Goal: Task Accomplishment & Management: Complete application form

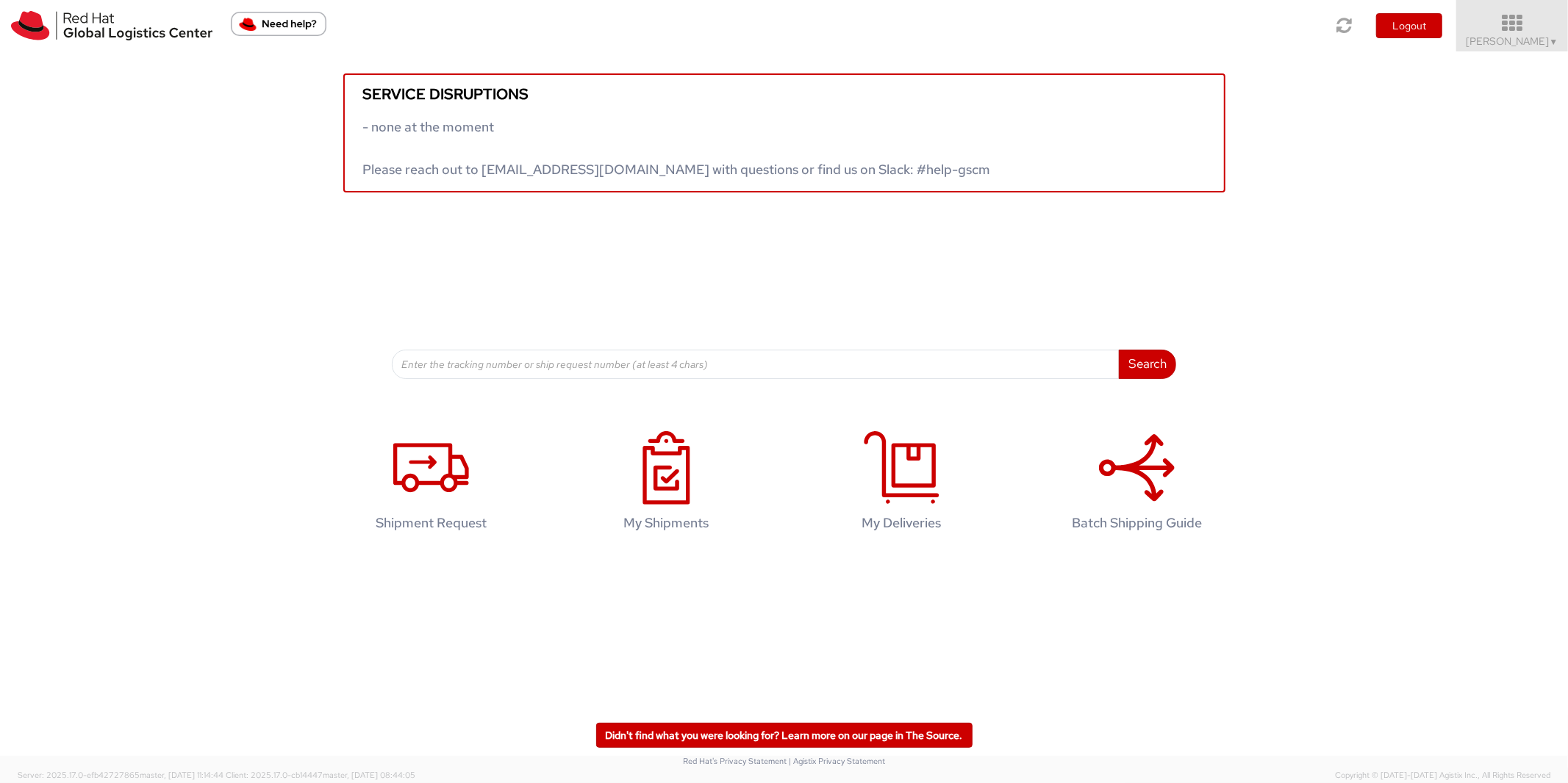
click at [1525, 33] on icon at bounding box center [1512, 24] width 128 height 21
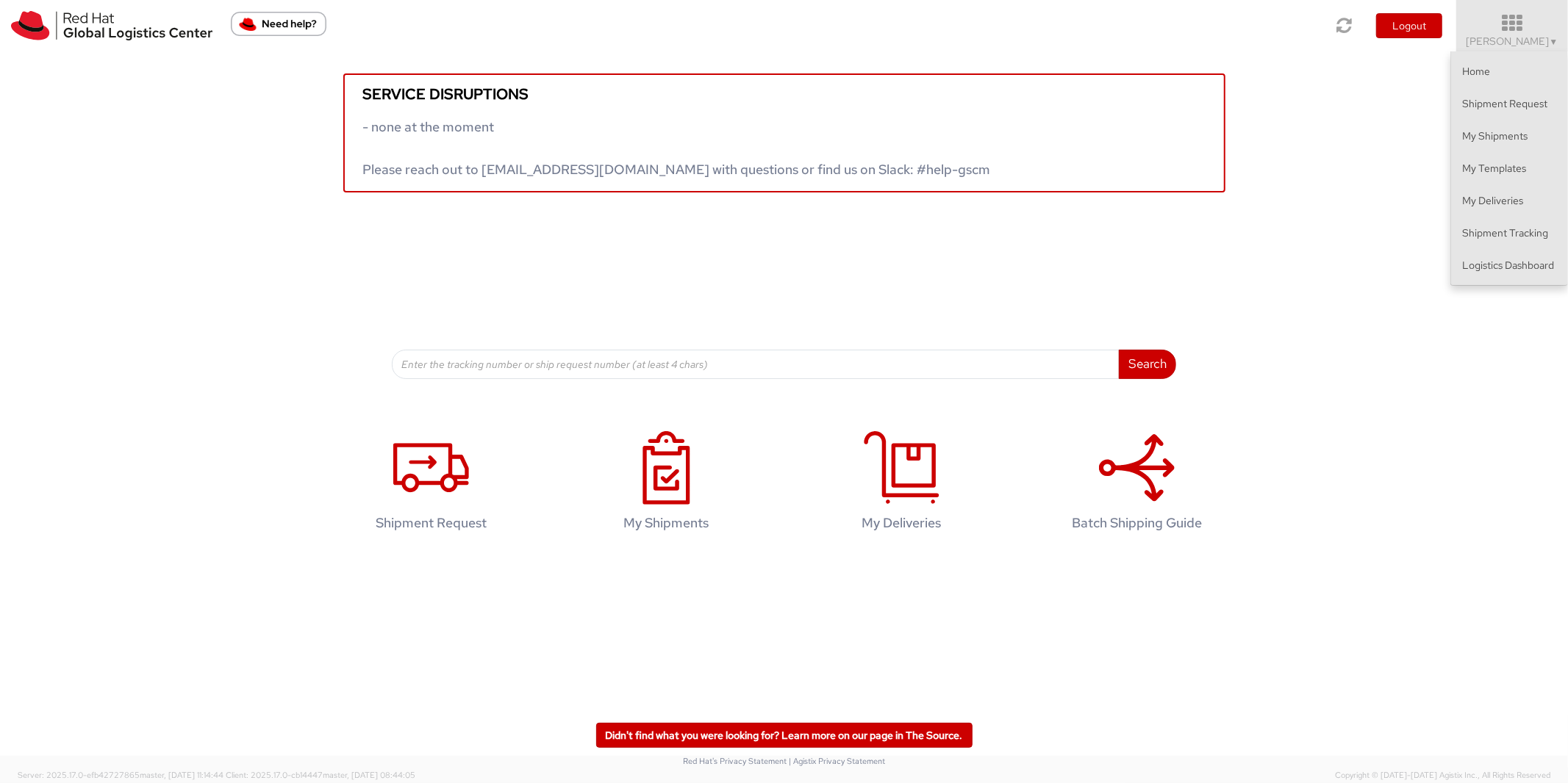
click at [1390, 324] on div "Service disruptions - none at the moment Please reach out to [EMAIL_ADDRESS][DO…" at bounding box center [784, 215] width 1568 height 327
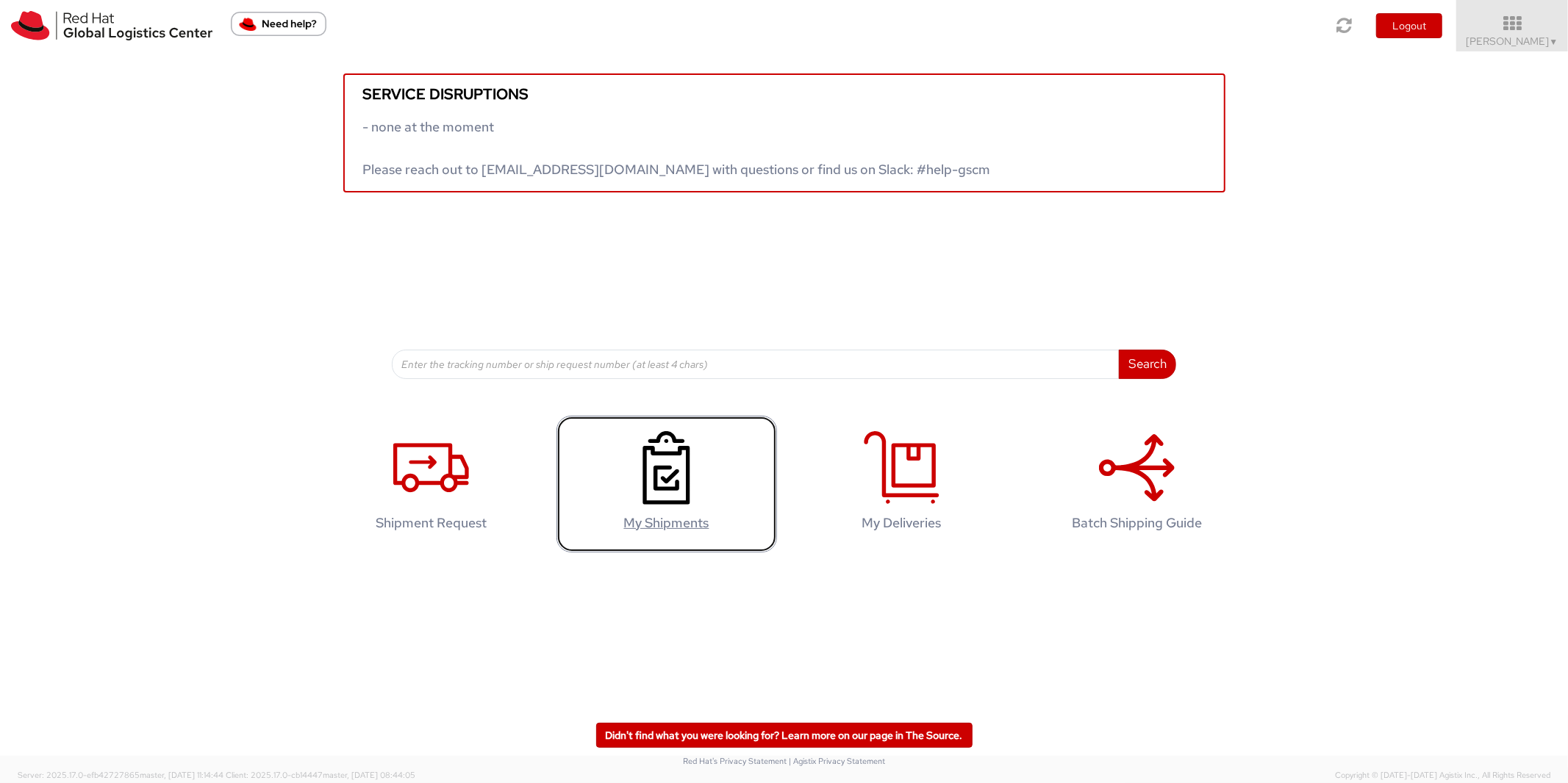
click at [693, 467] on icon at bounding box center [666, 468] width 75 height 74
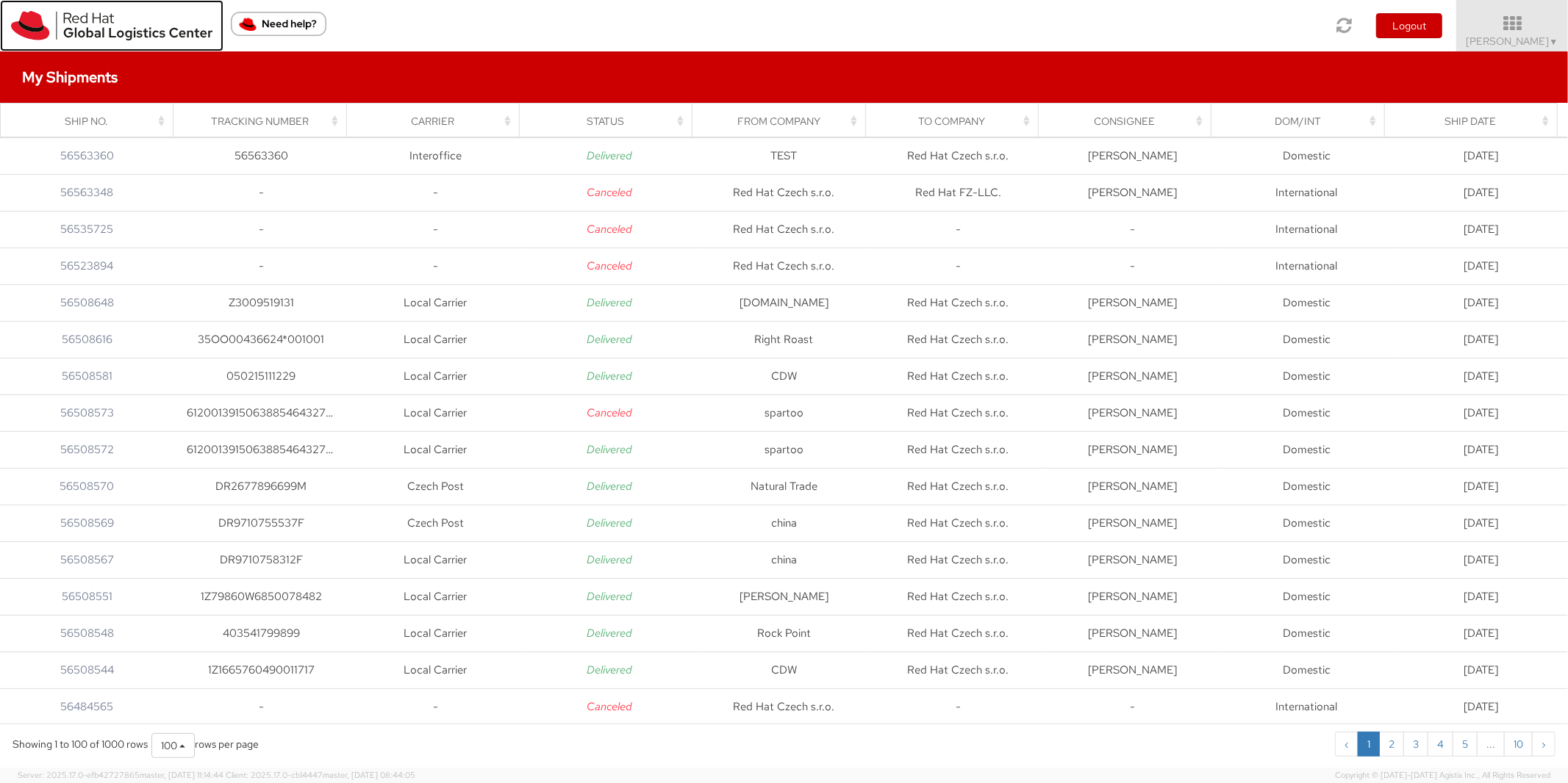
click at [88, 32] on img at bounding box center [111, 25] width 201 height 29
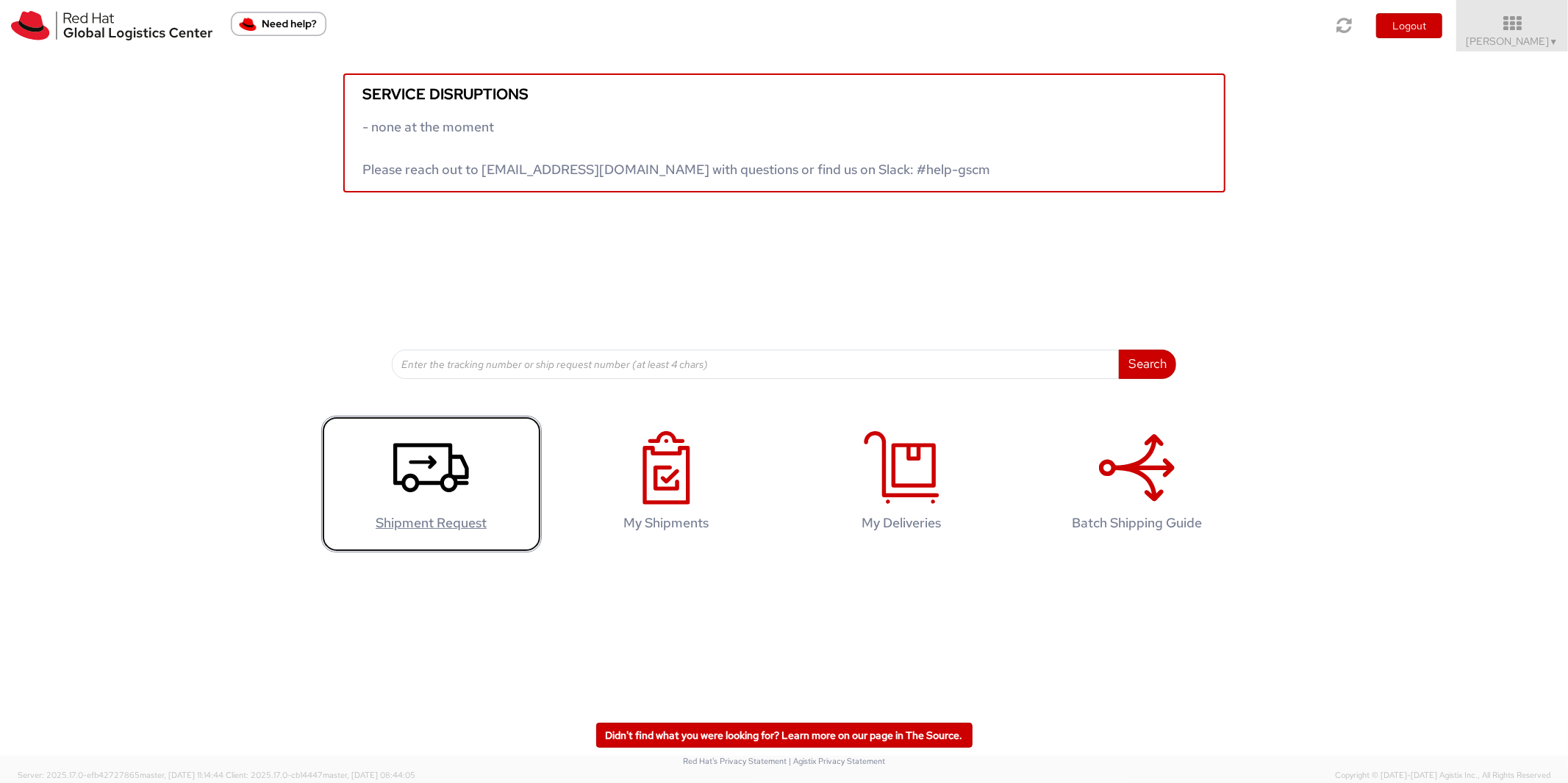
click at [447, 467] on icon at bounding box center [431, 468] width 75 height 74
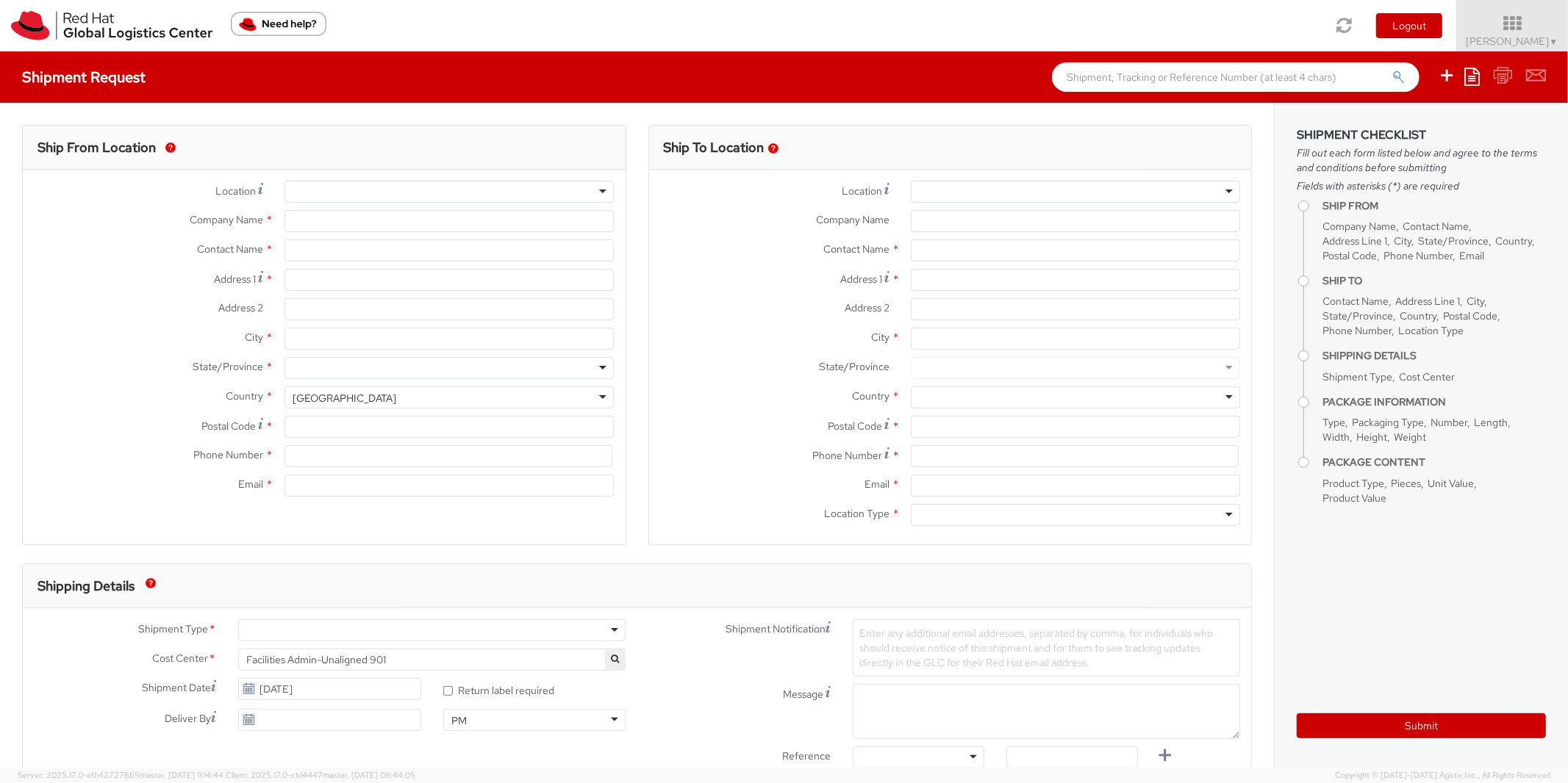
select select "901"
select select
type input "Red Hat Czech s.r.o."
type input "[PERSON_NAME]"
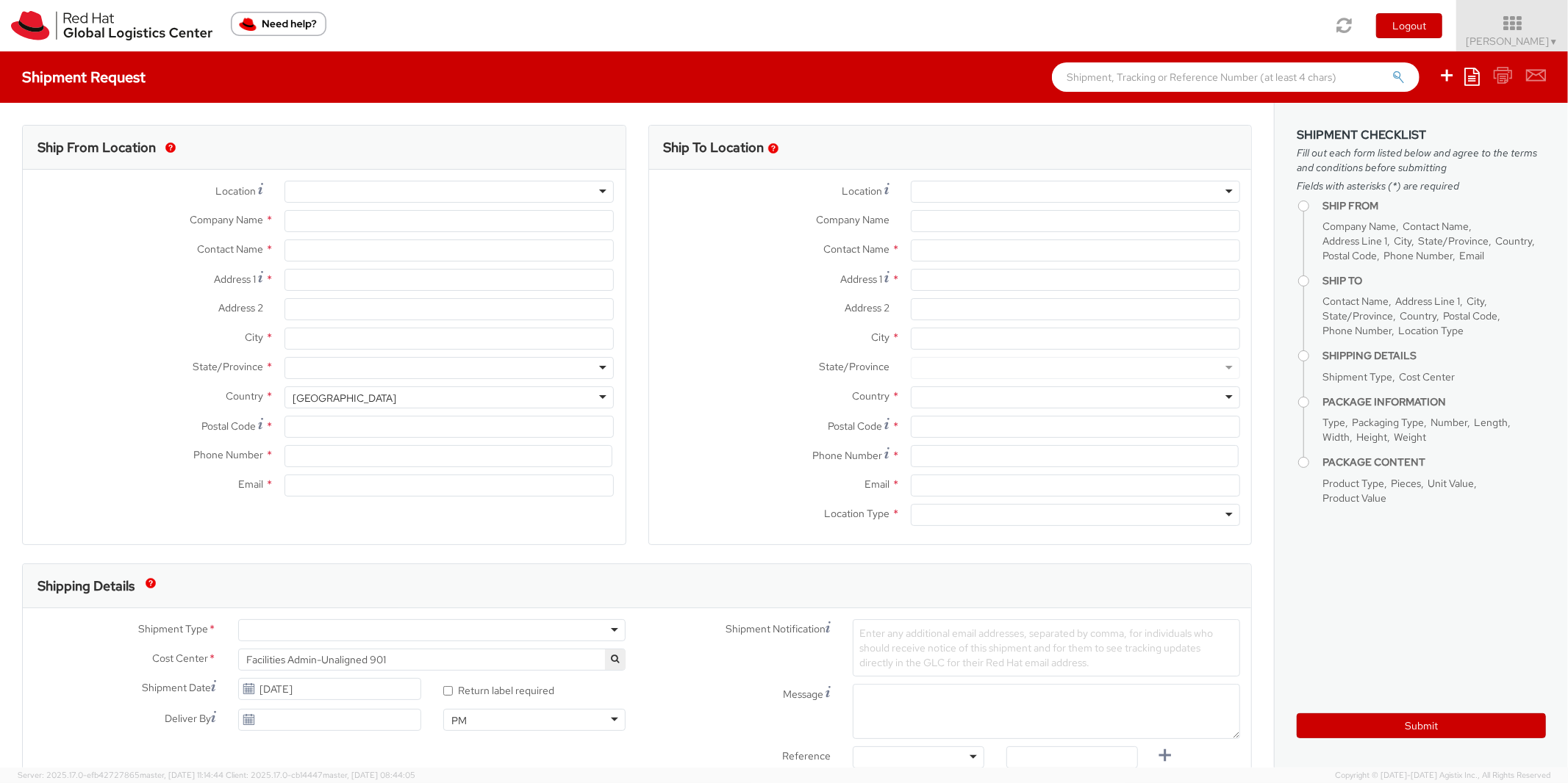
type input "Purkynova 665/115"
type input "BRNO"
type input "621 00"
type input "420722077148"
type input "eruzicko@redhat.com"
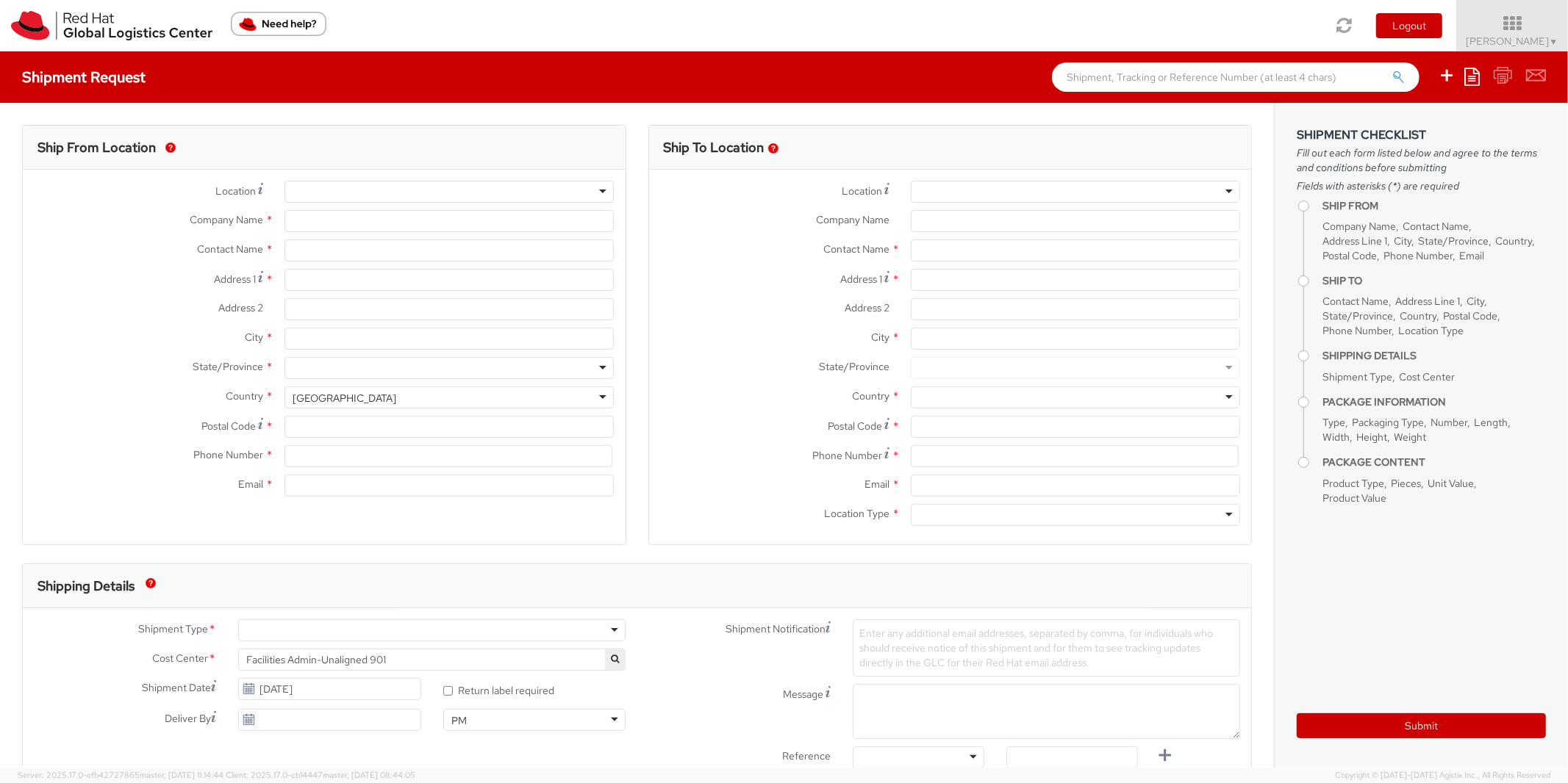
select select "CM"
select select "KGS"
click at [917, 193] on div at bounding box center [1075, 192] width 329 height 22
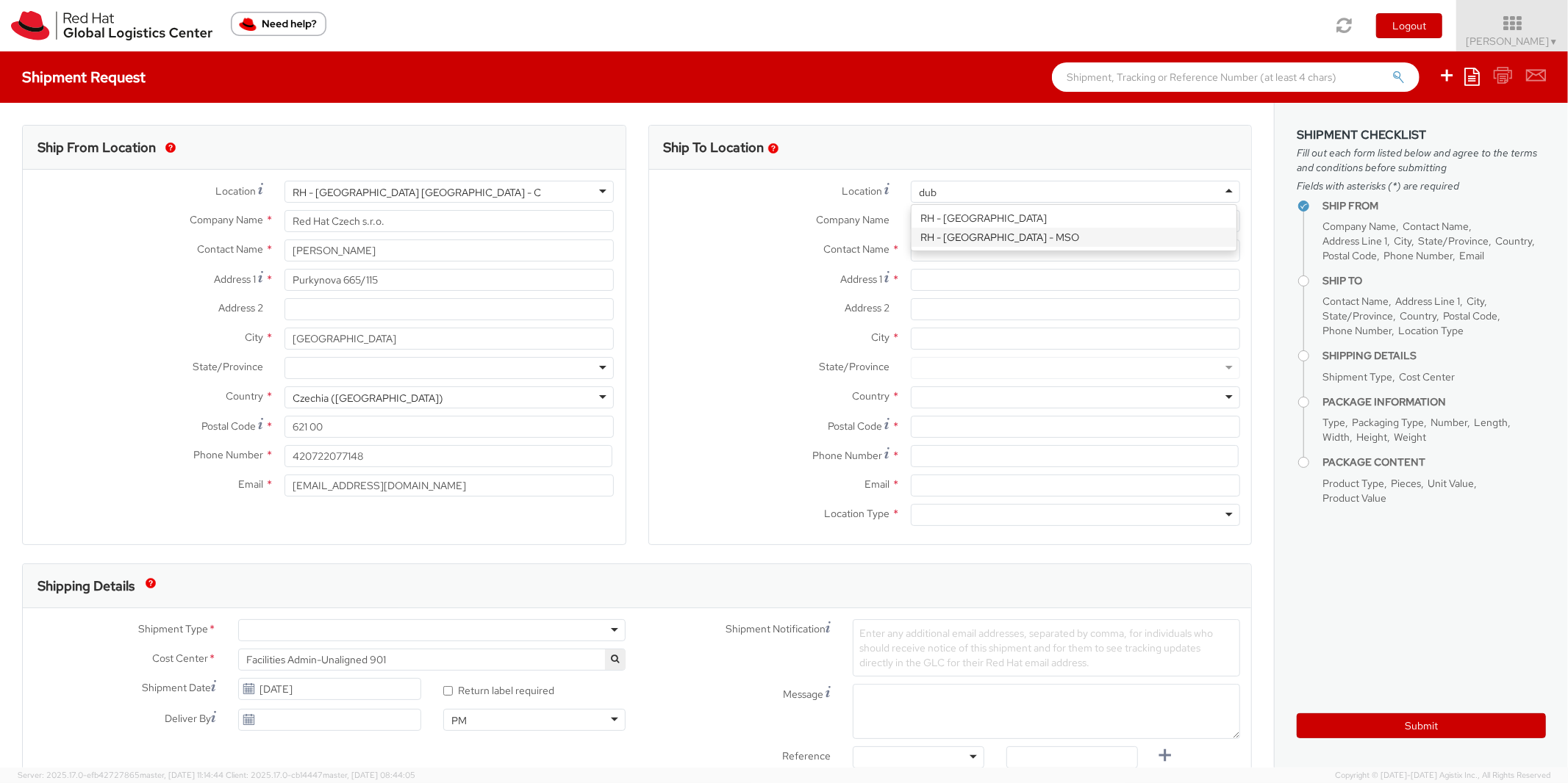
type input "dub"
click at [773, 268] on div "Contact Name *" at bounding box center [950, 254] width 603 height 29
click at [928, 255] on input "text" at bounding box center [1075, 250] width 329 height 22
type input "jason ale"
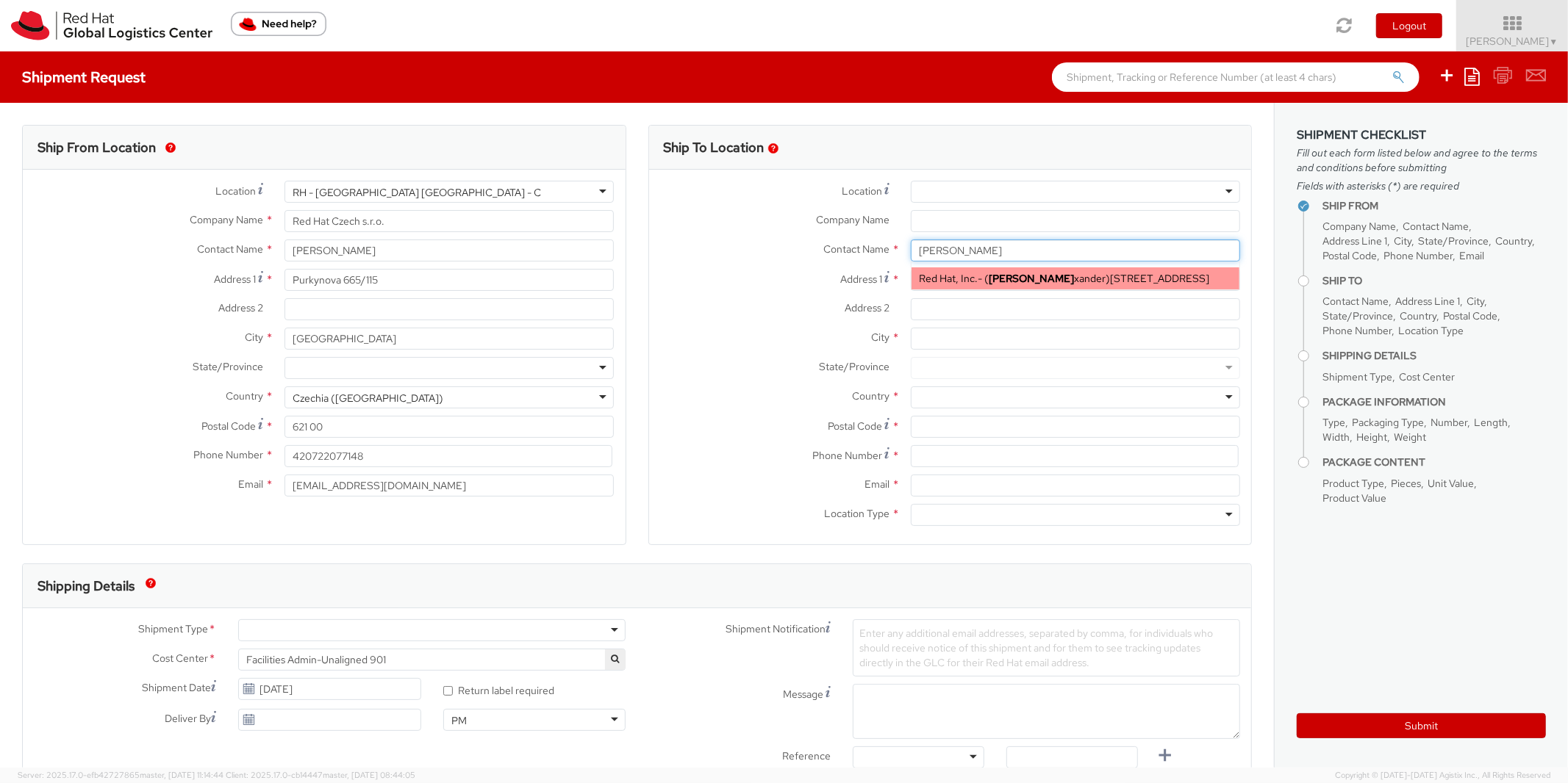
click at [936, 281] on span "Red Hat, Inc." at bounding box center [948, 278] width 58 height 13
type input "Red Hat, Inc."
type input "Jason Alexander"
type input "100 East Davie Street"
type input "RALEIGH"
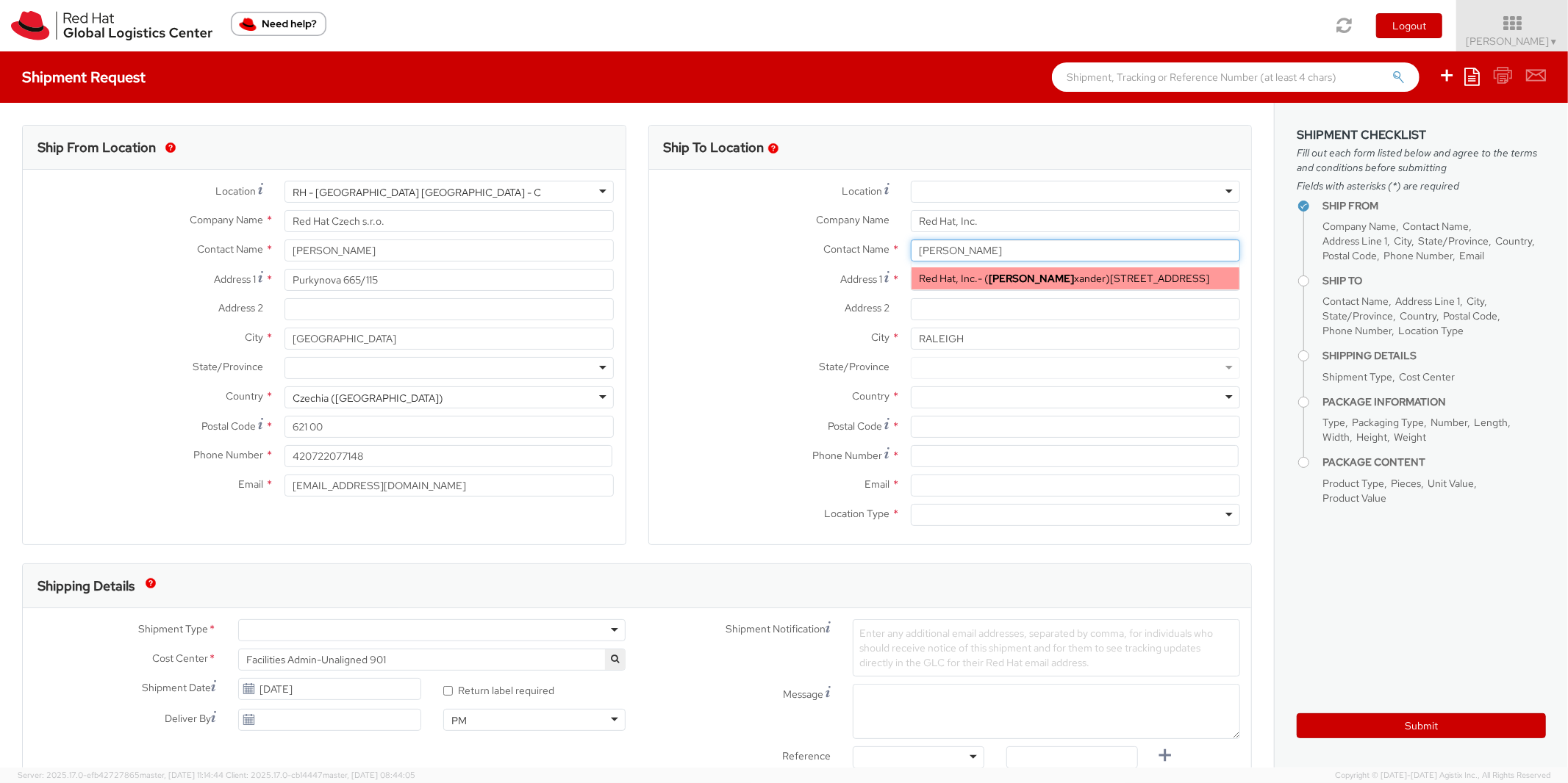
type input "27601"
type input "jalexand@redhat.com"
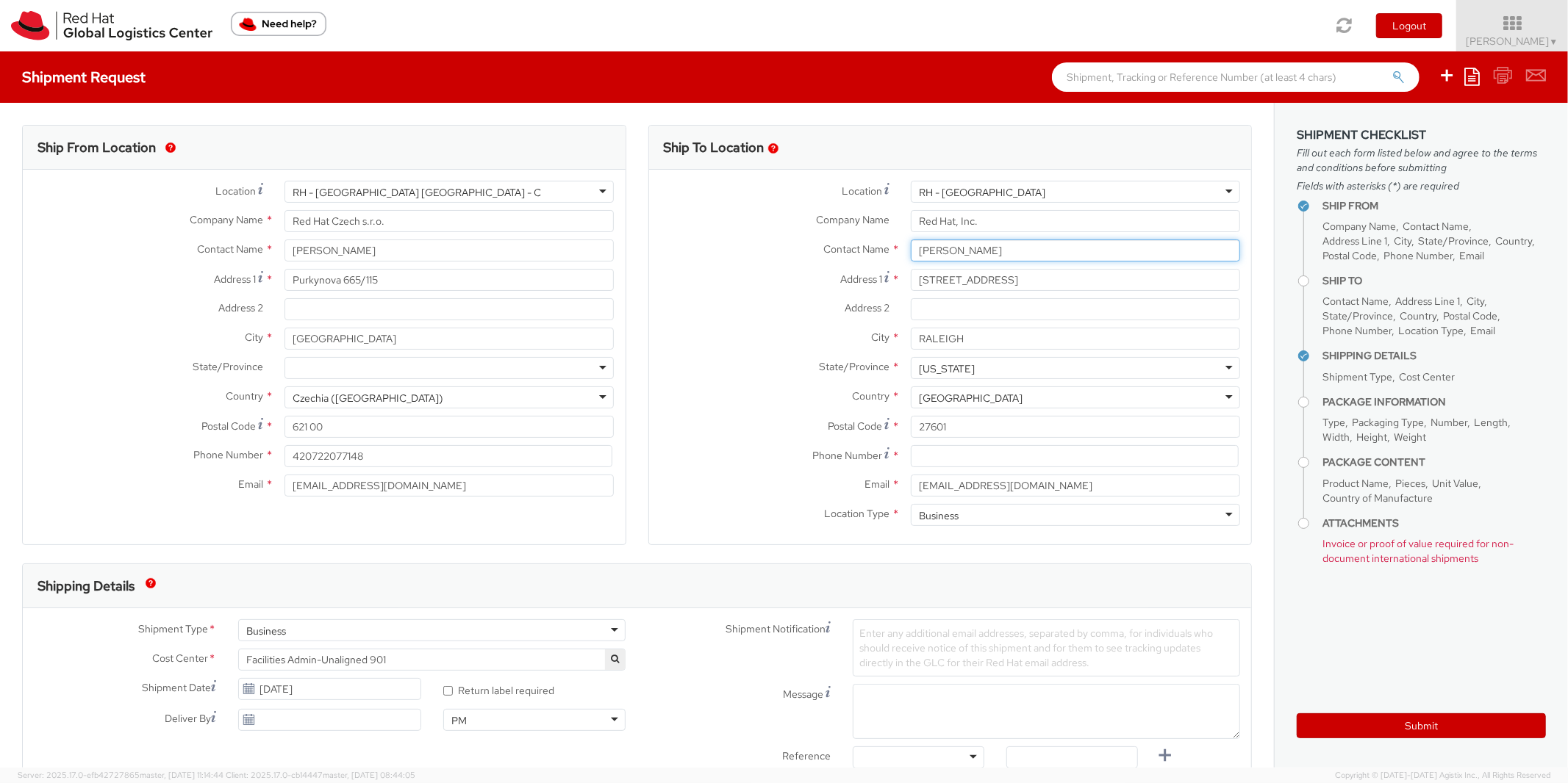
drag, startPoint x: 978, startPoint y: 255, endPoint x: 937, endPoint y: 258, distance: 41.1
click at [937, 258] on input "Jason Alexander" at bounding box center [1075, 250] width 329 height 22
type input "Jason"
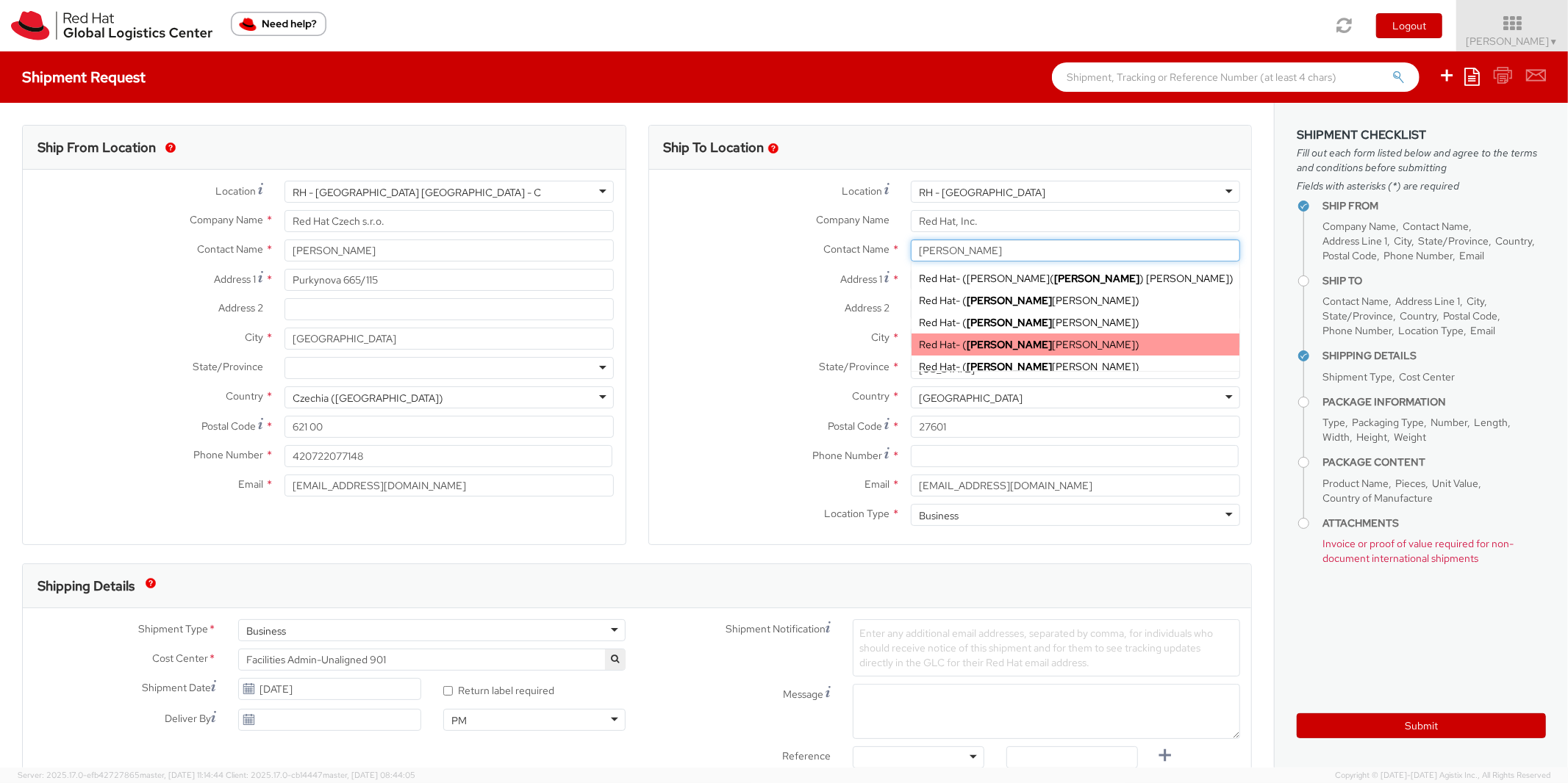
click at [1032, 344] on div "Red Hat - ( Jason Barton )" at bounding box center [1075, 344] width 327 height 22
type input "Red Hat"
type input "Jason Barton"
type input "jabarton@redhat.com"
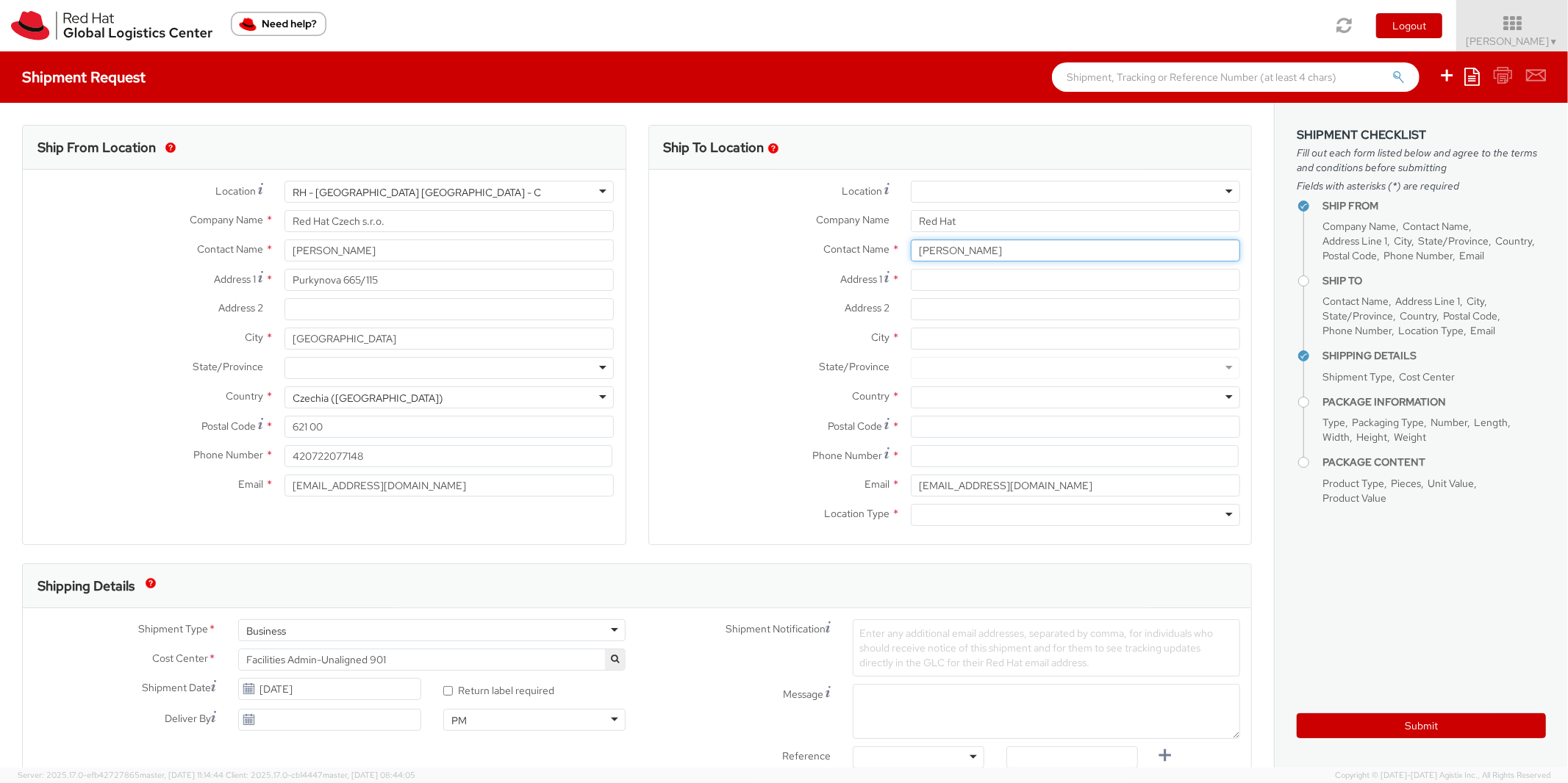
drag, startPoint x: 1057, startPoint y: 242, endPoint x: 726, endPoint y: 266, distance: 331.9
click at [910, 261] on input "Jason Barton" at bounding box center [1075, 250] width 329 height 22
type input "jason ale"
click at [1059, 285] on div "Red Hat, Inc. - ( Jason Ale xander ) 100 East Davie Street, FLEX, RALEIGH, NC, …" at bounding box center [1075, 278] width 327 height 22
type input "Red Hat, Inc."
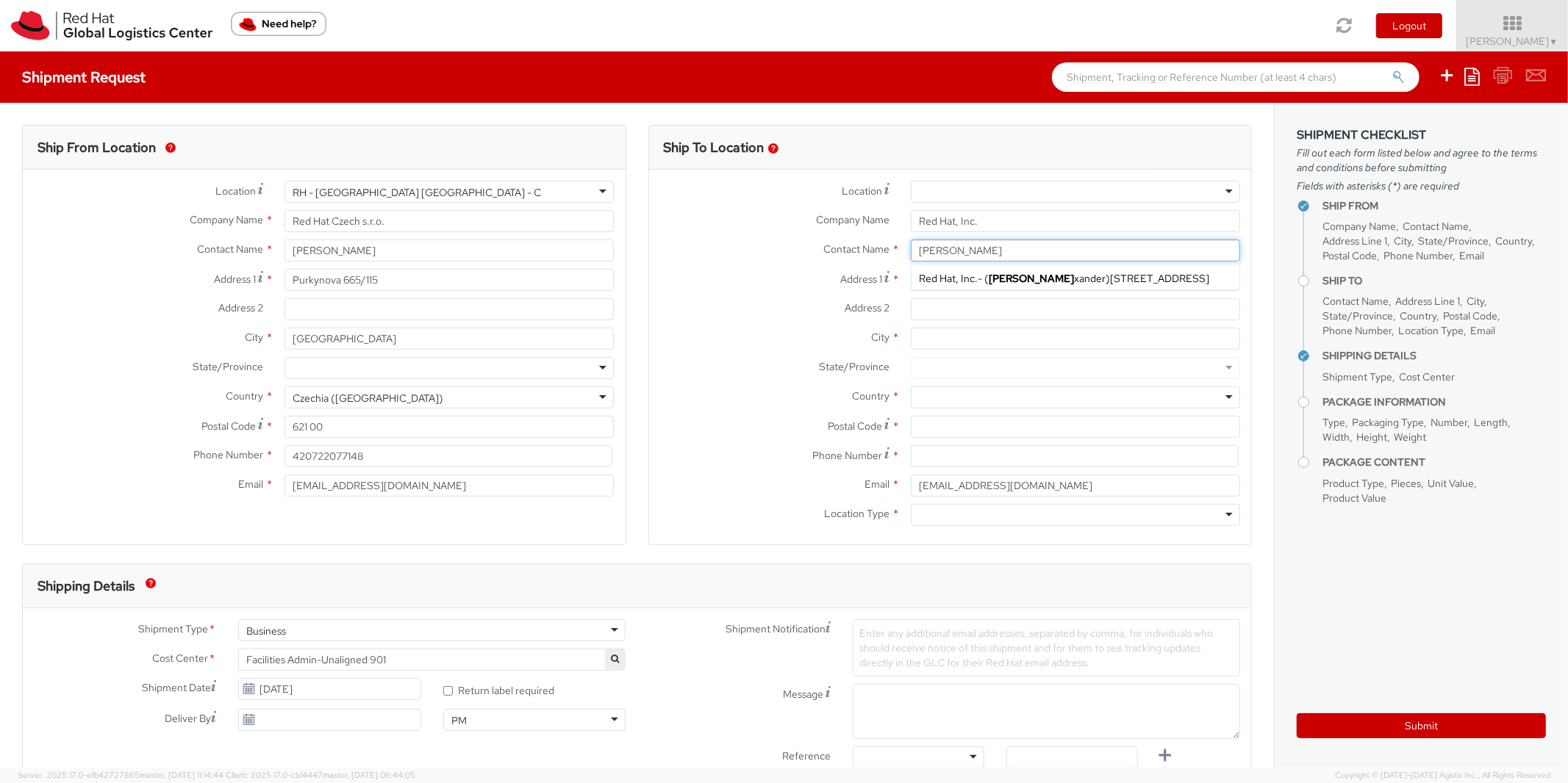
type input "Jason Alexander"
type input "100 East Davie Street"
type input "RALEIGH"
type input "27601"
type input "jalexand@redhat.com"
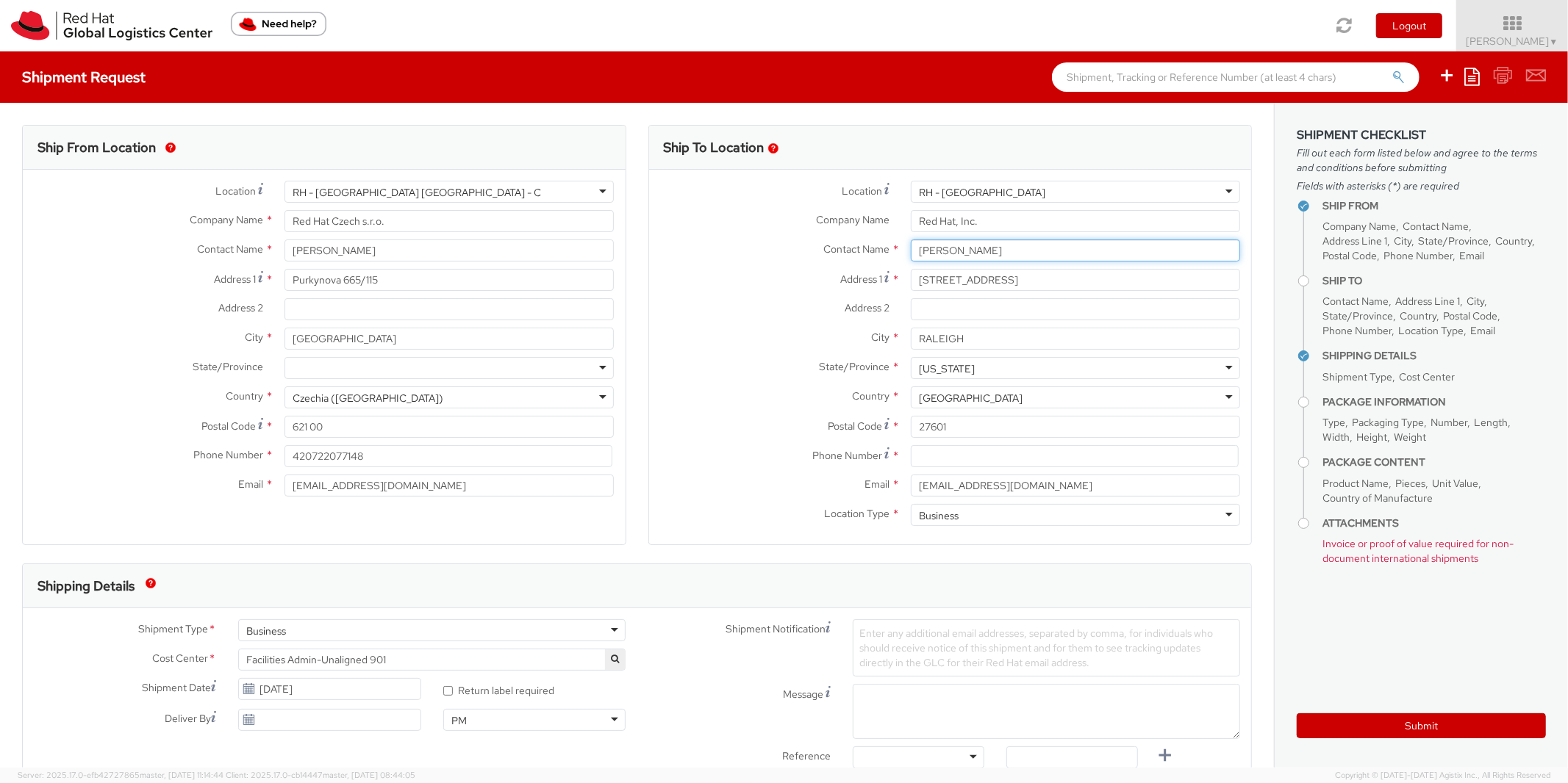
type input "Jason Alexander"
click at [942, 453] on input at bounding box center [1074, 456] width 327 height 22
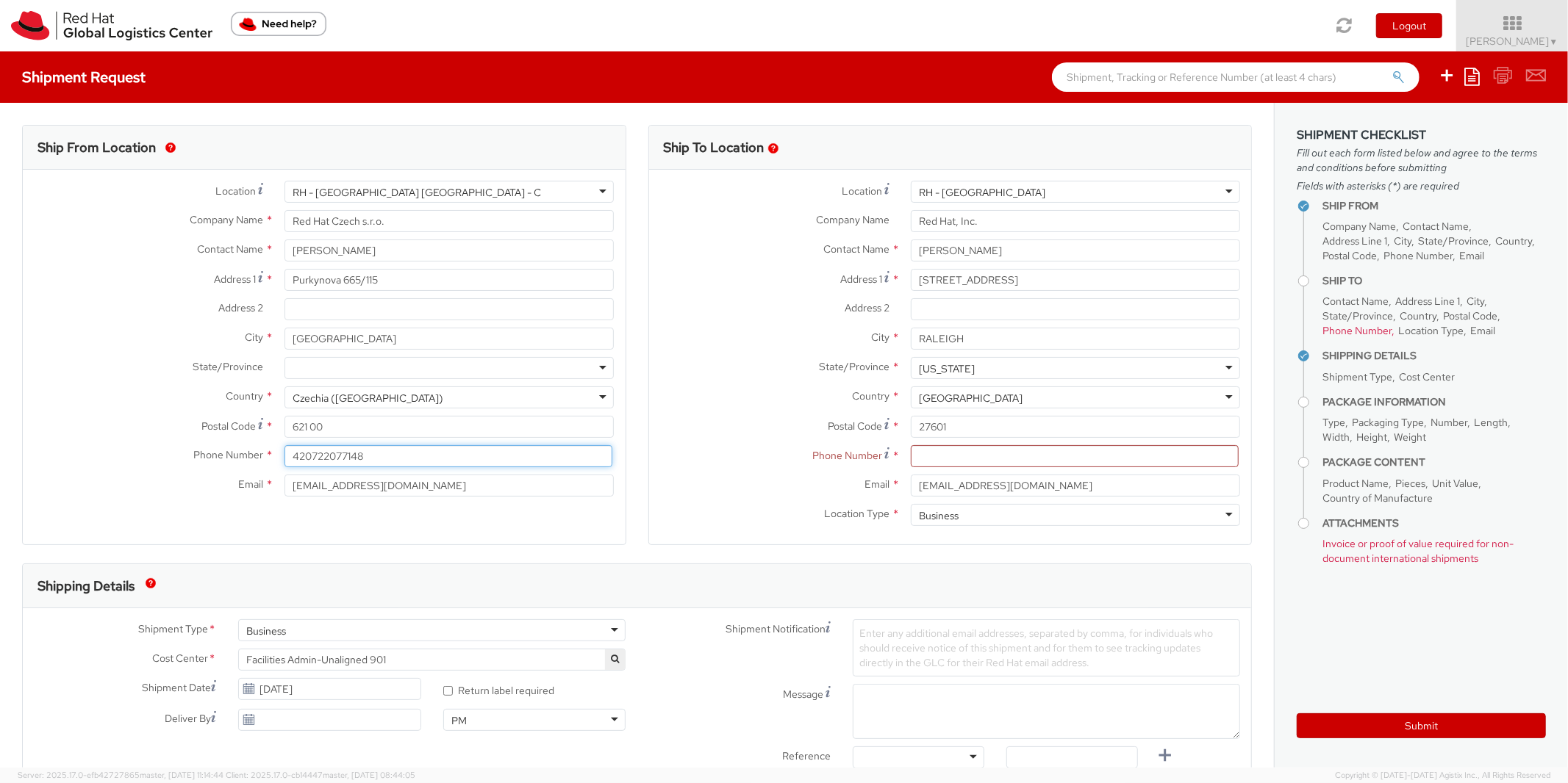
drag, startPoint x: 416, startPoint y: 461, endPoint x: 202, endPoint y: 472, distance: 214.3
click at [284, 467] on input "420722077148" at bounding box center [447, 456] width 327 height 22
click at [990, 455] on input at bounding box center [1074, 456] width 327 height 22
paste input "420722077148"
type input "420722077148"
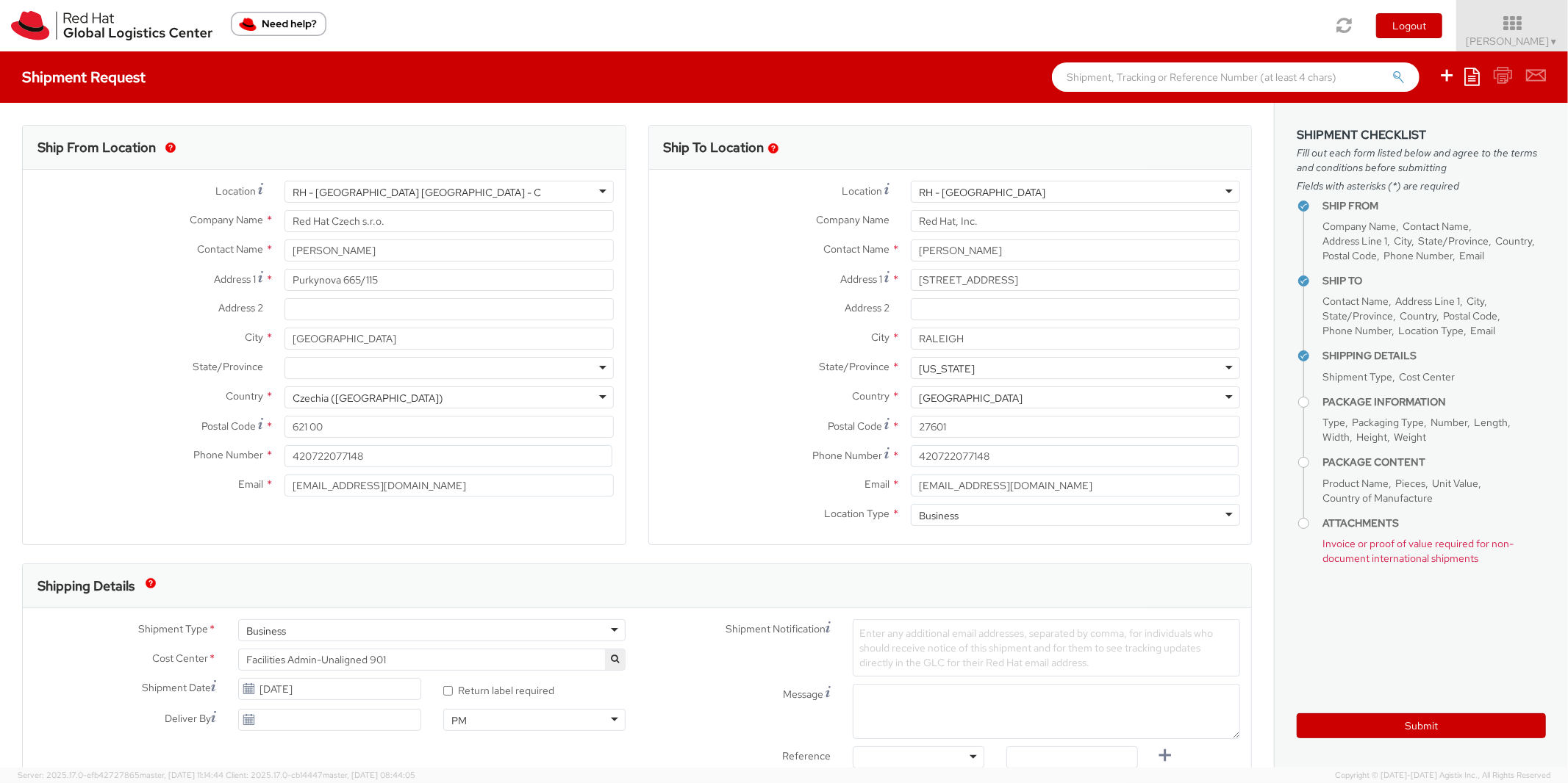
click at [781, 430] on label "Postal Code *" at bounding box center [775, 425] width 251 height 20
click at [910, 430] on input "27601" at bounding box center [1075, 426] width 329 height 22
click at [1377, 208] on h4 "Ship From" at bounding box center [1433, 207] width 224 height 11
click at [281, 28] on img "Need help?" at bounding box center [278, 24] width 95 height 25
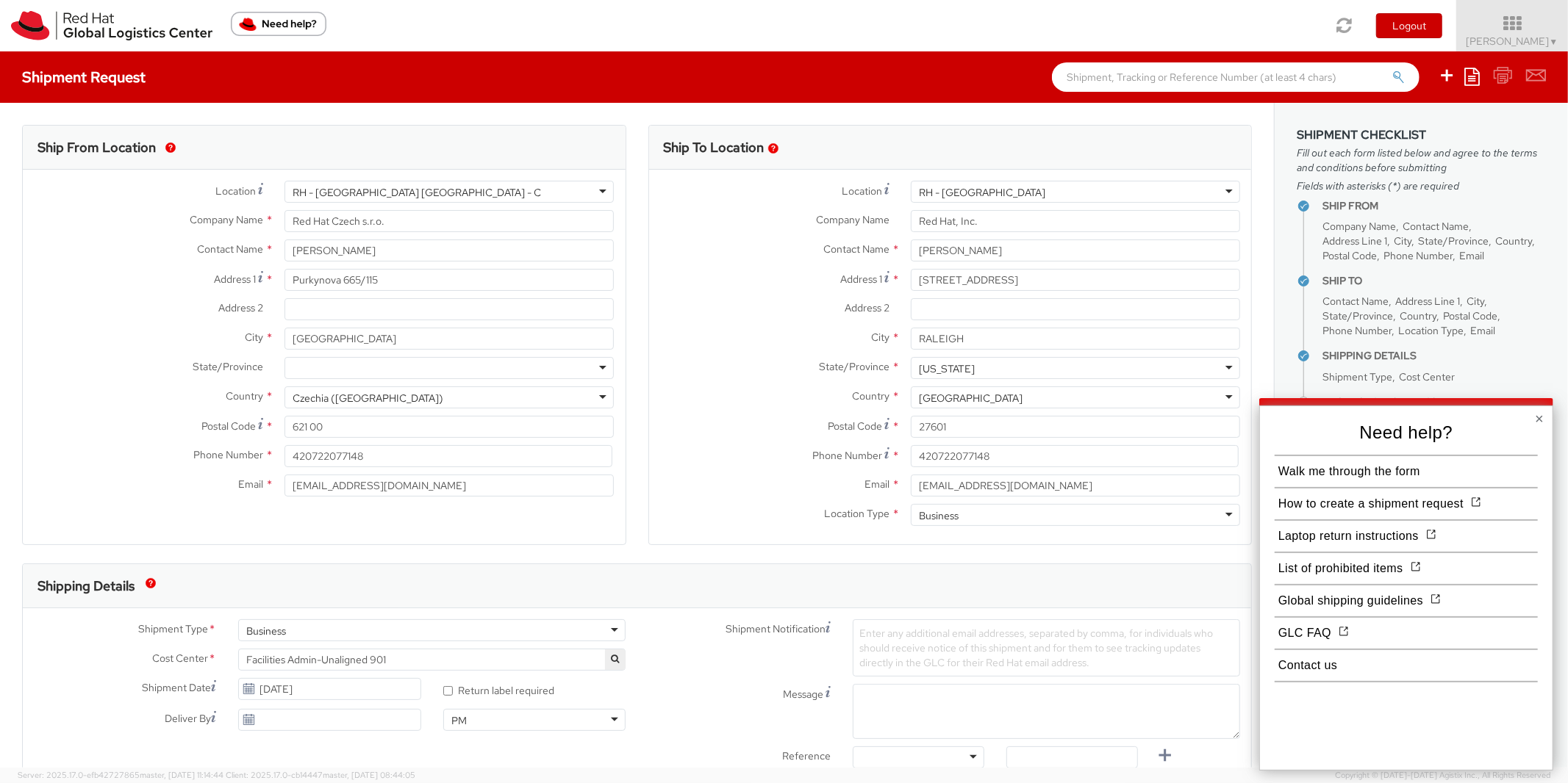
click at [1539, 417] on button "×" at bounding box center [1538, 419] width 8 height 15
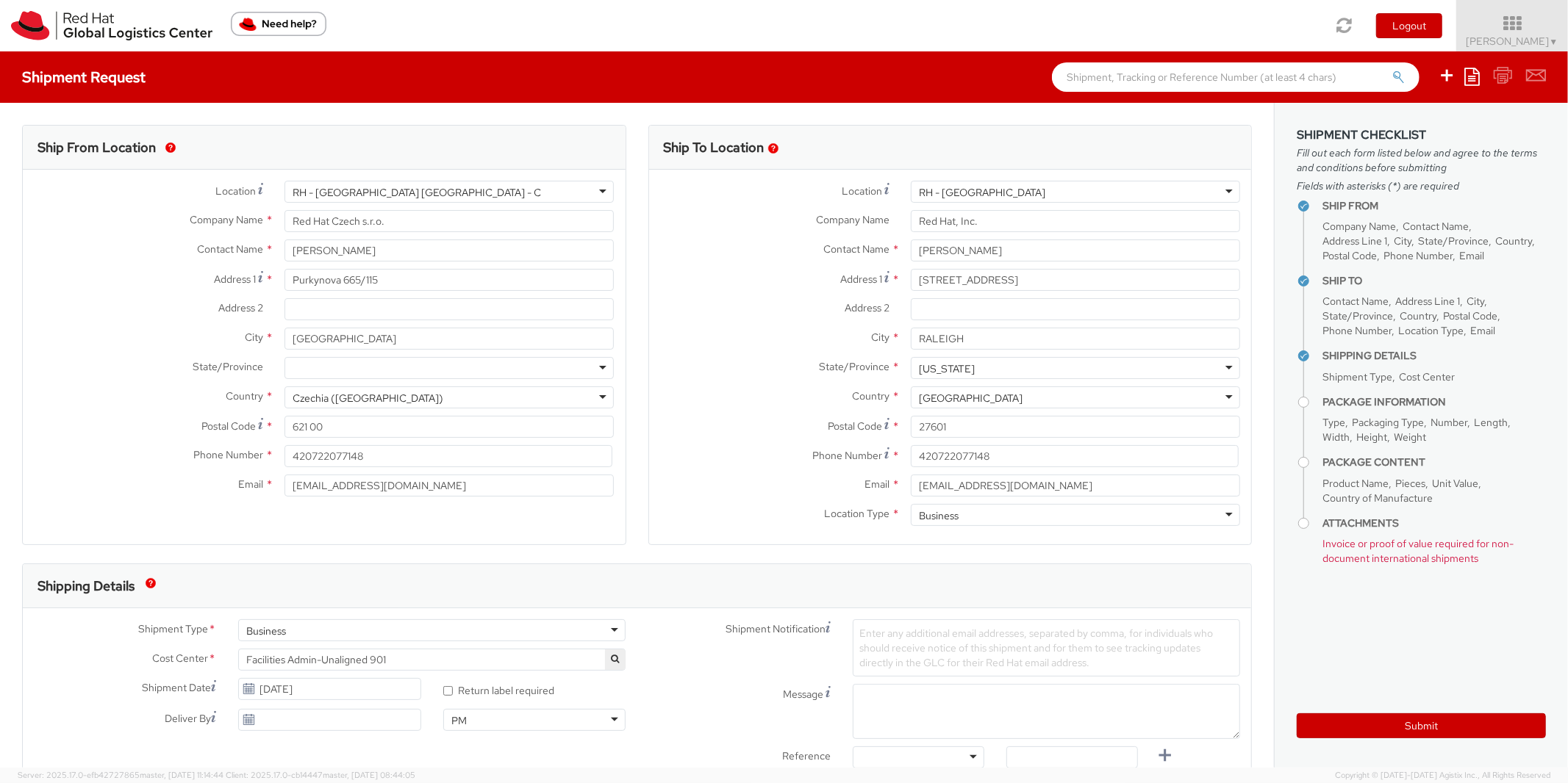
click at [775, 148] on img "button" at bounding box center [773, 148] width 10 height 10
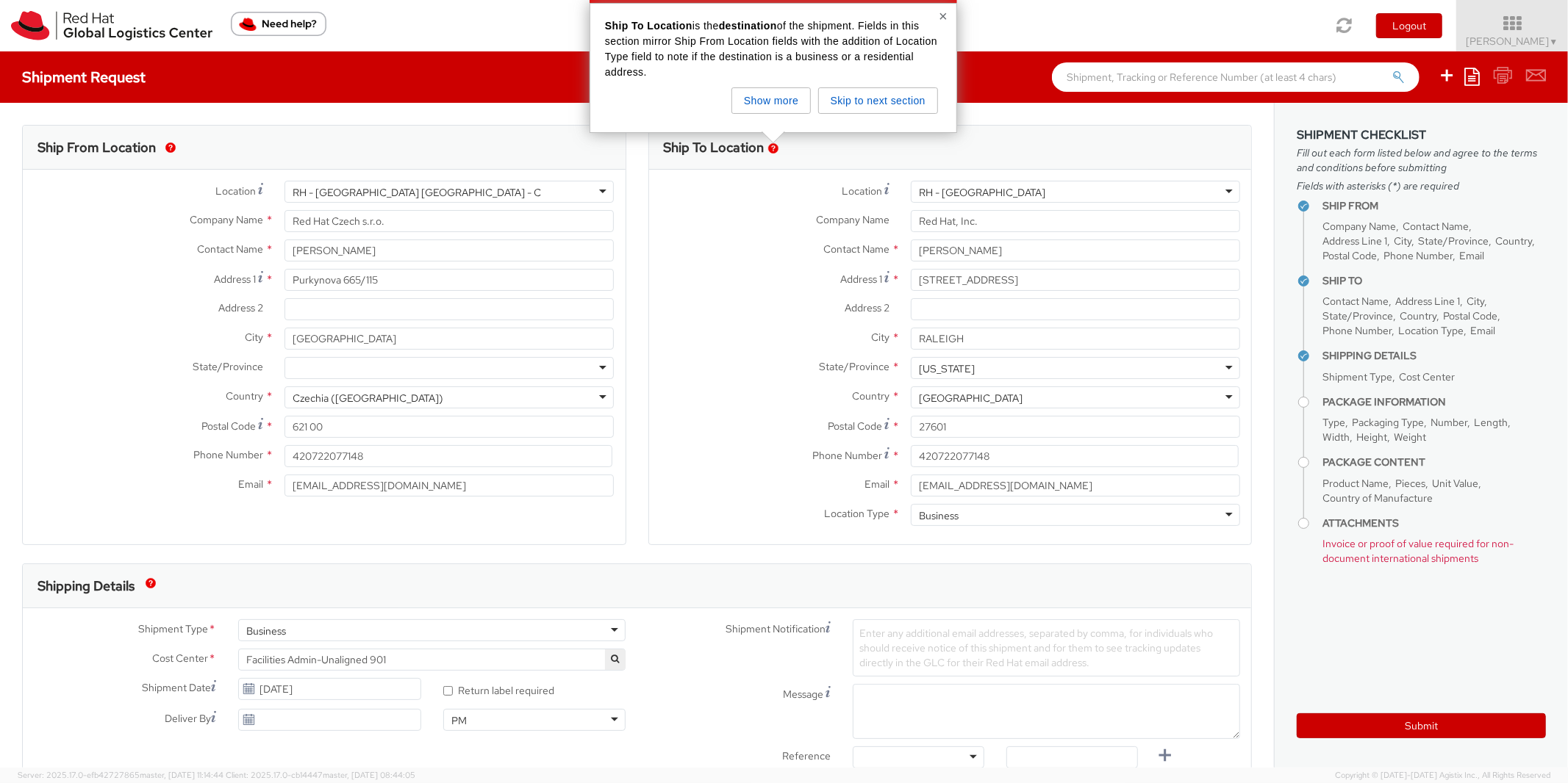
click at [942, 17] on button "×" at bounding box center [942, 16] width 8 height 15
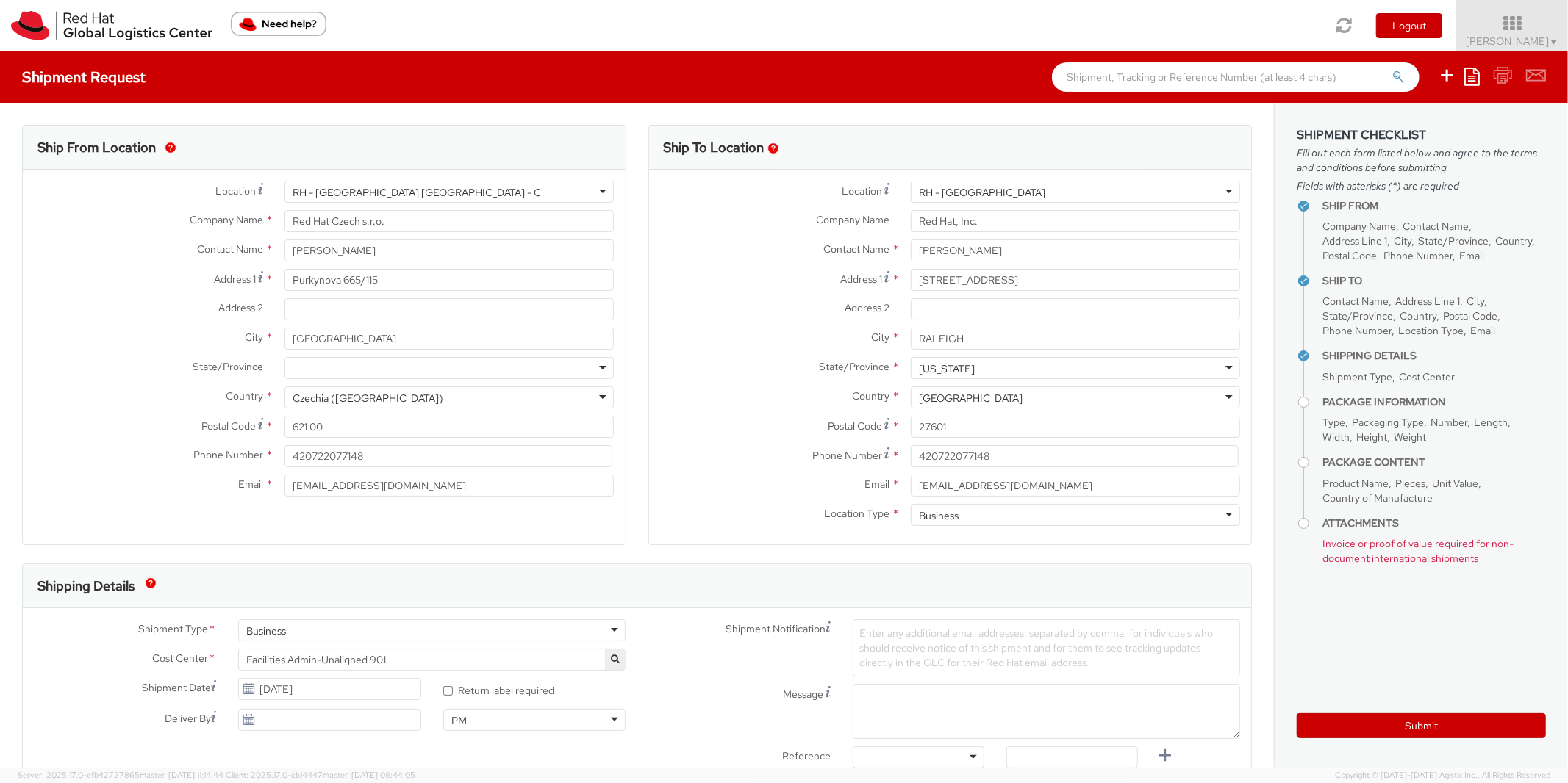
click at [266, 24] on img "Need help?" at bounding box center [278, 24] width 95 height 25
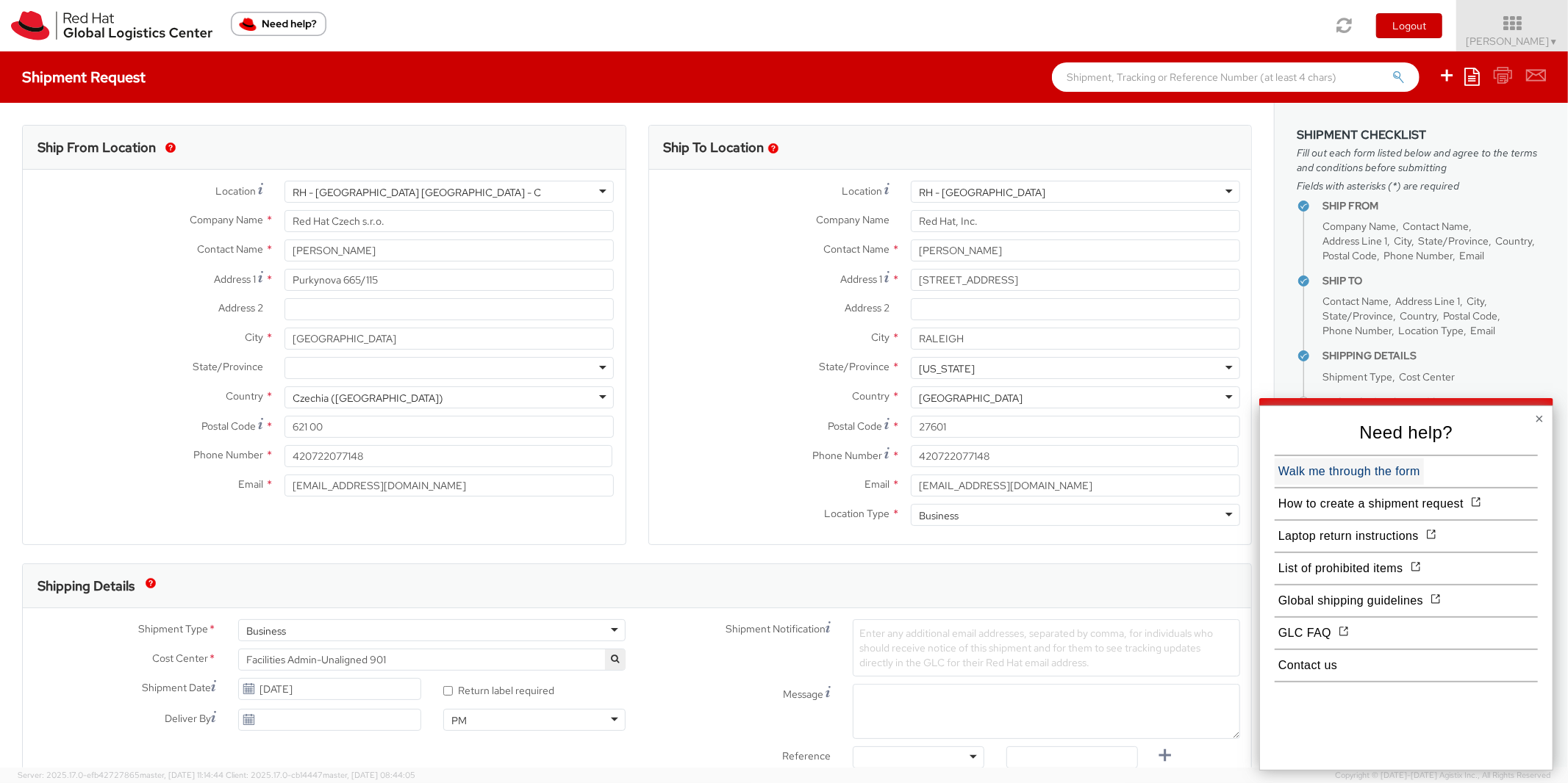
click at [1322, 480] on button "Walk me through the form" at bounding box center [1349, 472] width 149 height 26
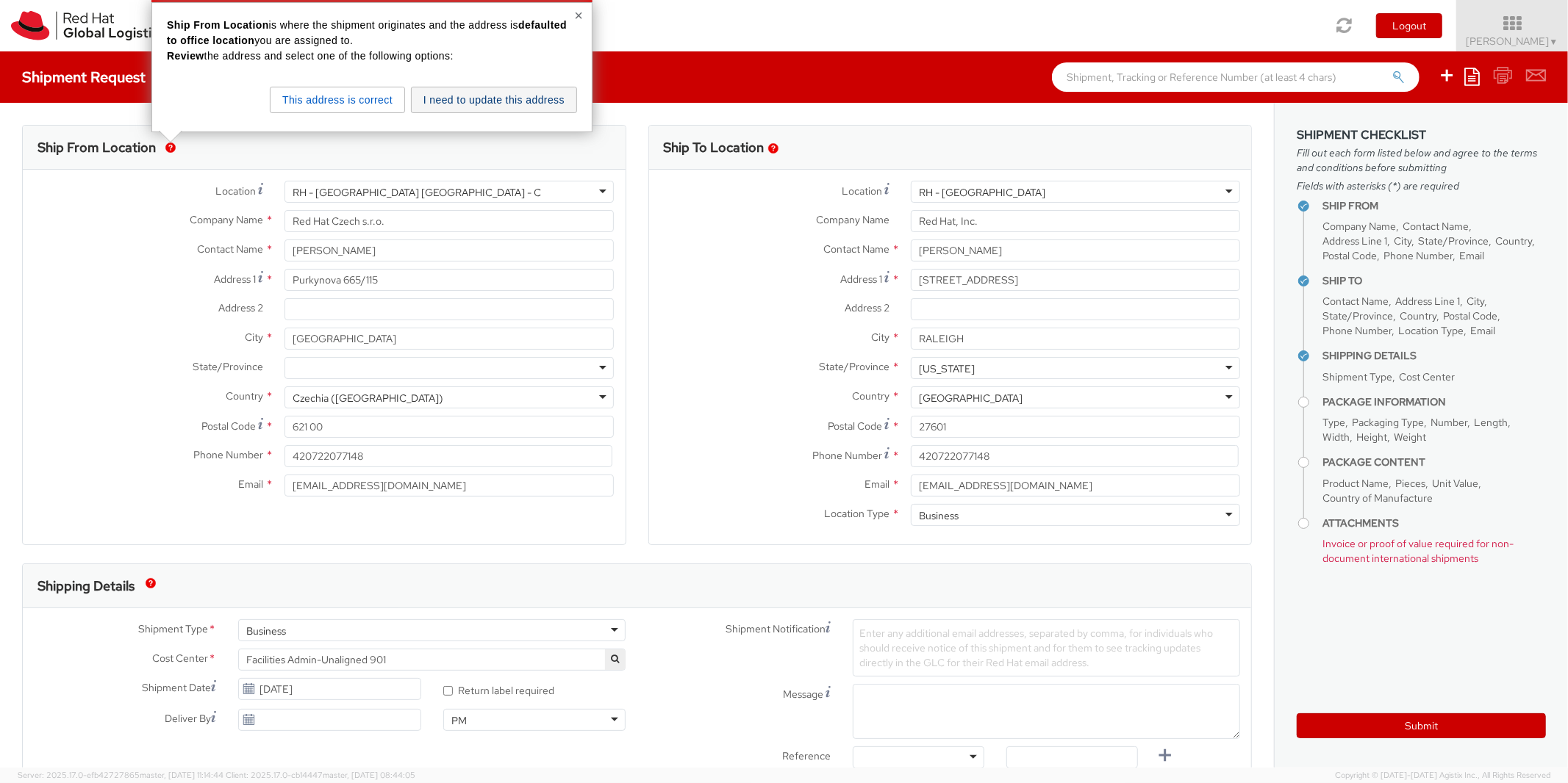
click at [477, 109] on button "I need to update this address" at bounding box center [493, 100] width 166 height 26
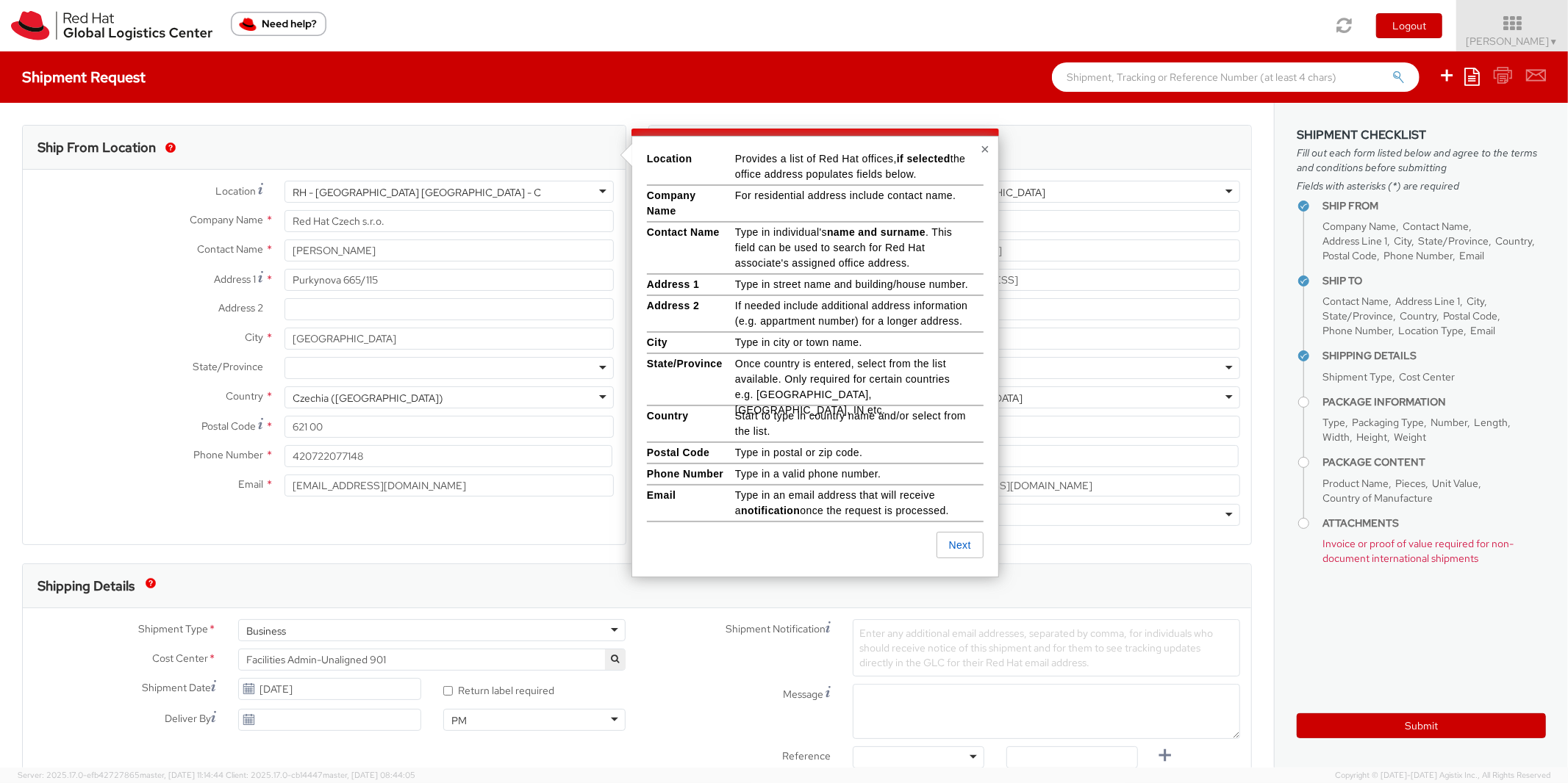
click at [985, 148] on button "×" at bounding box center [984, 149] width 8 height 15
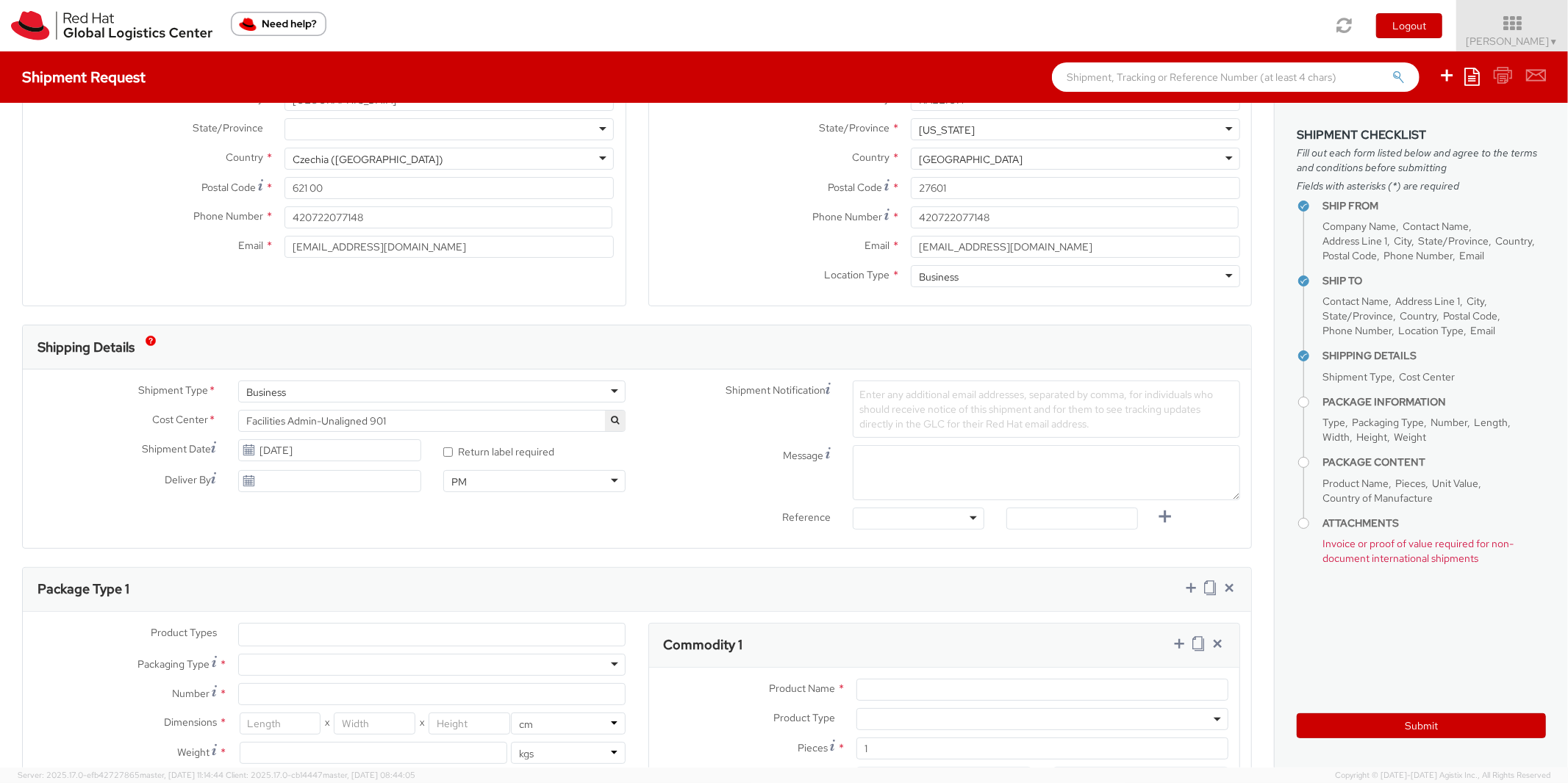
scroll to position [242, 0]
click at [318, 394] on div "Business" at bounding box center [431, 388] width 388 height 22
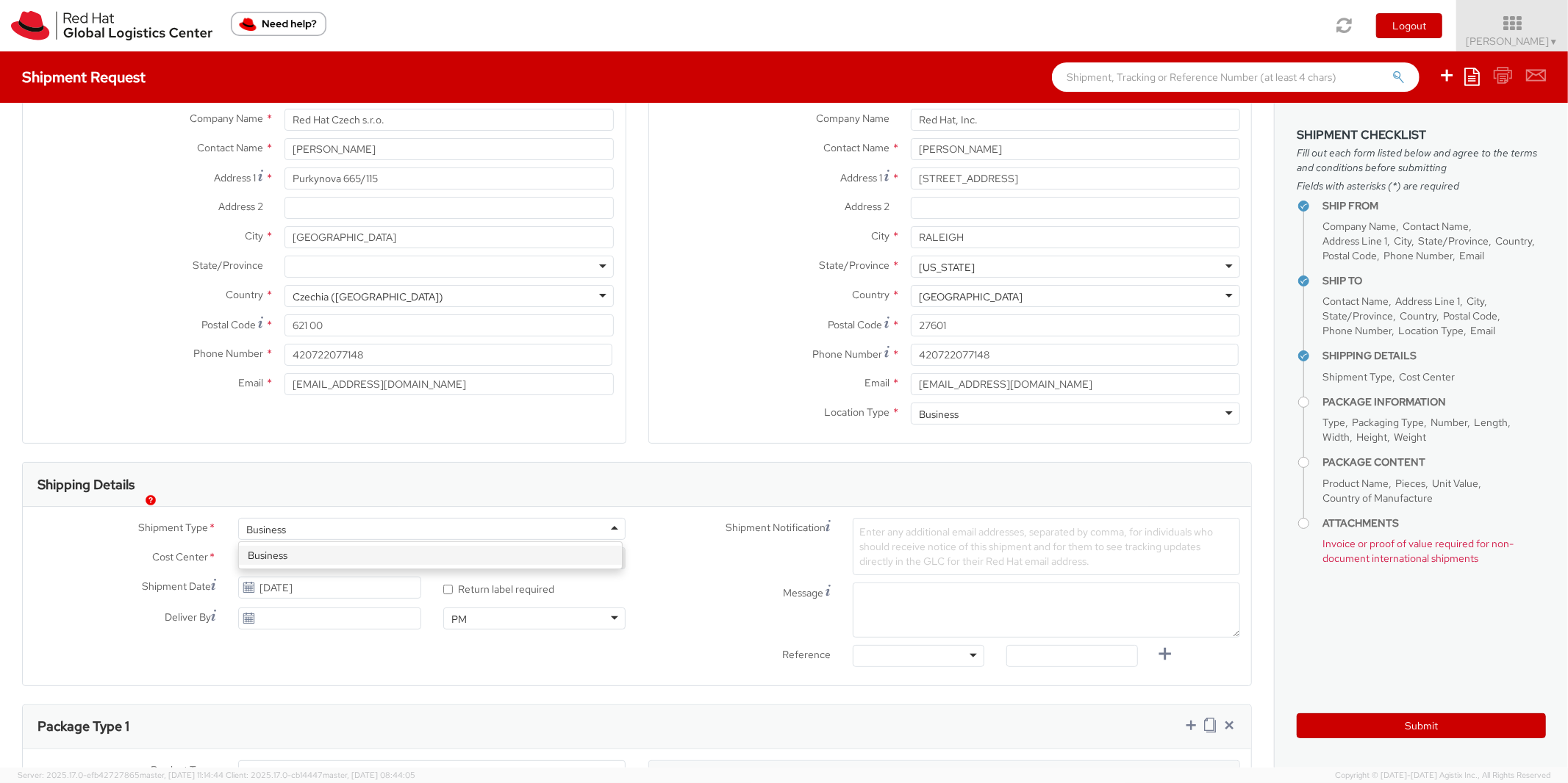
scroll to position [324, 0]
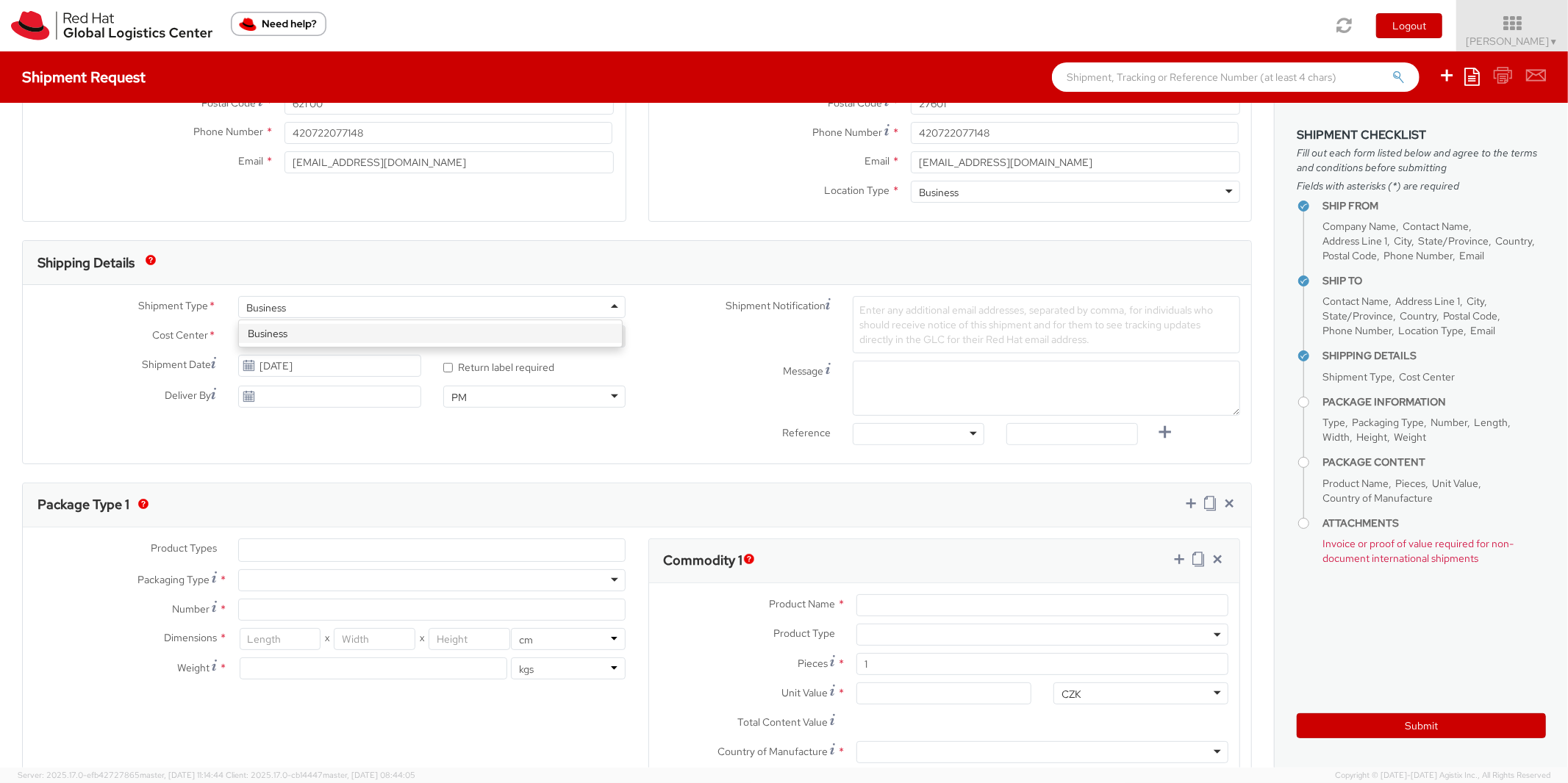
click at [116, 329] on label "Cost Center *" at bounding box center [125, 335] width 205 height 19
click at [307, 309] on div "Business" at bounding box center [431, 307] width 388 height 22
drag, startPoint x: 135, startPoint y: 308, endPoint x: 212, endPoint y: 316, distance: 77.4
click at [208, 315] on span "Shipment Type" at bounding box center [173, 307] width 70 height 17
click at [212, 315] on div "Shipment Type * Business Business Business" at bounding box center [329, 307] width 614 height 22
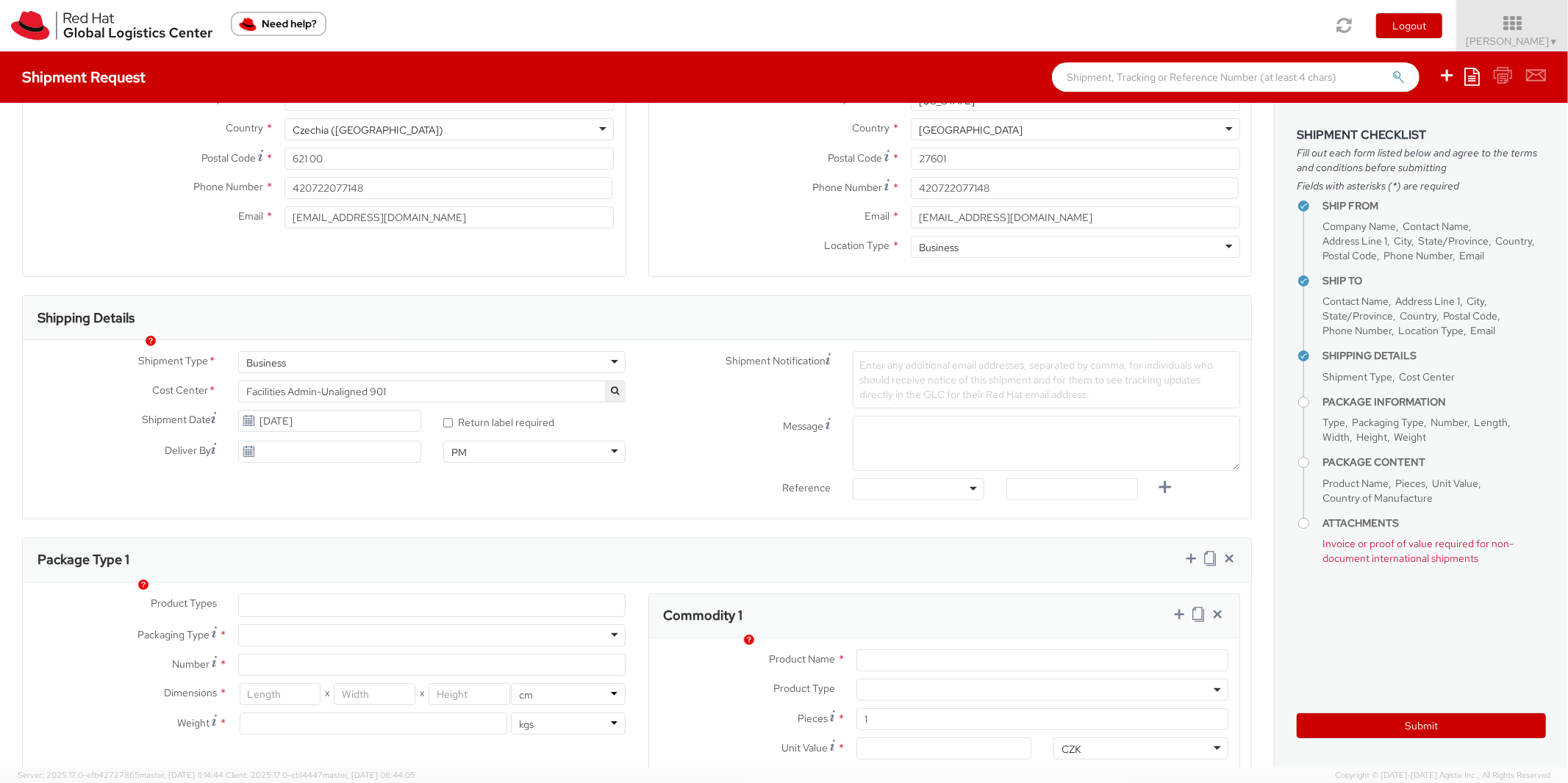
scroll to position [242, 0]
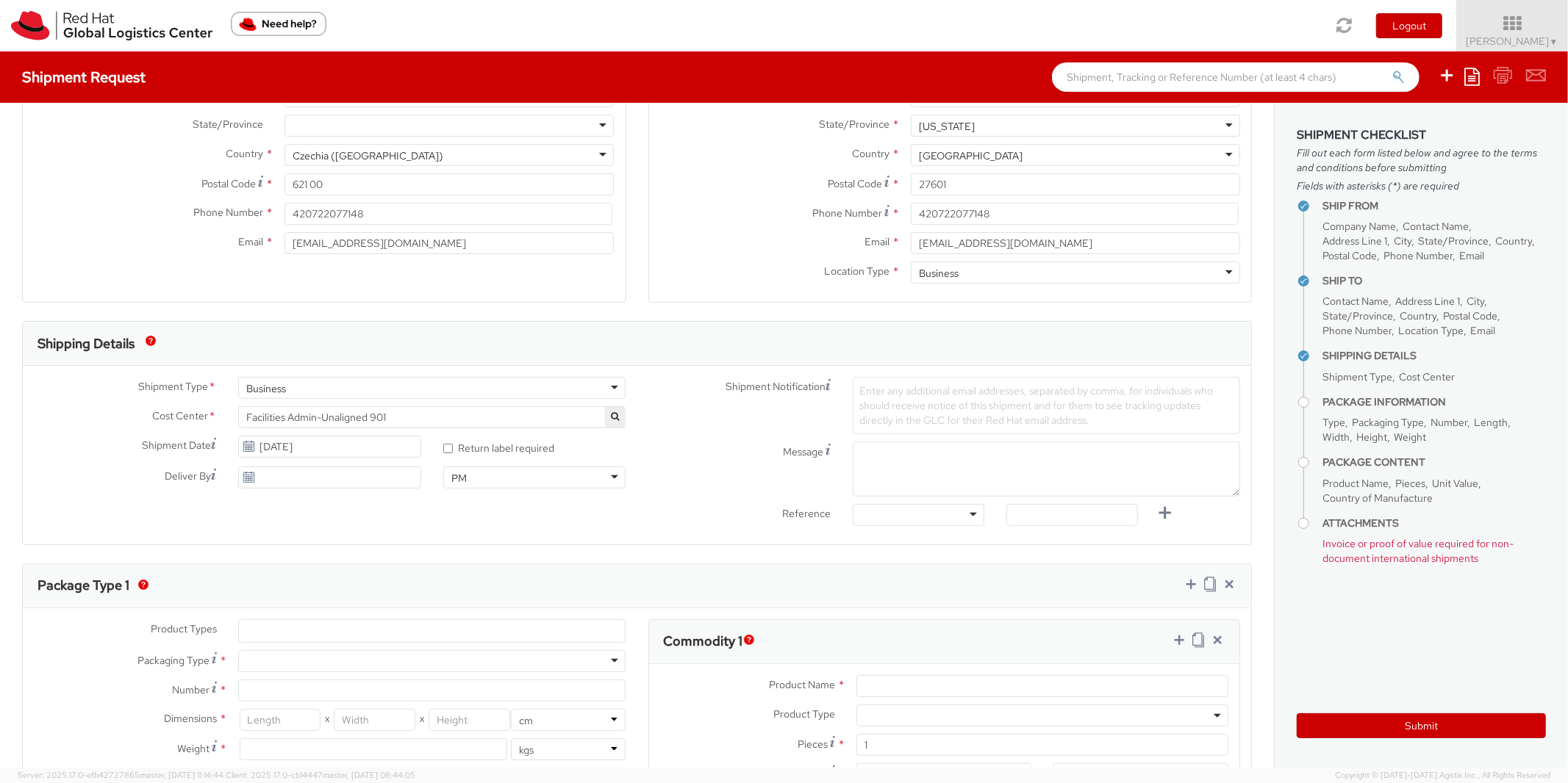
click at [275, 388] on div "Business" at bounding box center [266, 389] width 40 height 15
click at [193, 413] on span "Cost Center" at bounding box center [179, 417] width 56 height 17
click at [318, 417] on span "Facilities Admin-Unaligned 901" at bounding box center [431, 417] width 371 height 13
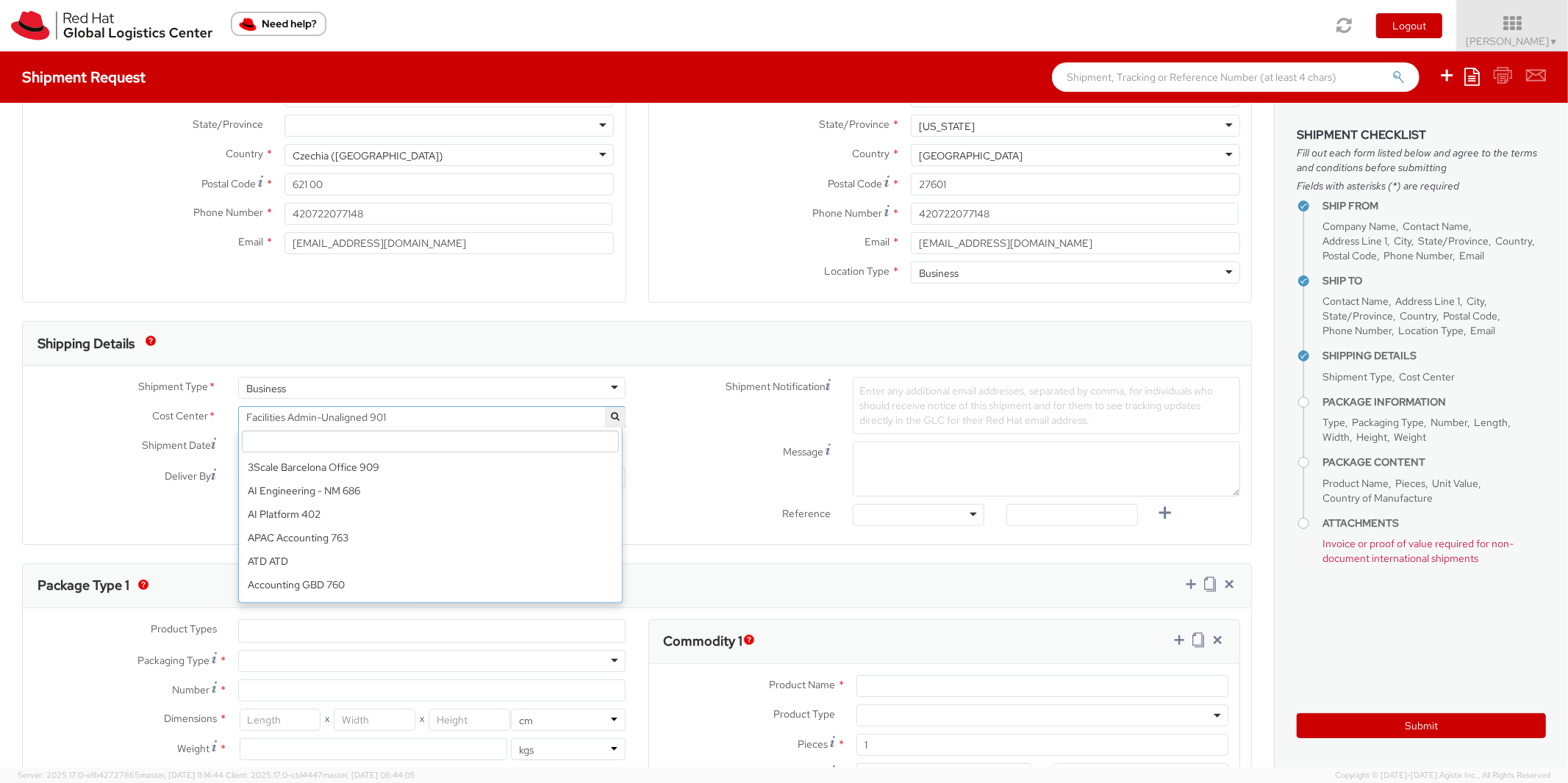
scroll to position [5408, 0]
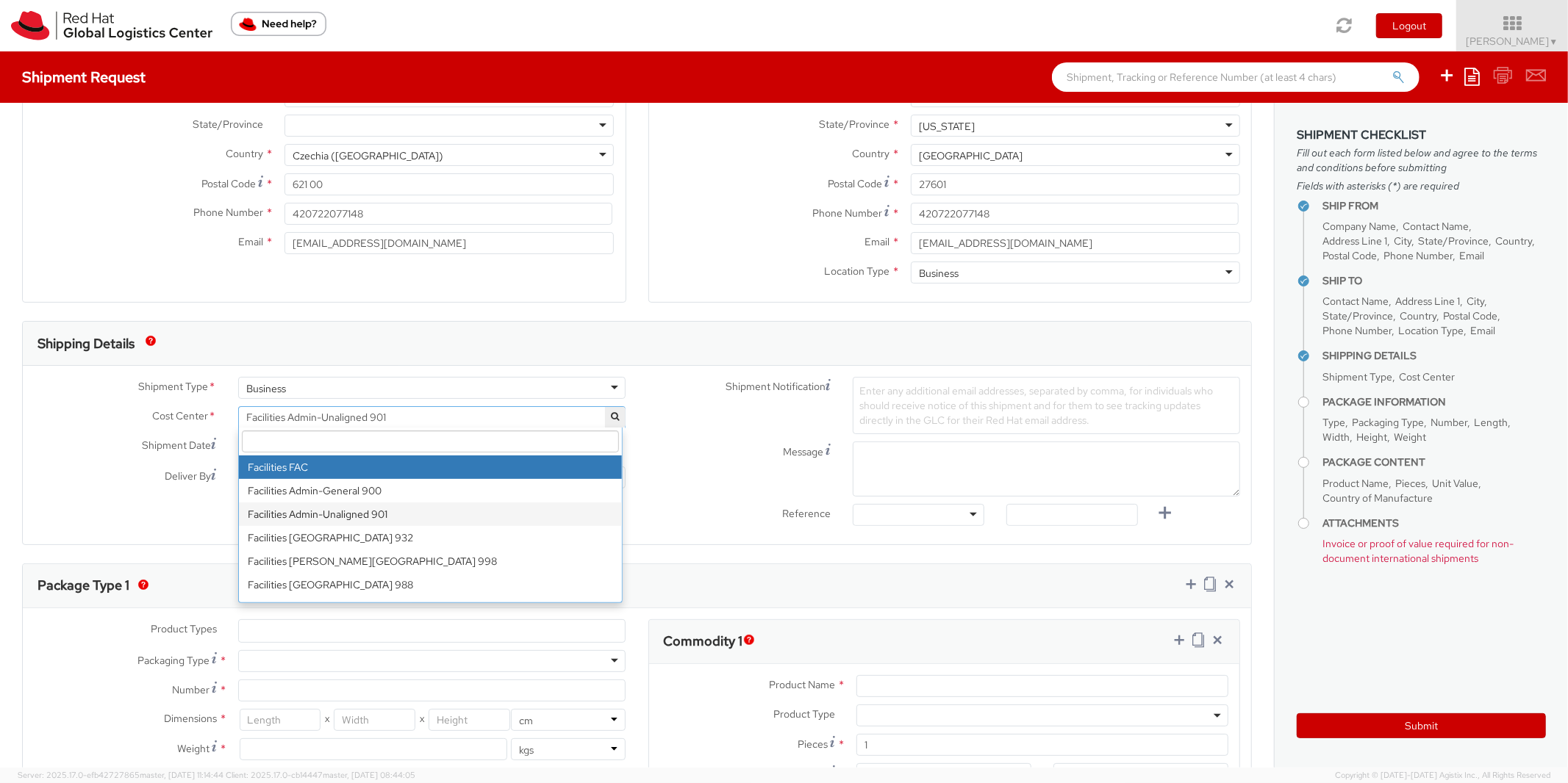
click at [314, 446] on input "search" at bounding box center [429, 441] width 376 height 22
type input "850"
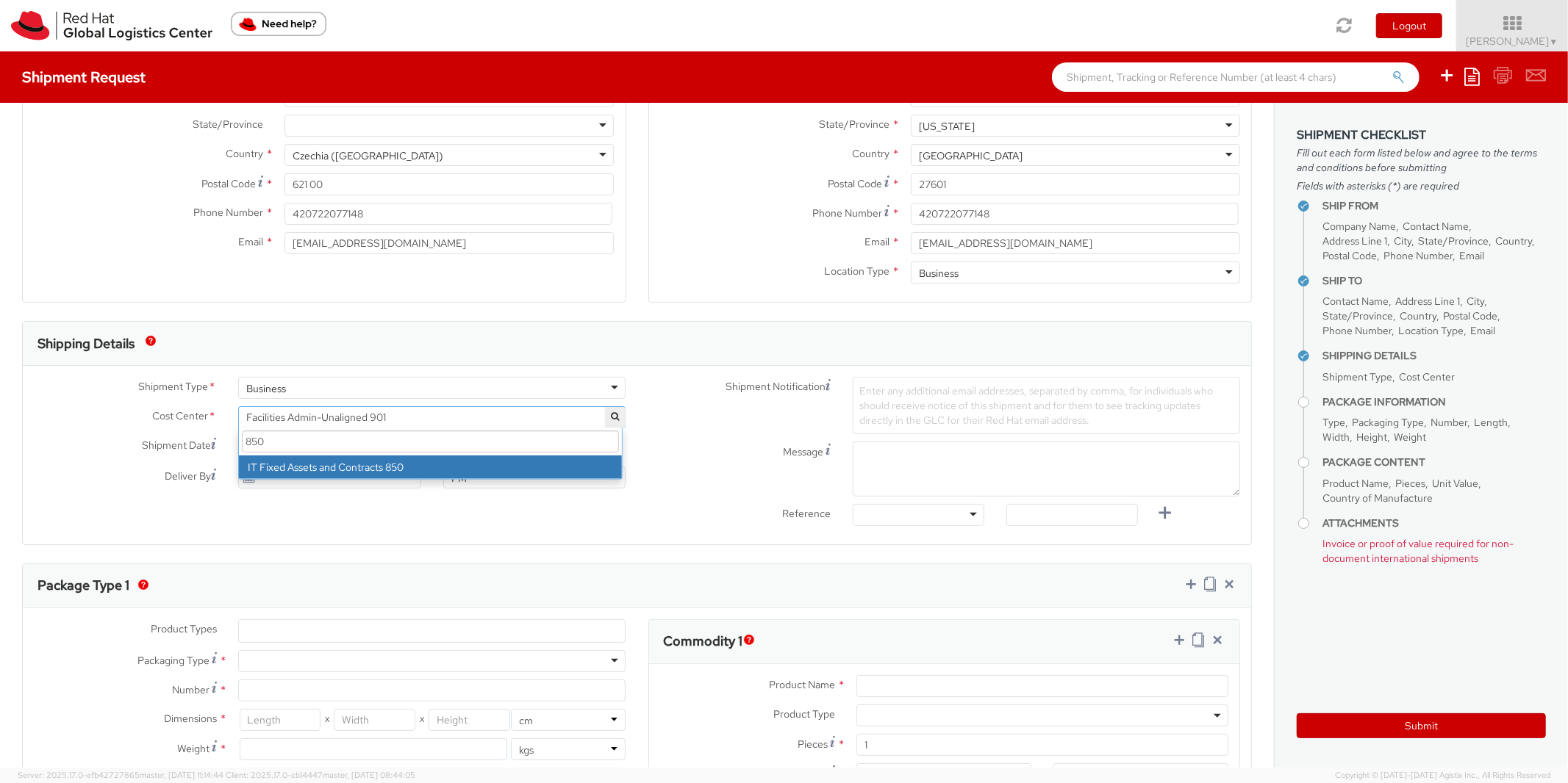
scroll to position [0, 0]
drag, startPoint x: 316, startPoint y: 438, endPoint x: 104, endPoint y: 447, distance: 212.2
click at [242, 447] on input "850" at bounding box center [429, 441] width 376 height 22
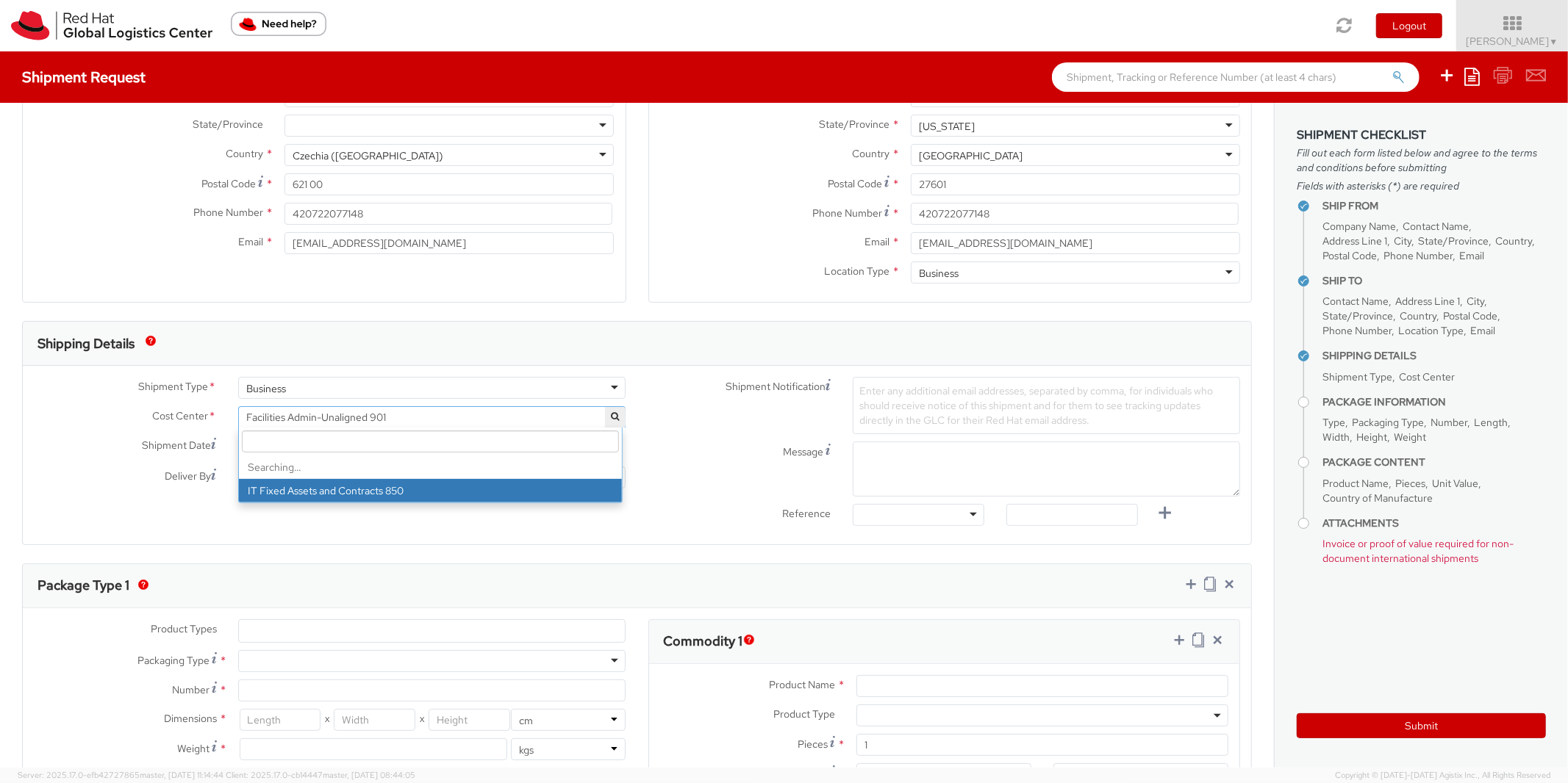
click at [153, 442] on span "Shipment Date" at bounding box center [175, 445] width 69 height 15
click at [238, 442] on input "08/21/2025" at bounding box center [328, 446] width 182 height 22
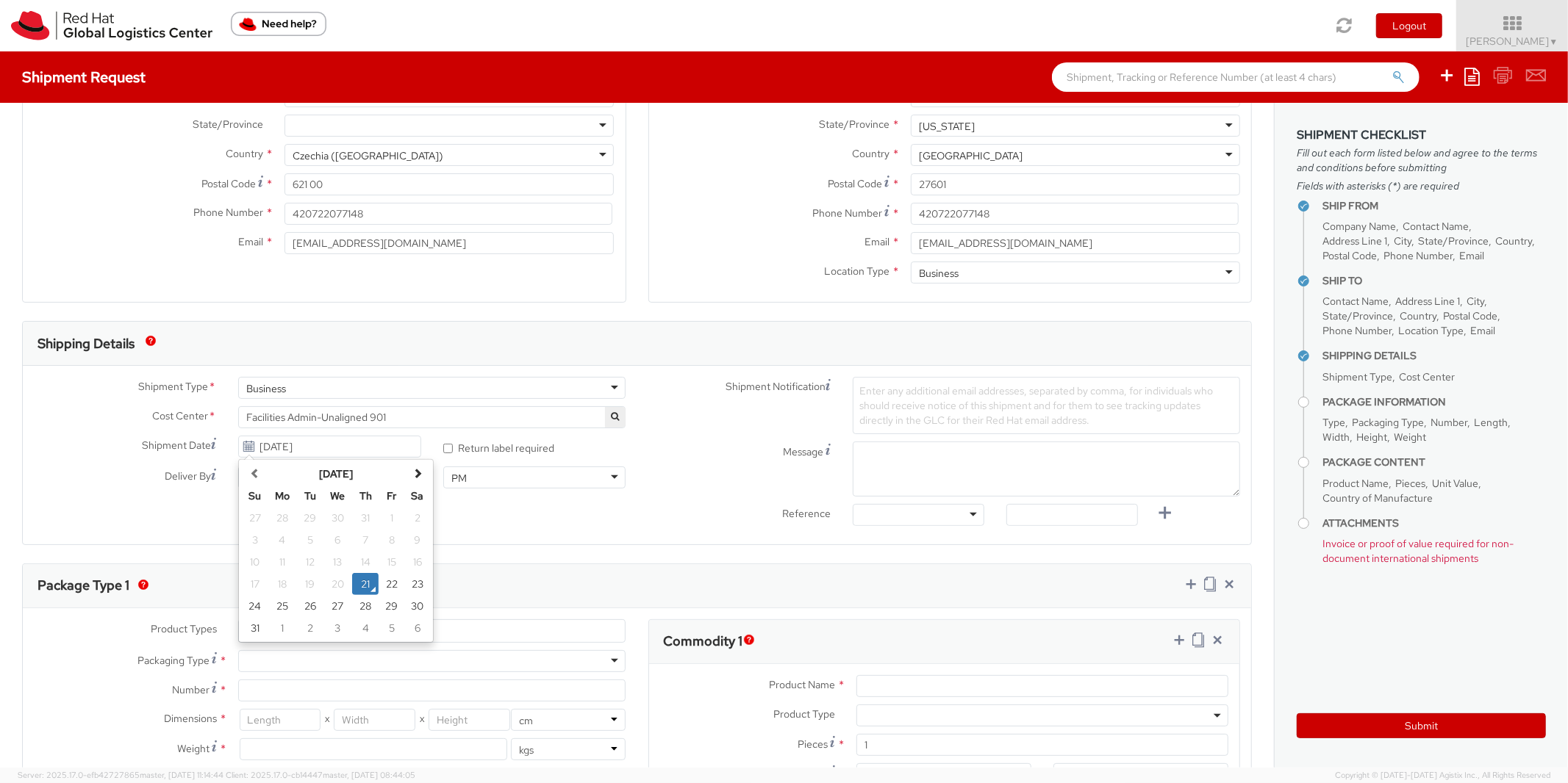
click at [687, 414] on div "Shipment Notification Enter any additional email addresses, separated by comma,…" at bounding box center [943, 406] width 614 height 58
click at [286, 451] on input "08/21/2025" at bounding box center [328, 446] width 182 height 22
click at [138, 451] on label "Shipment Date" at bounding box center [125, 444] width 205 height 18
click at [238, 451] on input "08/21/2025" at bounding box center [328, 446] width 182 height 22
click at [213, 467] on label "Deliver By This field is only necessary if a specific delivery date is required." at bounding box center [125, 475] width 205 height 18
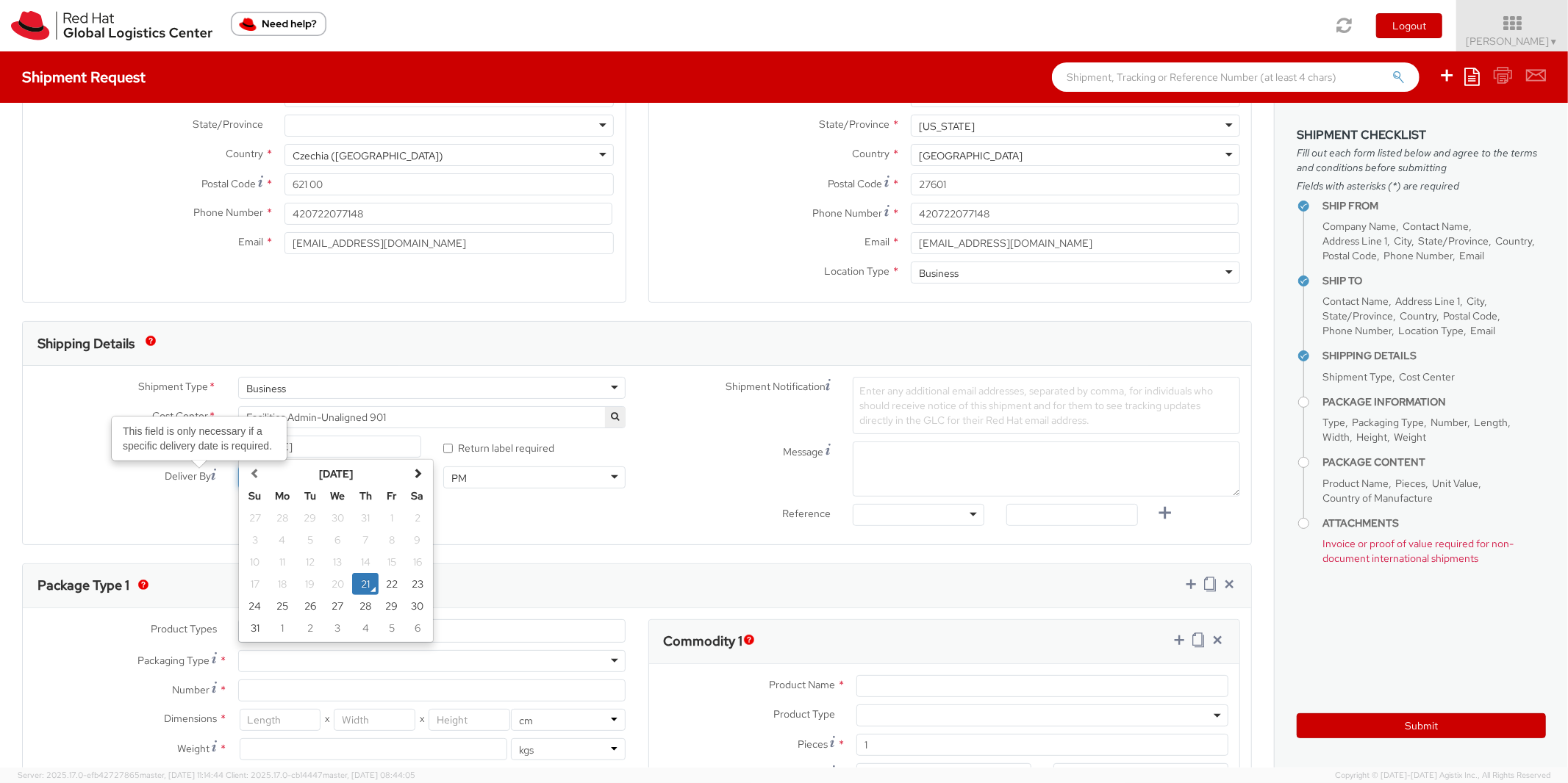
click at [238, 467] on input "Deliver By This field is only necessary if a specific delivery date is required." at bounding box center [328, 477] width 182 height 22
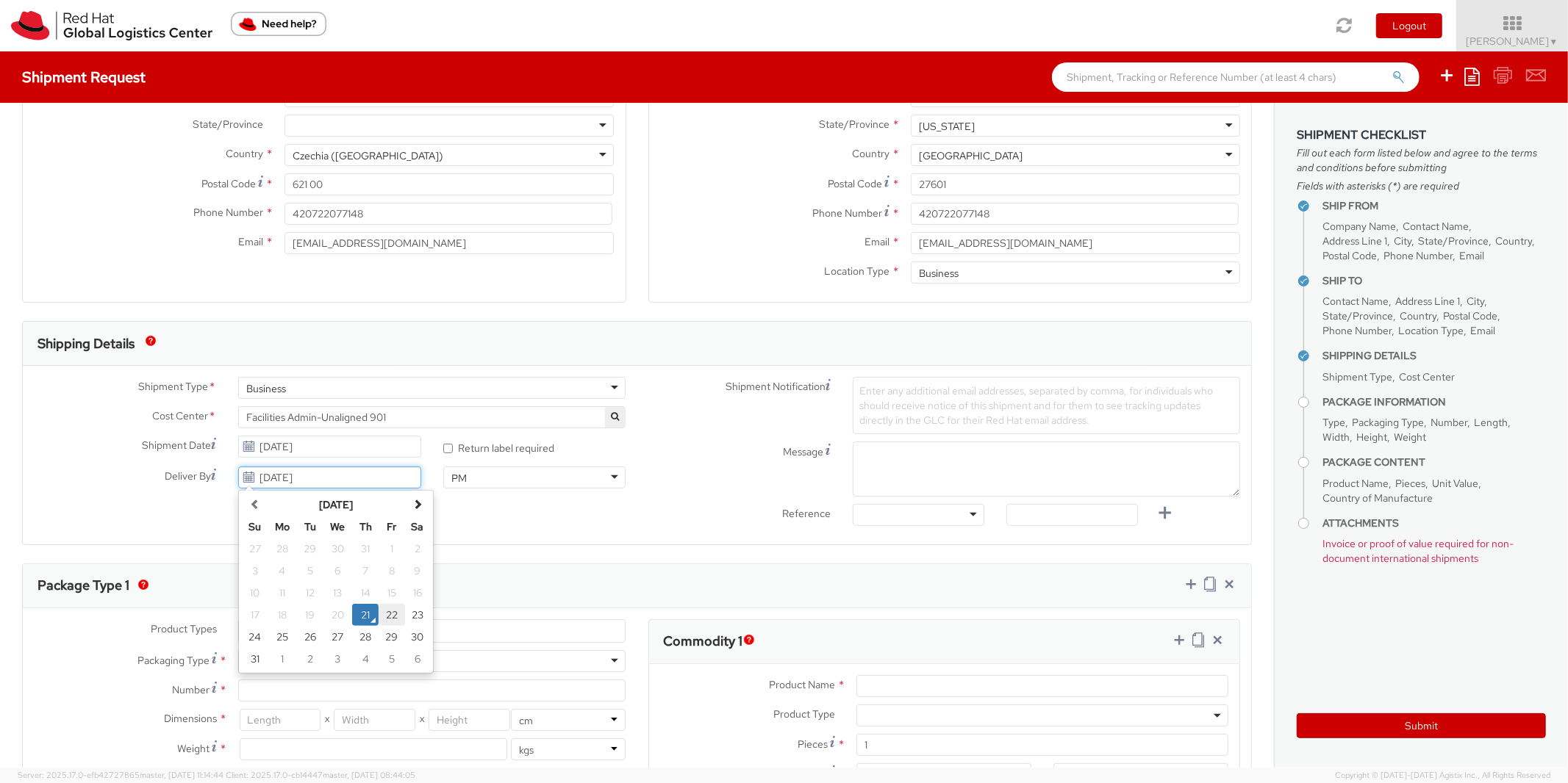
click at [392, 614] on td "22" at bounding box center [392, 614] width 26 height 22
type input "08/22/2025"
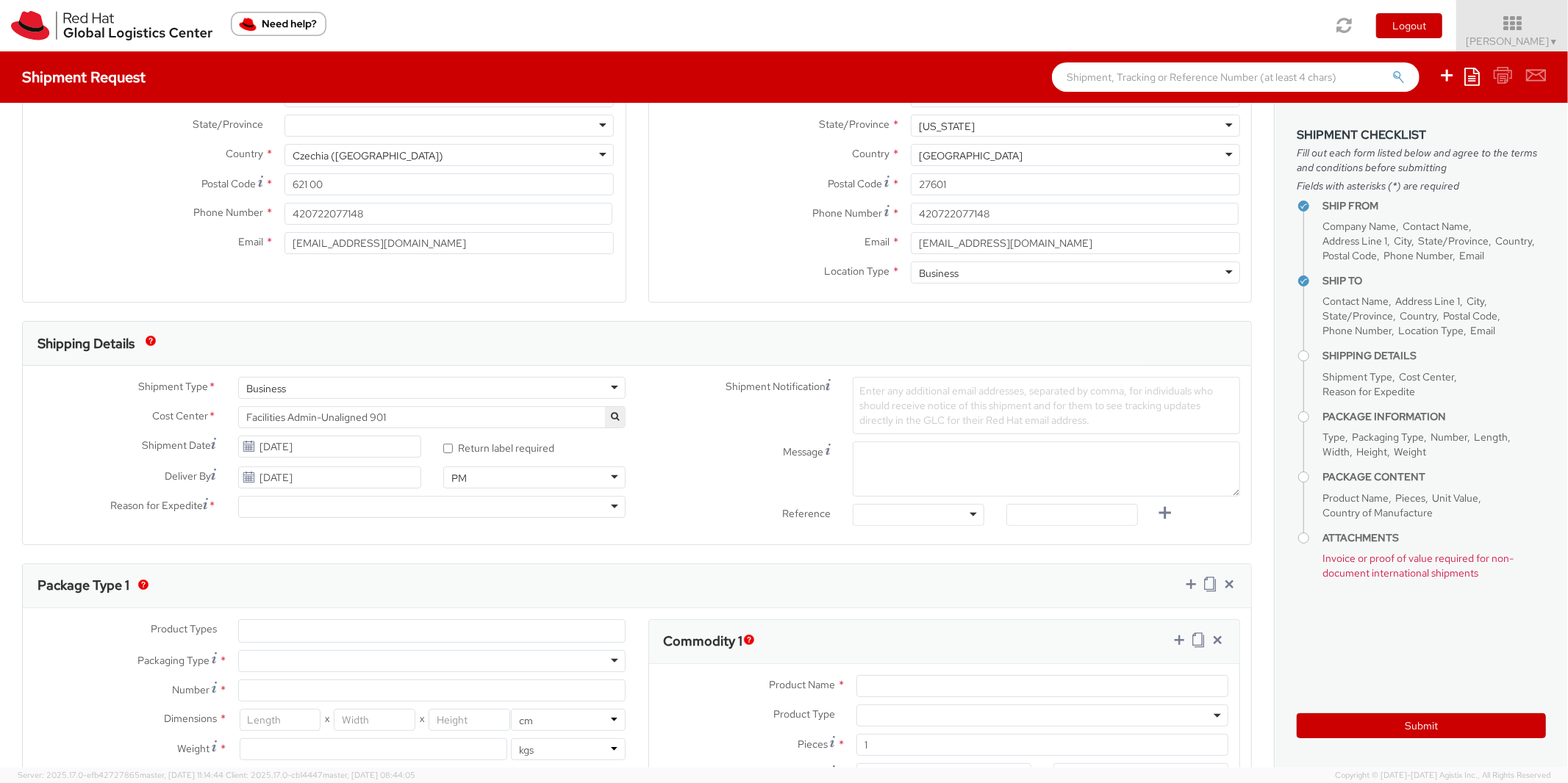
click at [285, 507] on div at bounding box center [431, 507] width 388 height 22
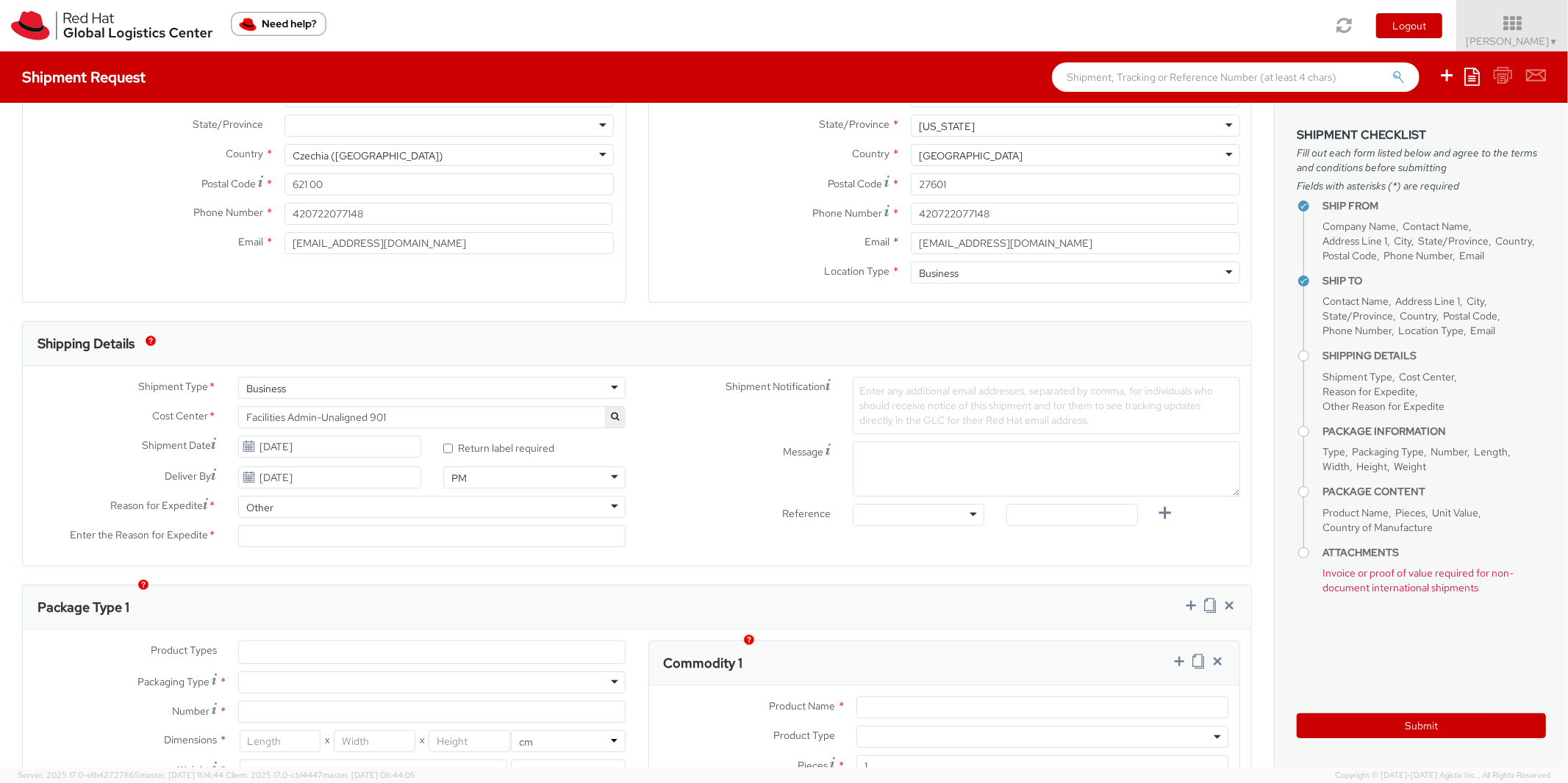
click at [287, 570] on div "Ship From Location Location * RH - Brno - Tech Park Brno - C RH - Brno - Tech P…" at bounding box center [637, 554] width 1274 height 1388
click at [267, 542] on input "Enter the Reason for Expedite *" at bounding box center [431, 536] width 388 height 22
click at [301, 515] on div "Other" at bounding box center [431, 507] width 388 height 22
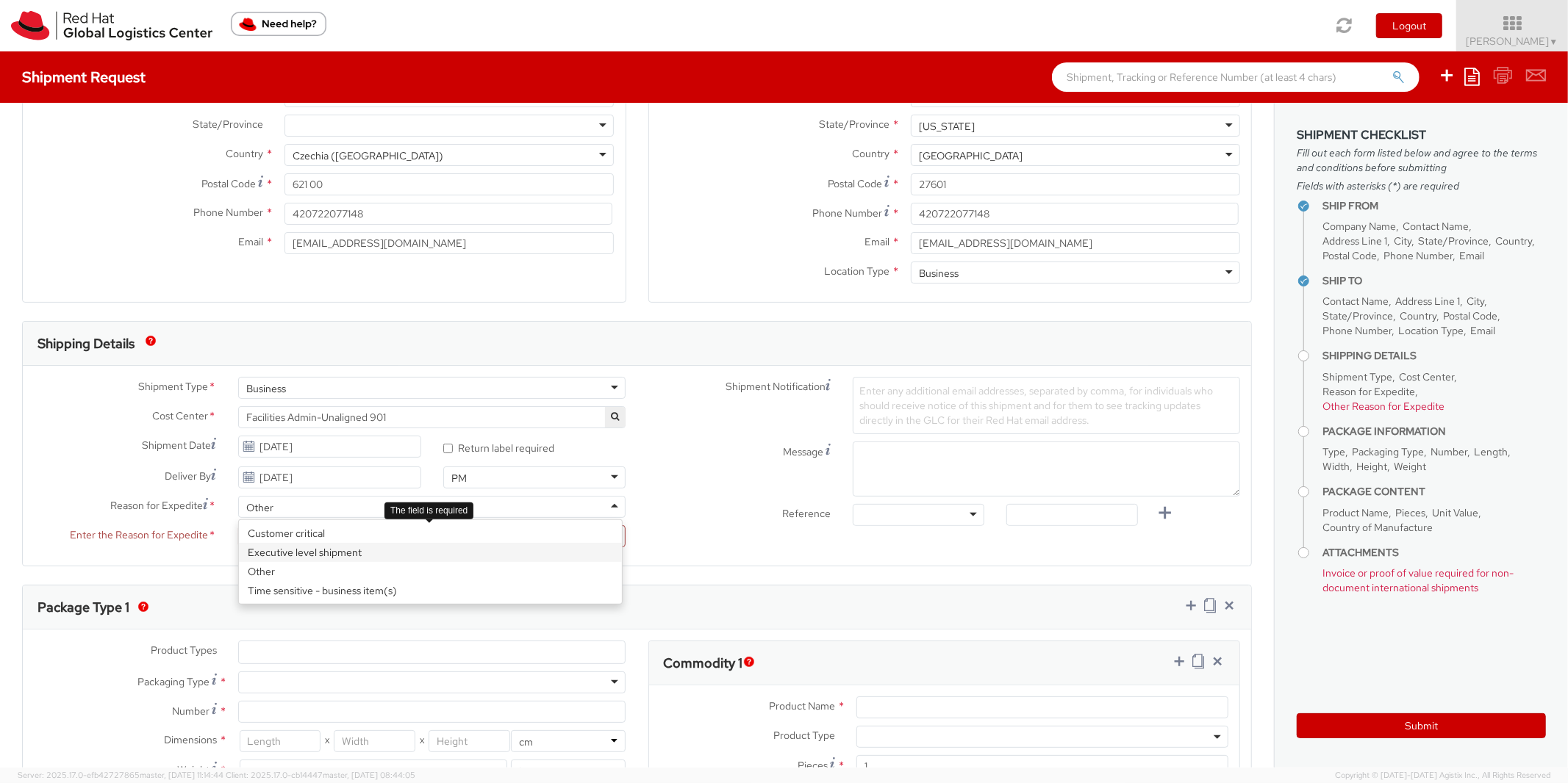
click at [175, 527] on span "Enter the Reason for Expedite" at bounding box center [139, 536] width 138 height 17
click at [238, 527] on input "Enter the Reason for Expedite *" at bounding box center [431, 536] width 388 height 22
drag, startPoint x: 250, startPoint y: 537, endPoint x: 575, endPoint y: 531, distance: 325.1
click at [575, 531] on input "Enter the Reason for Expedite *" at bounding box center [431, 536] width 388 height 22
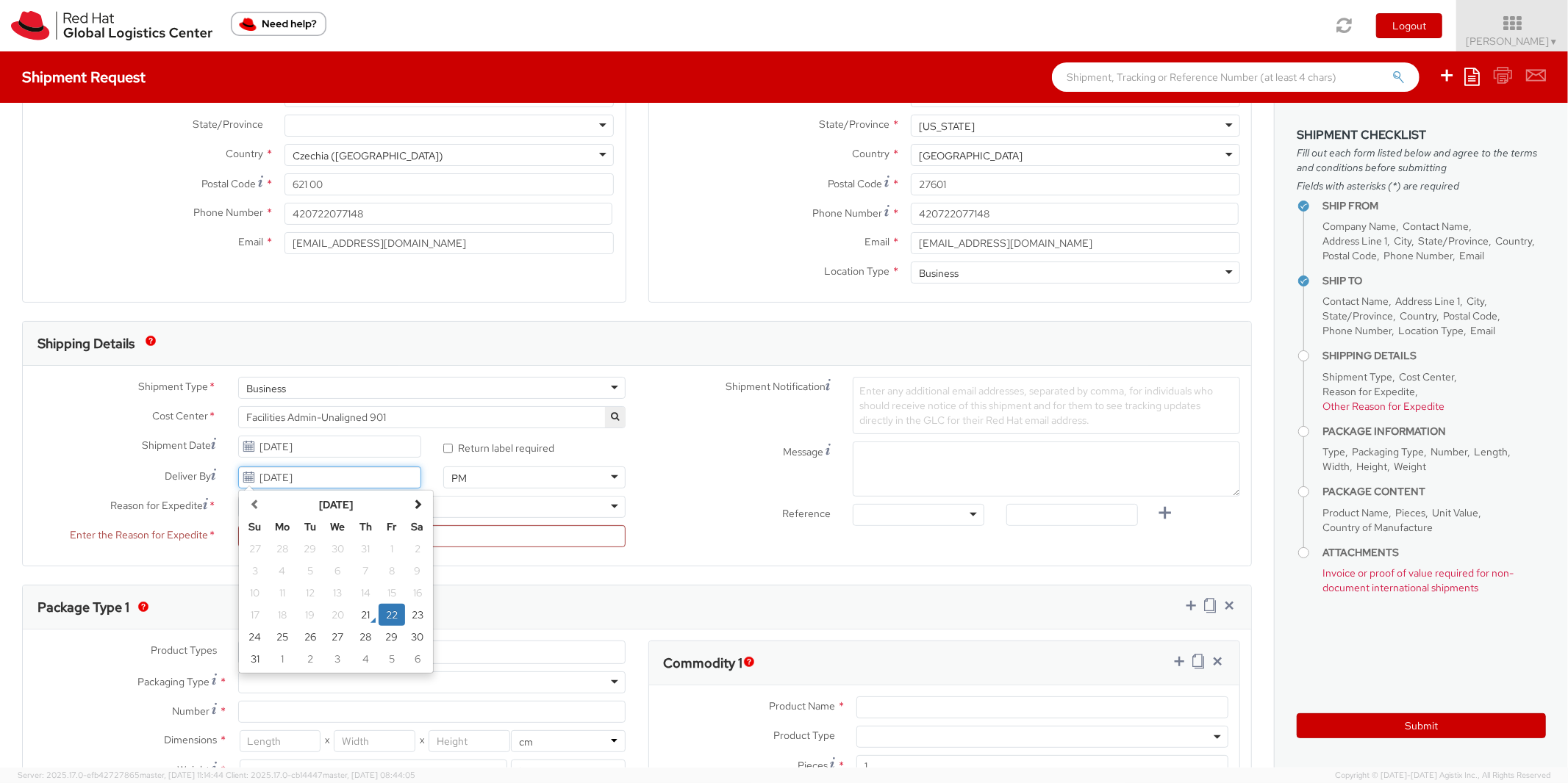
drag, startPoint x: 345, startPoint y: 477, endPoint x: 97, endPoint y: 484, distance: 248.1
click at [238, 484] on input "08/22/2025" at bounding box center [328, 477] width 182 height 22
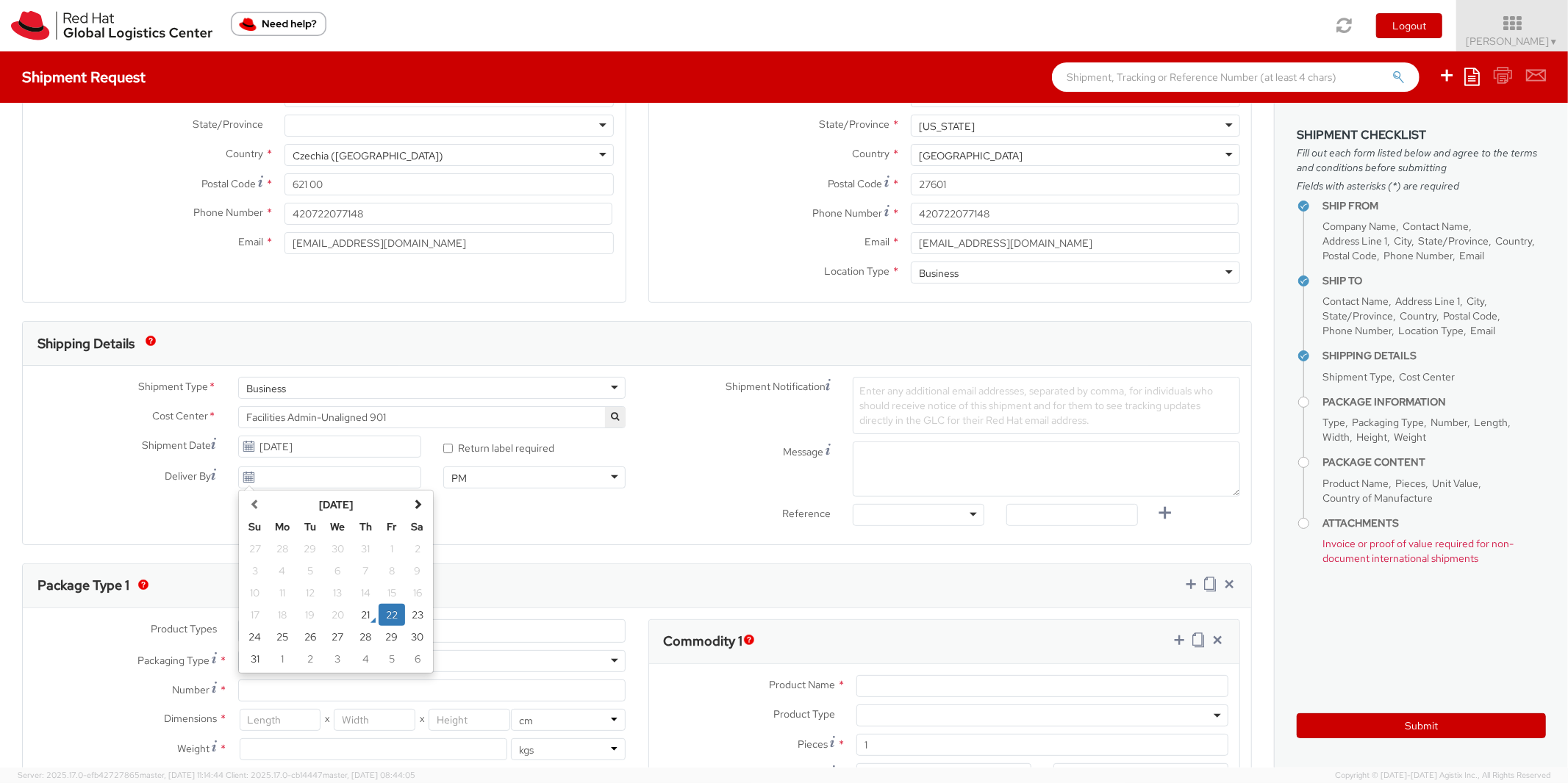
click at [114, 469] on label "Deliver By" at bounding box center [125, 475] width 205 height 18
click at [238, 469] on input "Deliver By" at bounding box center [328, 477] width 182 height 22
type input "08/21/2025"
click at [591, 461] on div "* Return label required" at bounding box center [534, 451] width 205 height 31
click at [892, 402] on span "Enter any additional email addresses, separated by comma, for individuals who s…" at bounding box center [1036, 405] width 354 height 42
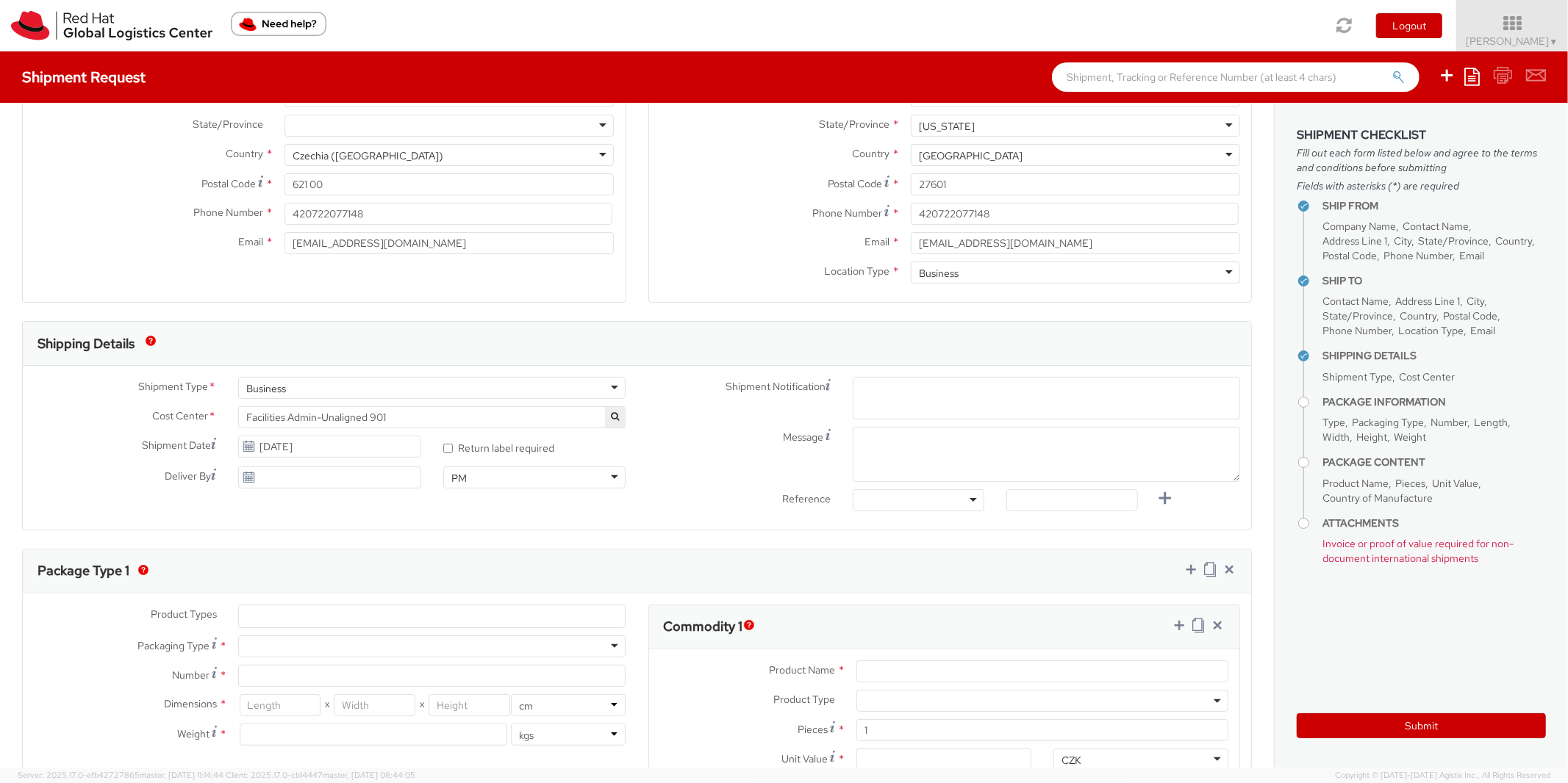
click at [754, 416] on div "Shipment Notification Enter any additional email addresses, separated by comma,…" at bounding box center [943, 398] width 614 height 42
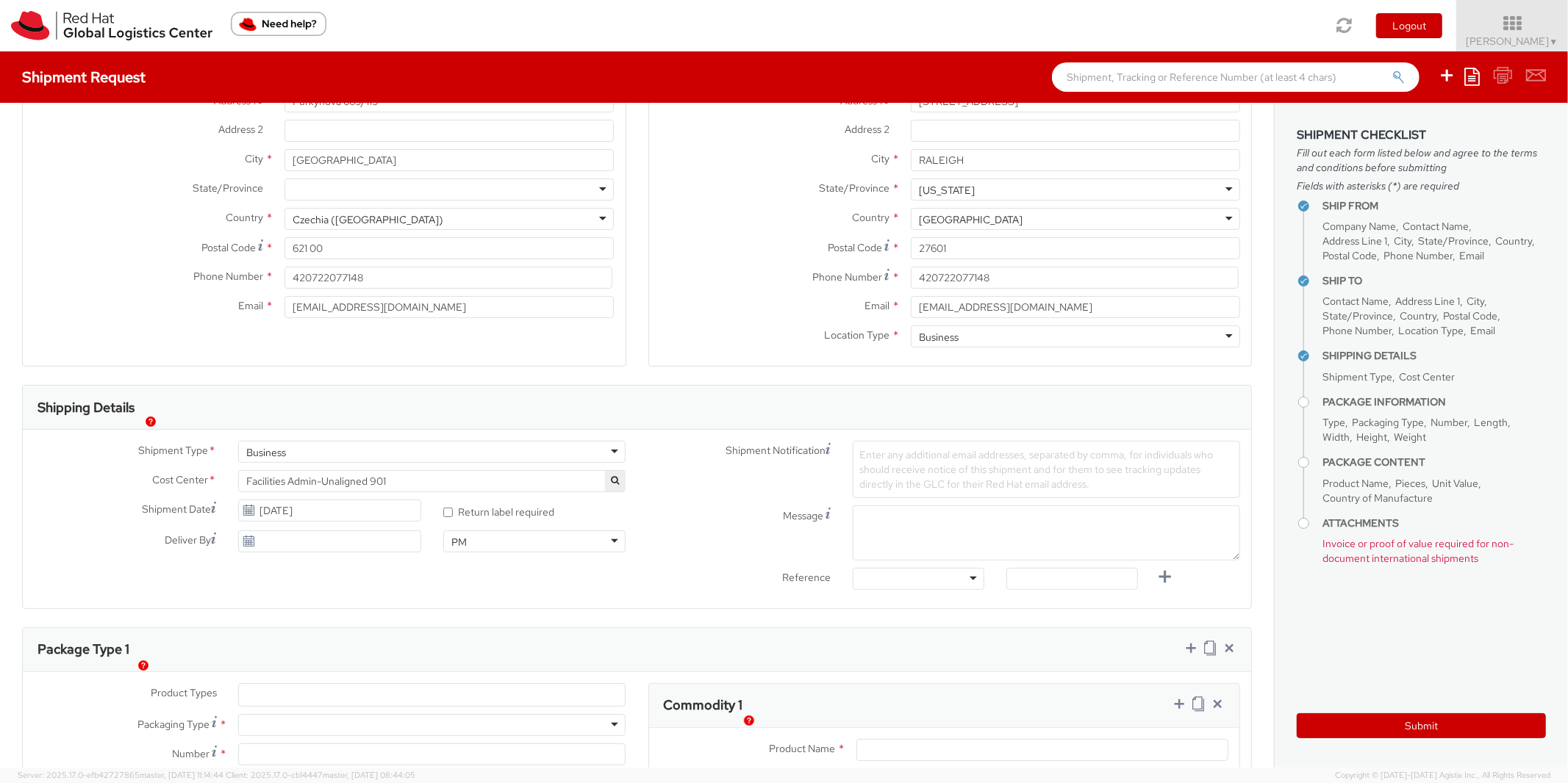
scroll to position [161, 0]
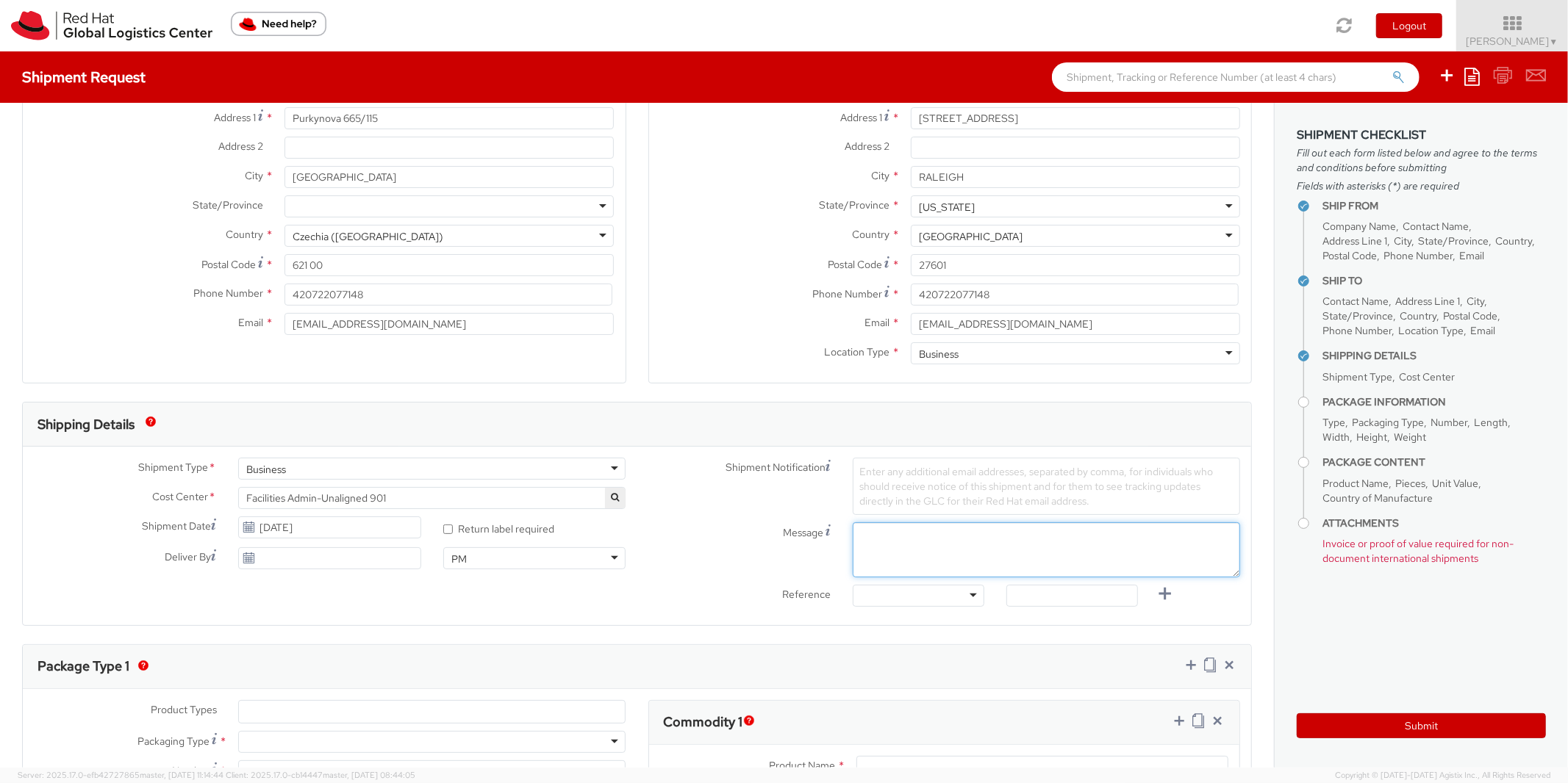
click at [896, 552] on textarea "Message" at bounding box center [1046, 550] width 388 height 55
click at [879, 594] on div at bounding box center [918, 595] width 131 height 22
click at [737, 557] on div "Message" at bounding box center [943, 550] width 614 height 55
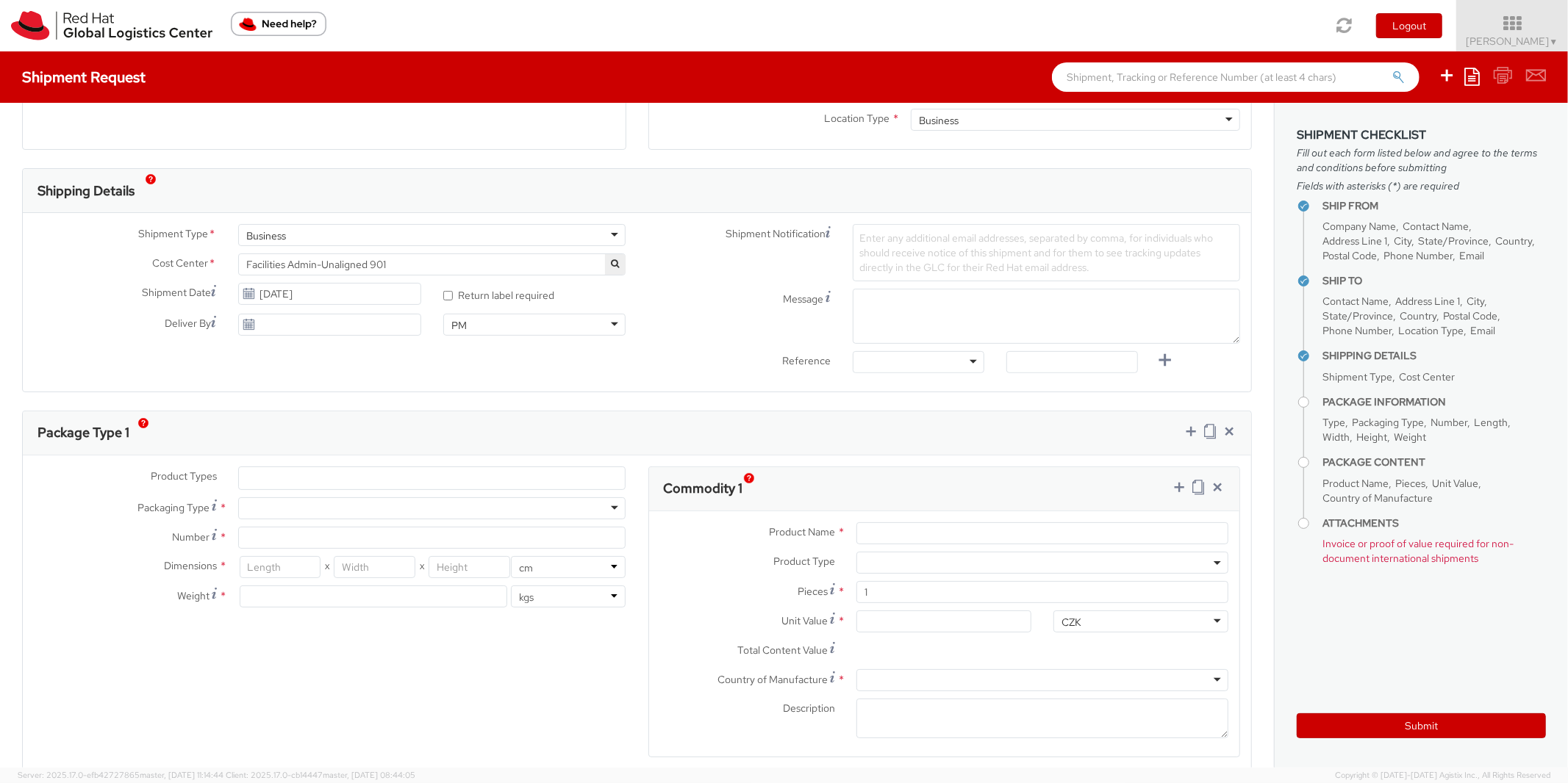
scroll to position [404, 0]
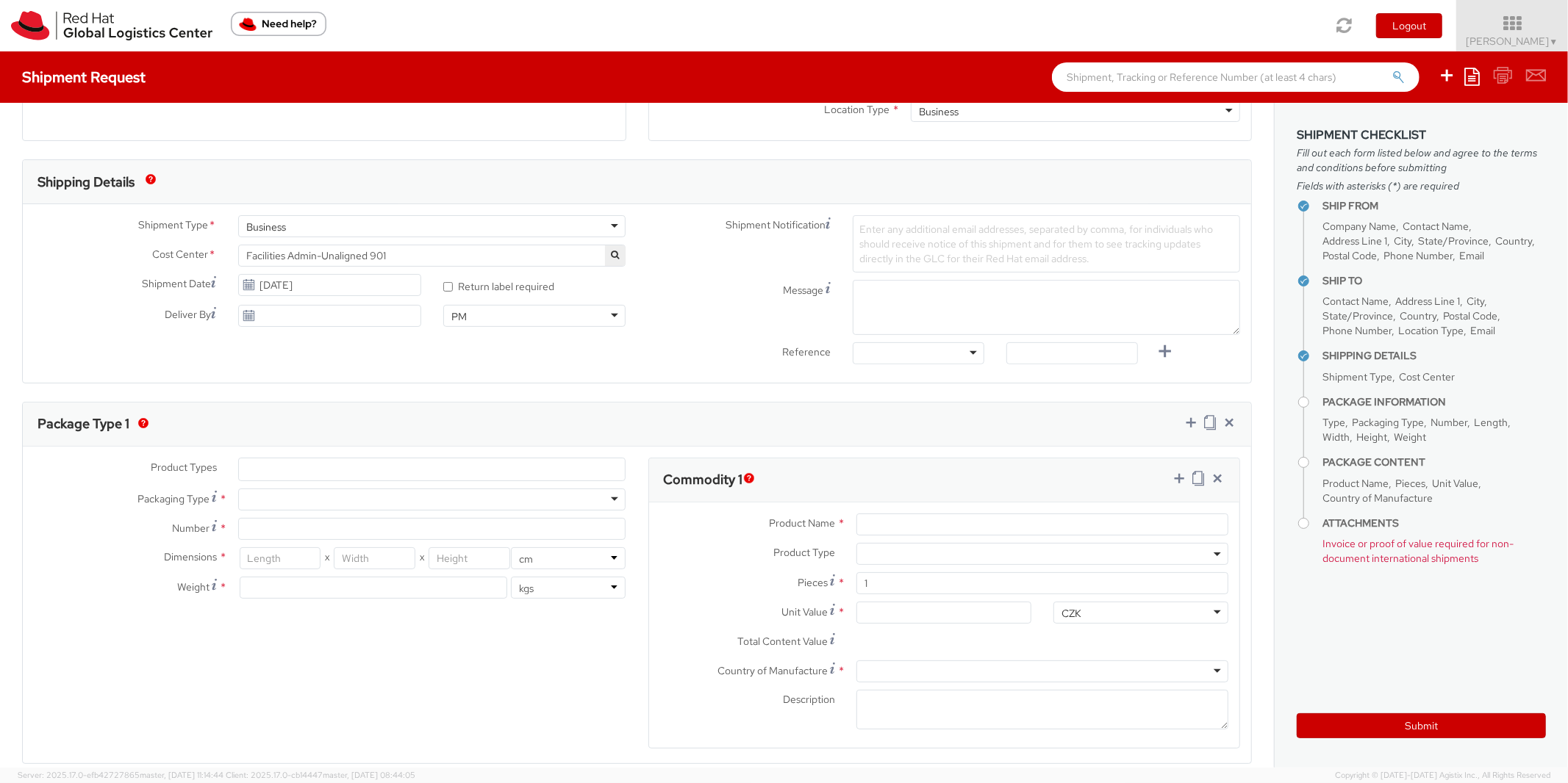
click at [261, 465] on ul at bounding box center [431, 469] width 386 height 22
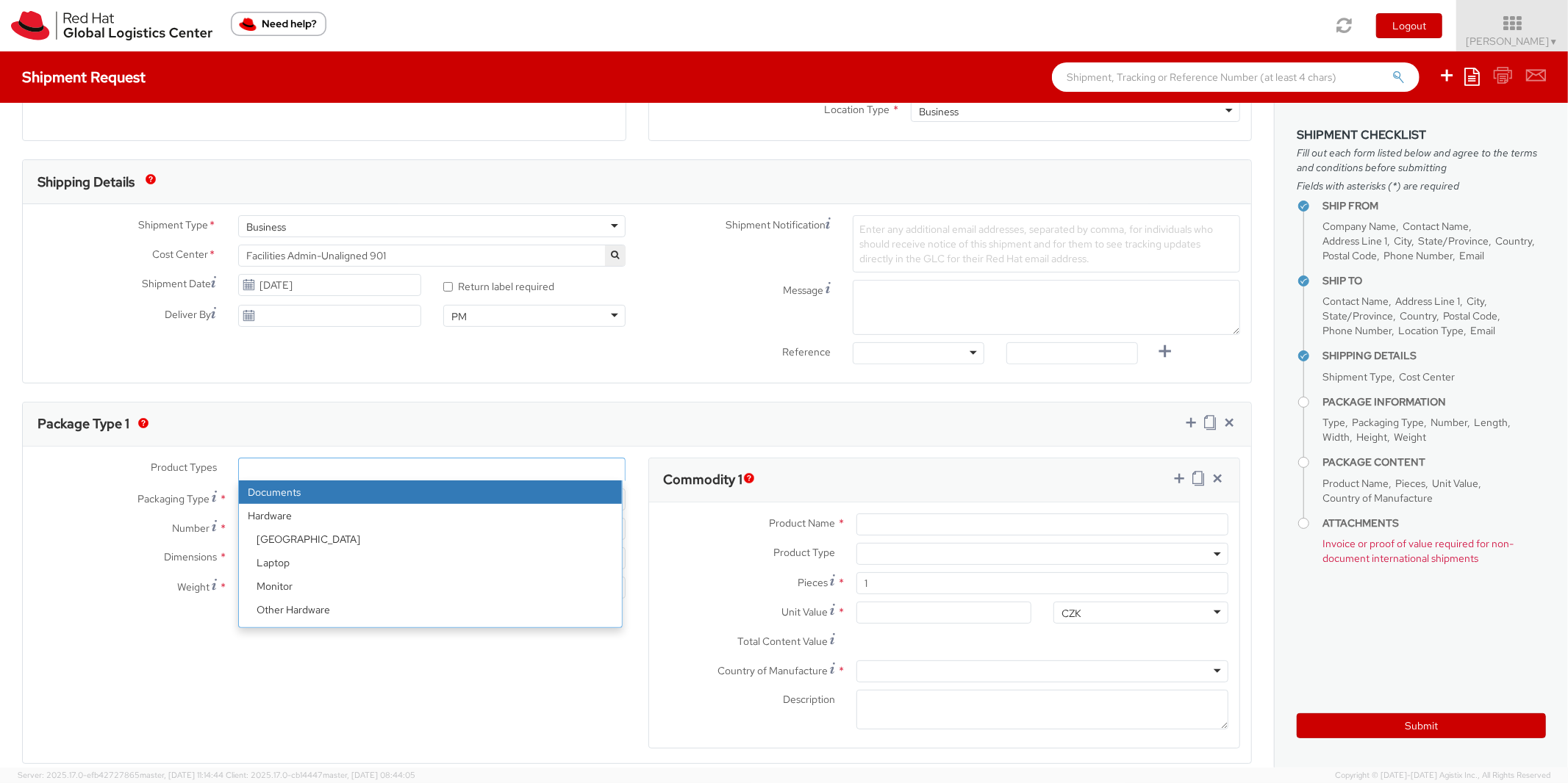
select select "DOCUMENT"
type input "Documents"
select select "DOCUMENT"
type input "1.00"
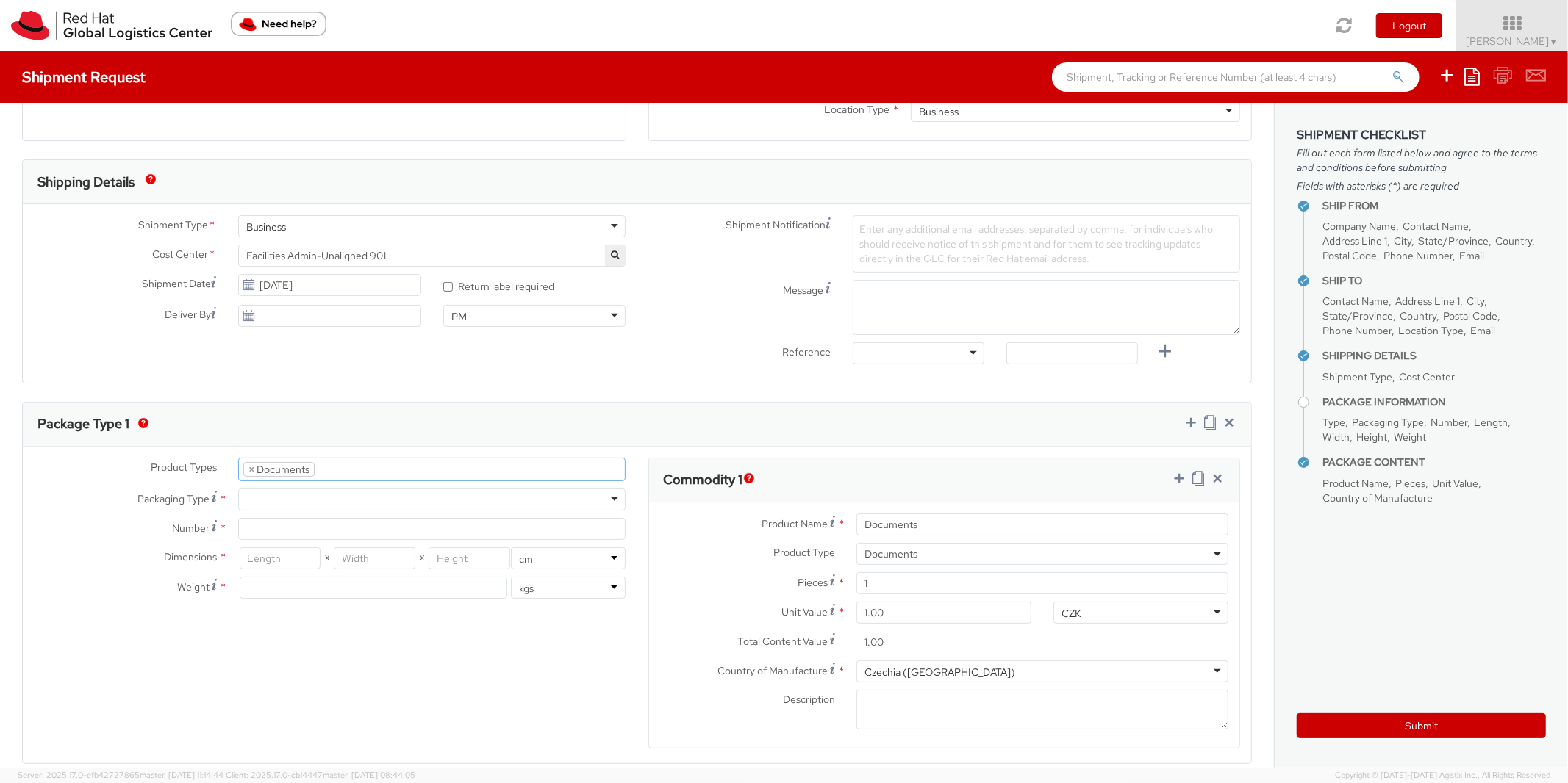
click at [268, 499] on div at bounding box center [431, 499] width 388 height 22
type input "1"
type input "24.13"
type input "31.75"
type input "0.64"
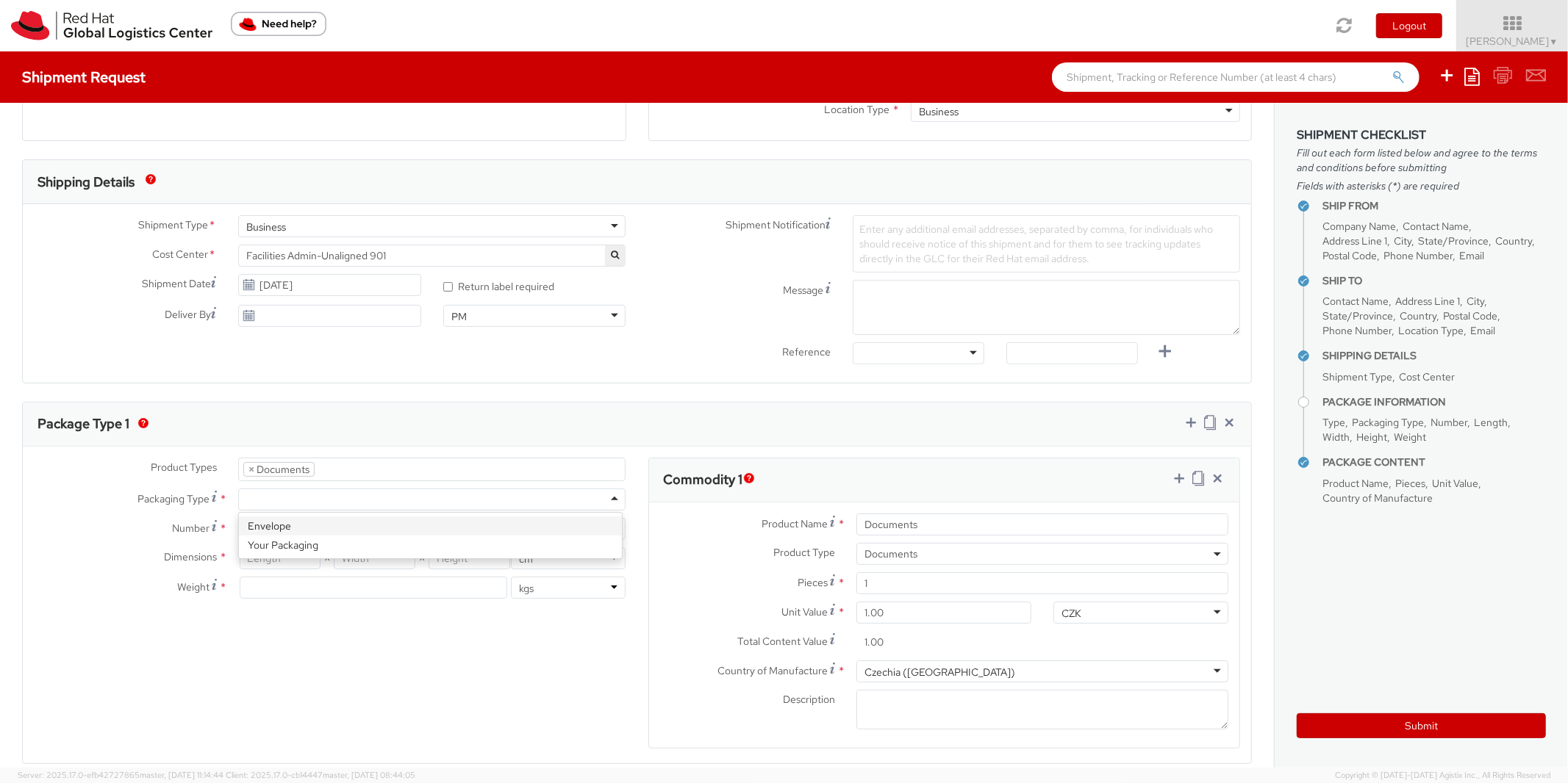
type input "0.5"
click at [268, 524] on div "Product Types * Documents Docking Station Laptop Monitor Other Hardware Server …" at bounding box center [329, 535] width 614 height 156
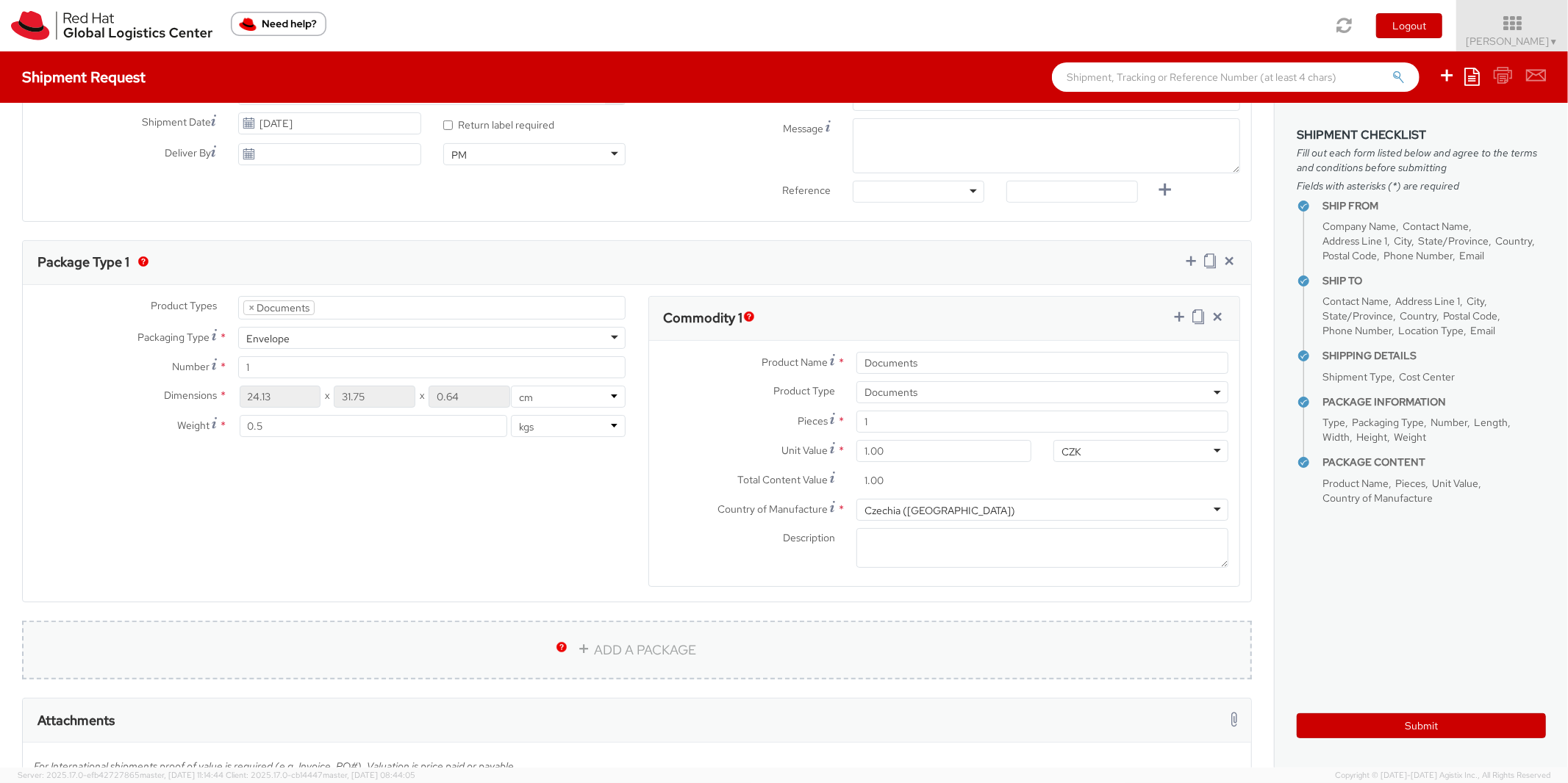
click at [667, 648] on link "ADD A PACKAGE" at bounding box center [636, 650] width 1229 height 58
select select
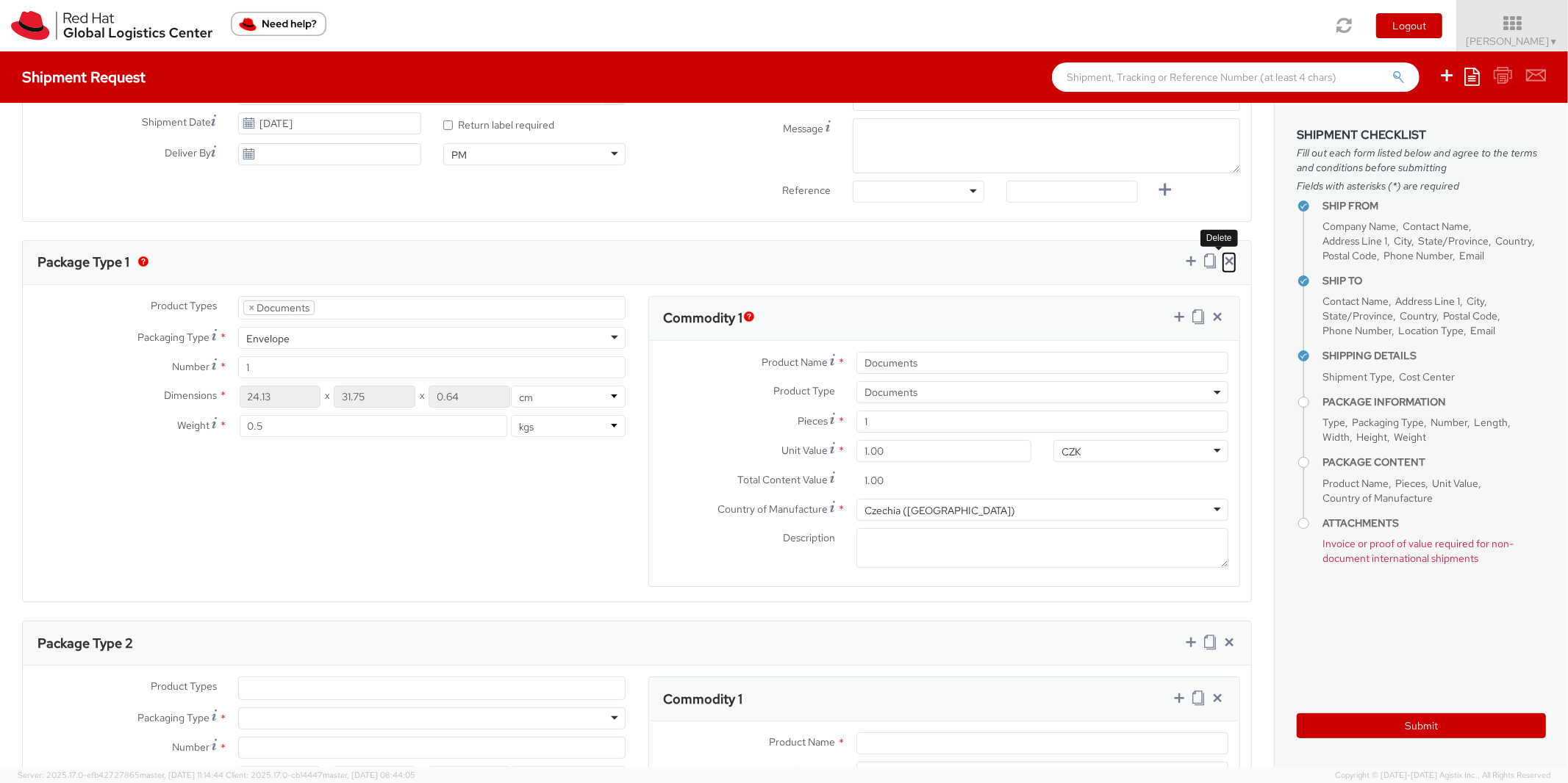
click at [1222, 262] on icon at bounding box center [1229, 261] width 15 height 15
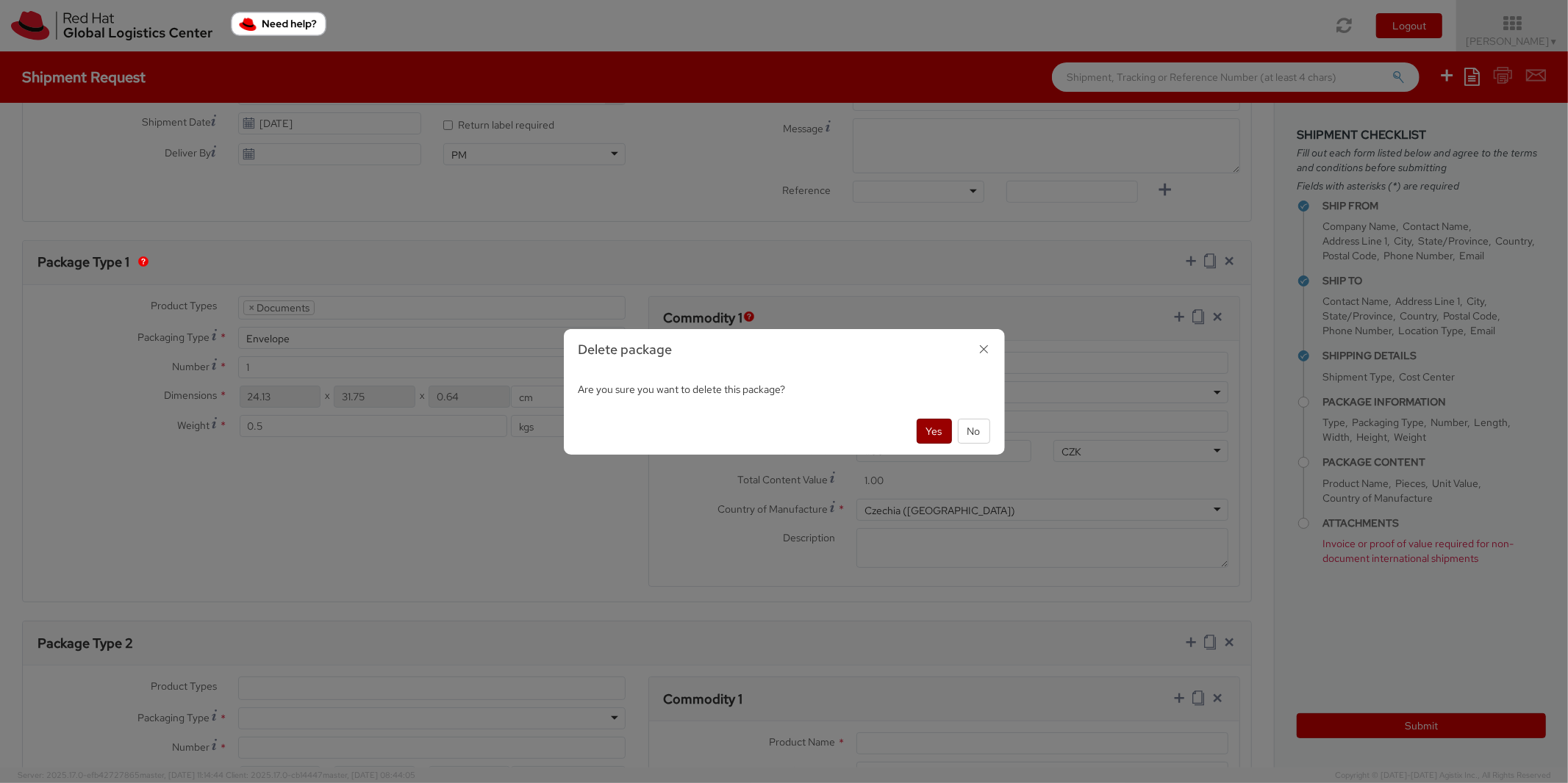
click at [940, 434] on button "Yes" at bounding box center [933, 431] width 35 height 25
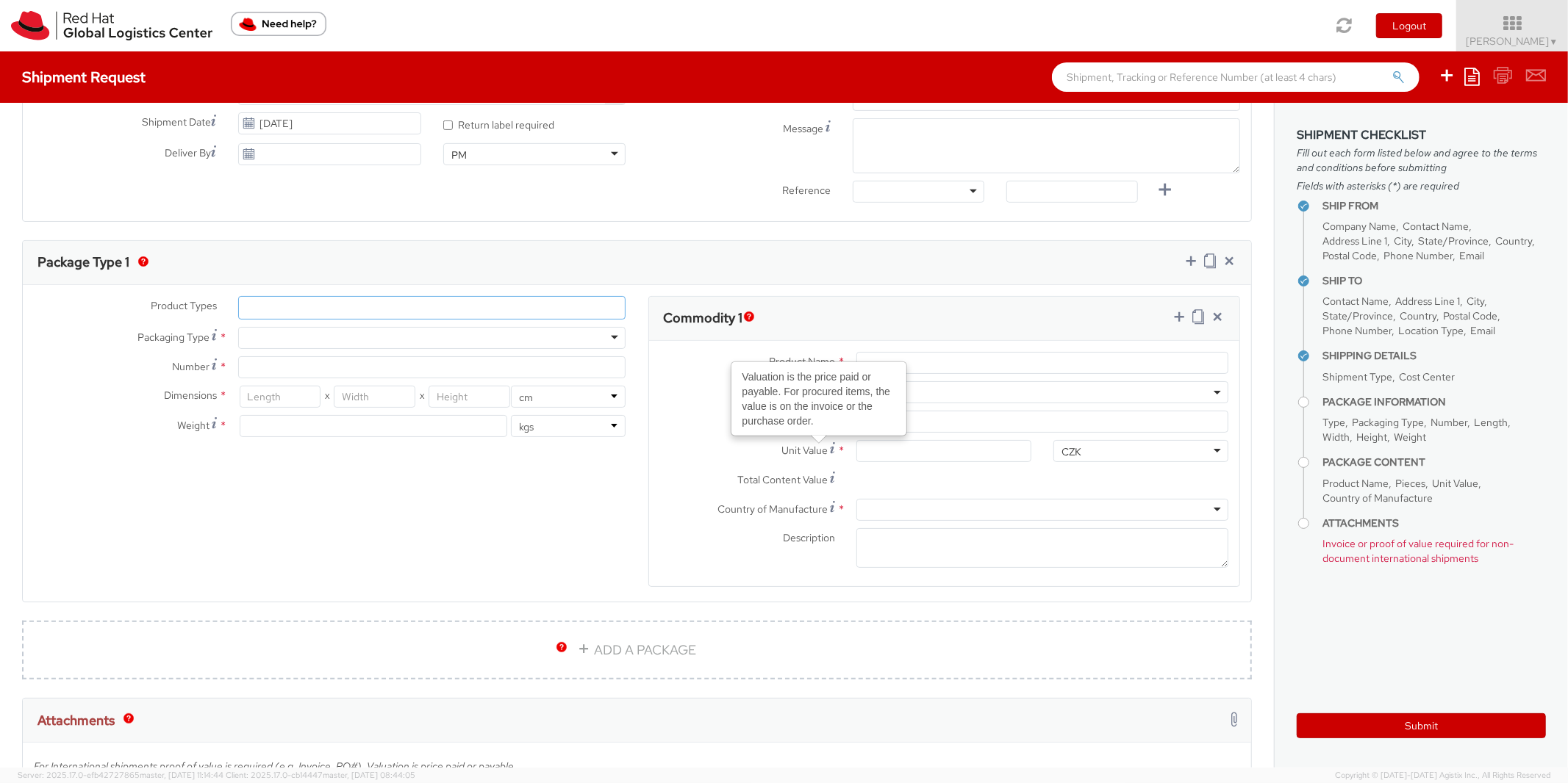
click at [288, 304] on ul at bounding box center [431, 308] width 386 height 22
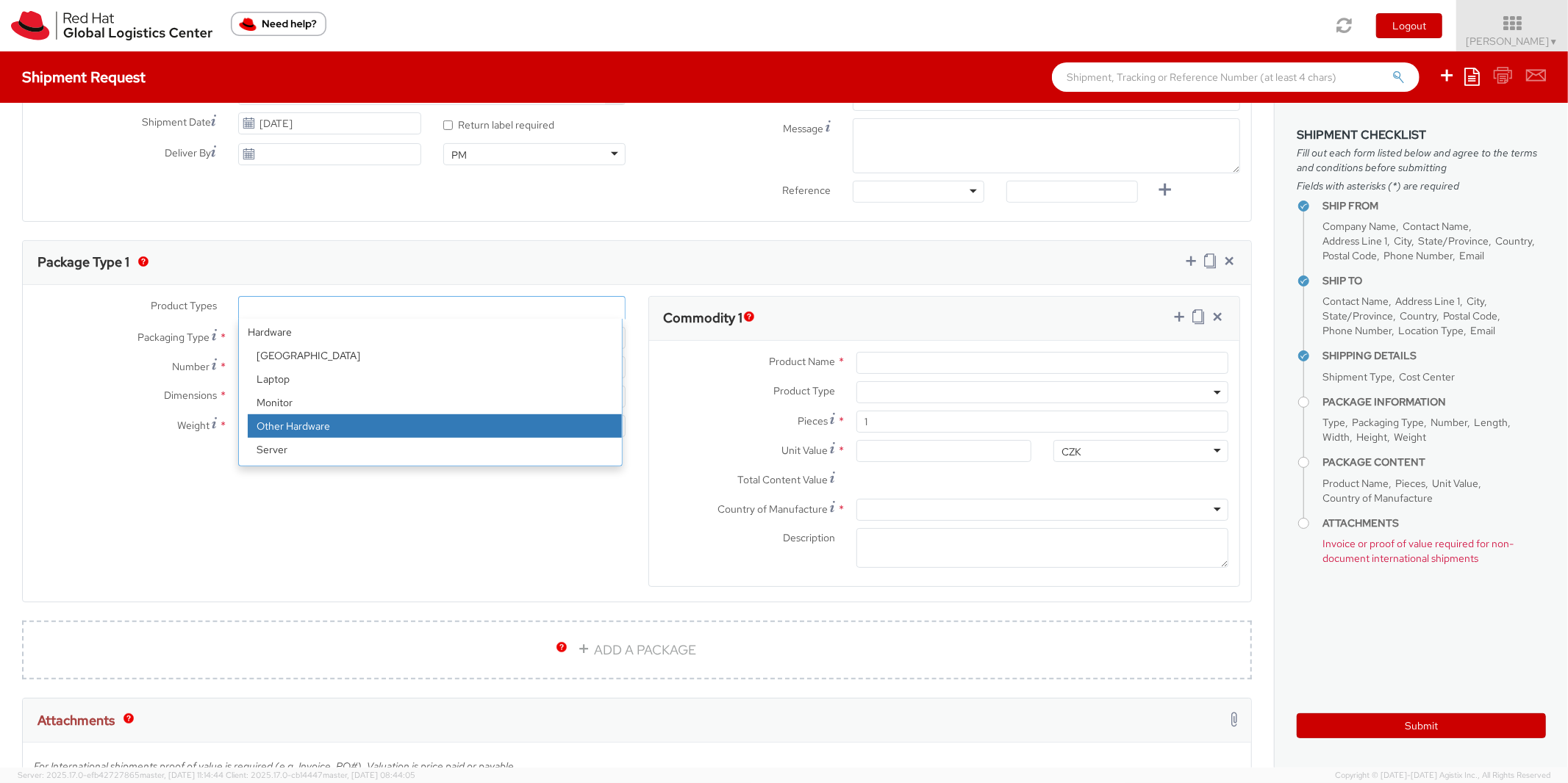
scroll to position [0, 0]
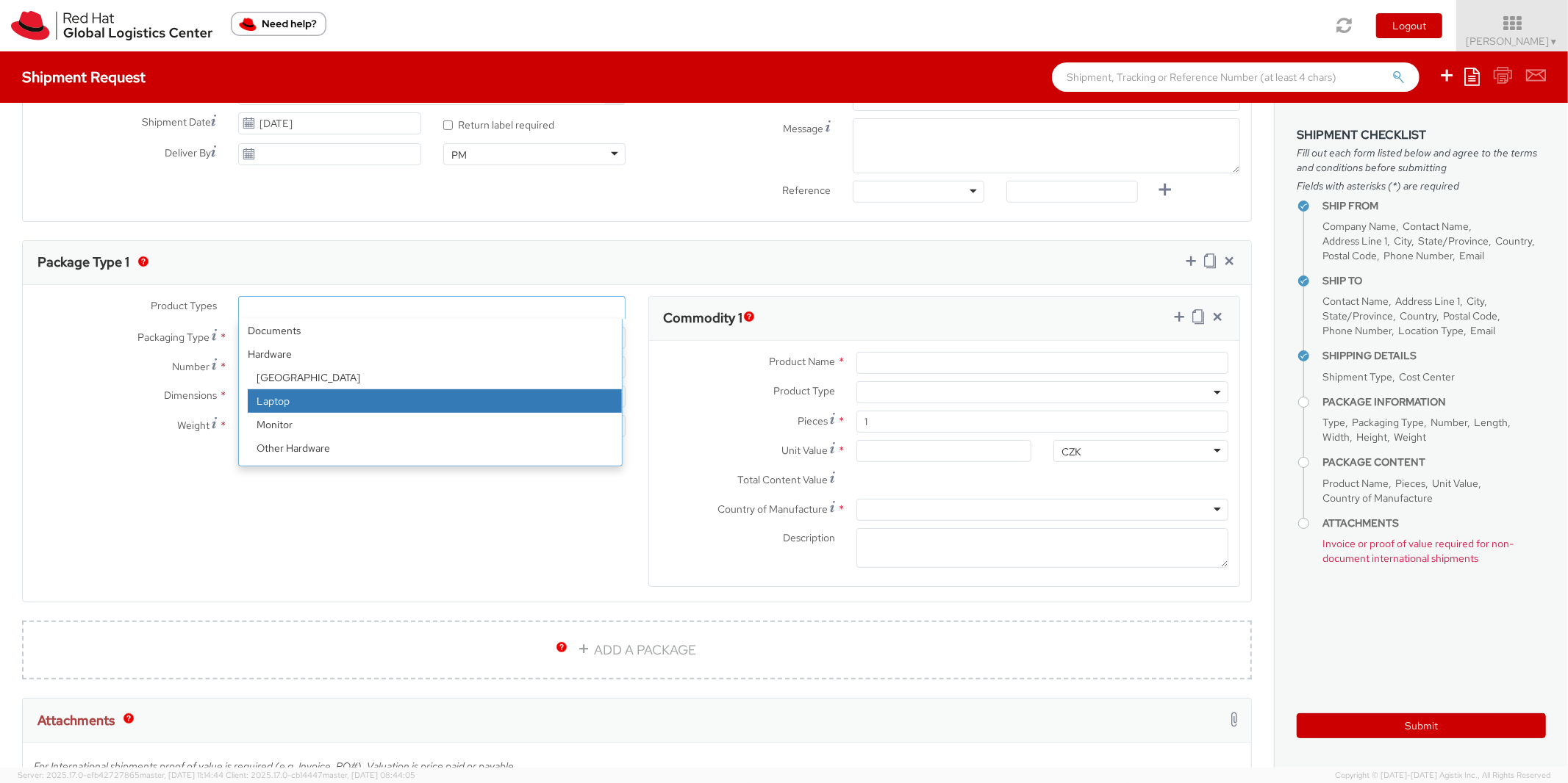
select select "LAPTOP"
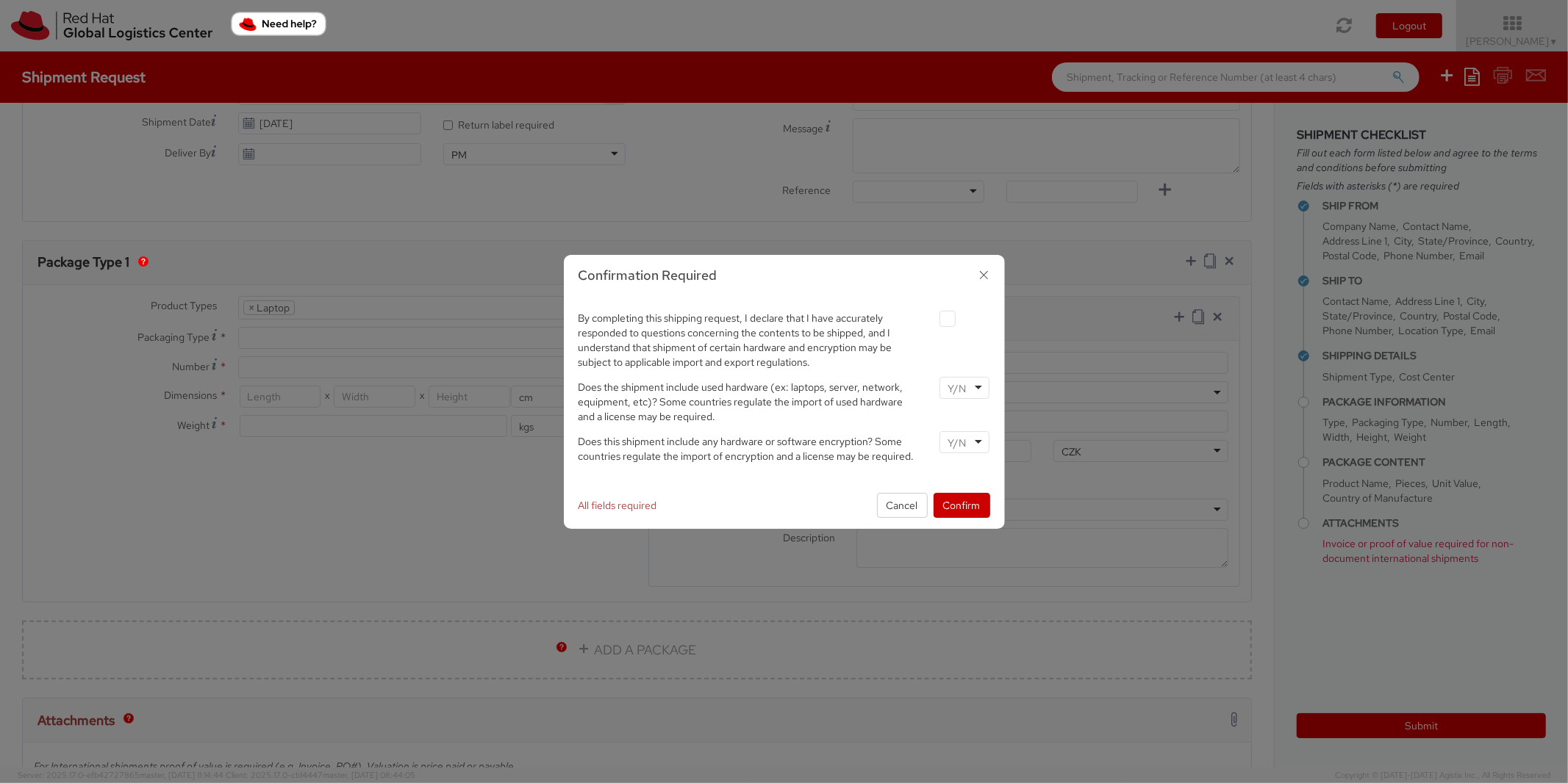
click at [983, 275] on icon "button" at bounding box center [983, 275] width 22 height 22
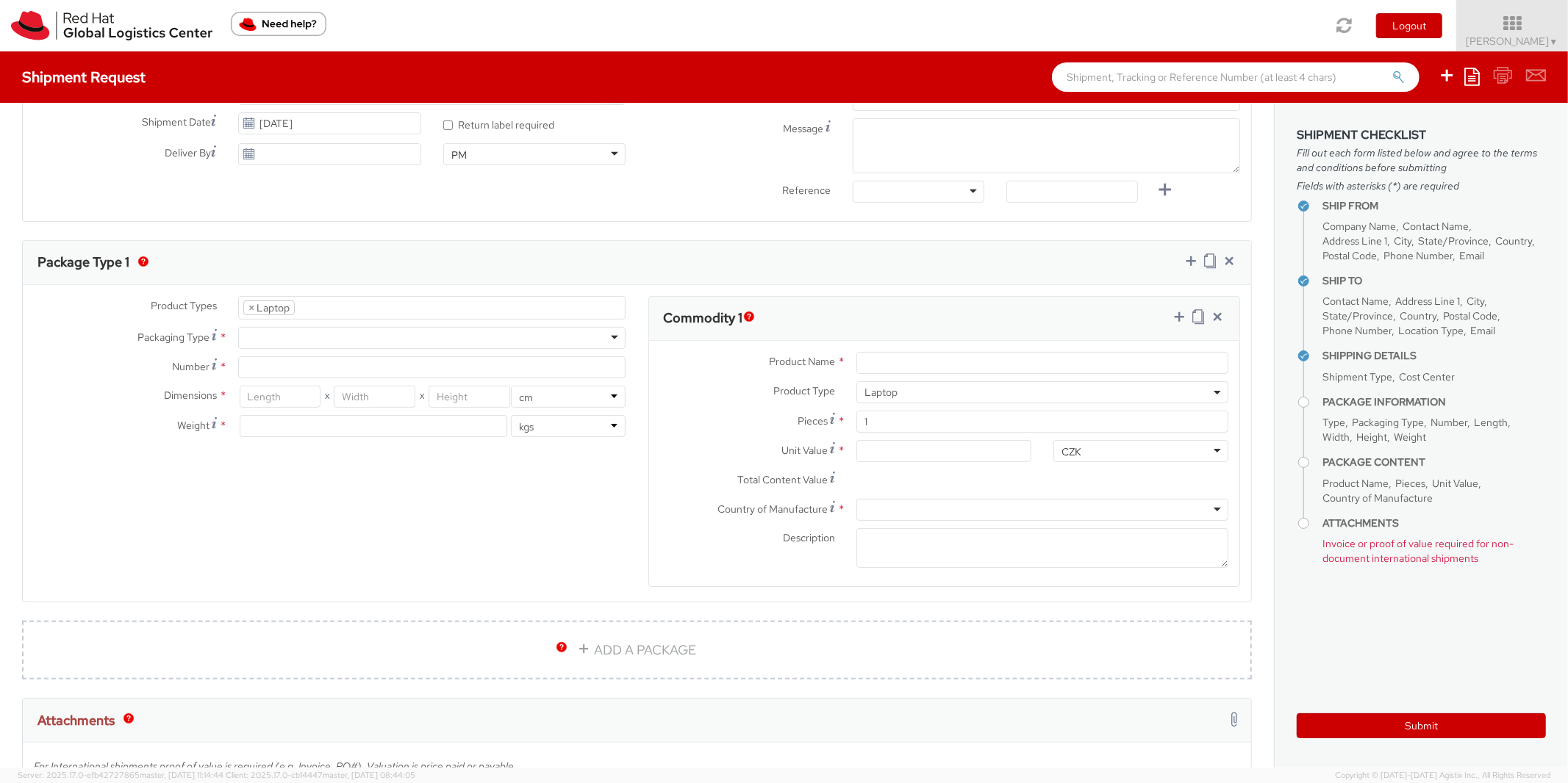
click at [337, 309] on ul "× Laptop" at bounding box center [431, 308] width 386 height 22
select select "OTHER"
click at [252, 305] on span "×" at bounding box center [251, 308] width 6 height 13
select select "OTHER"
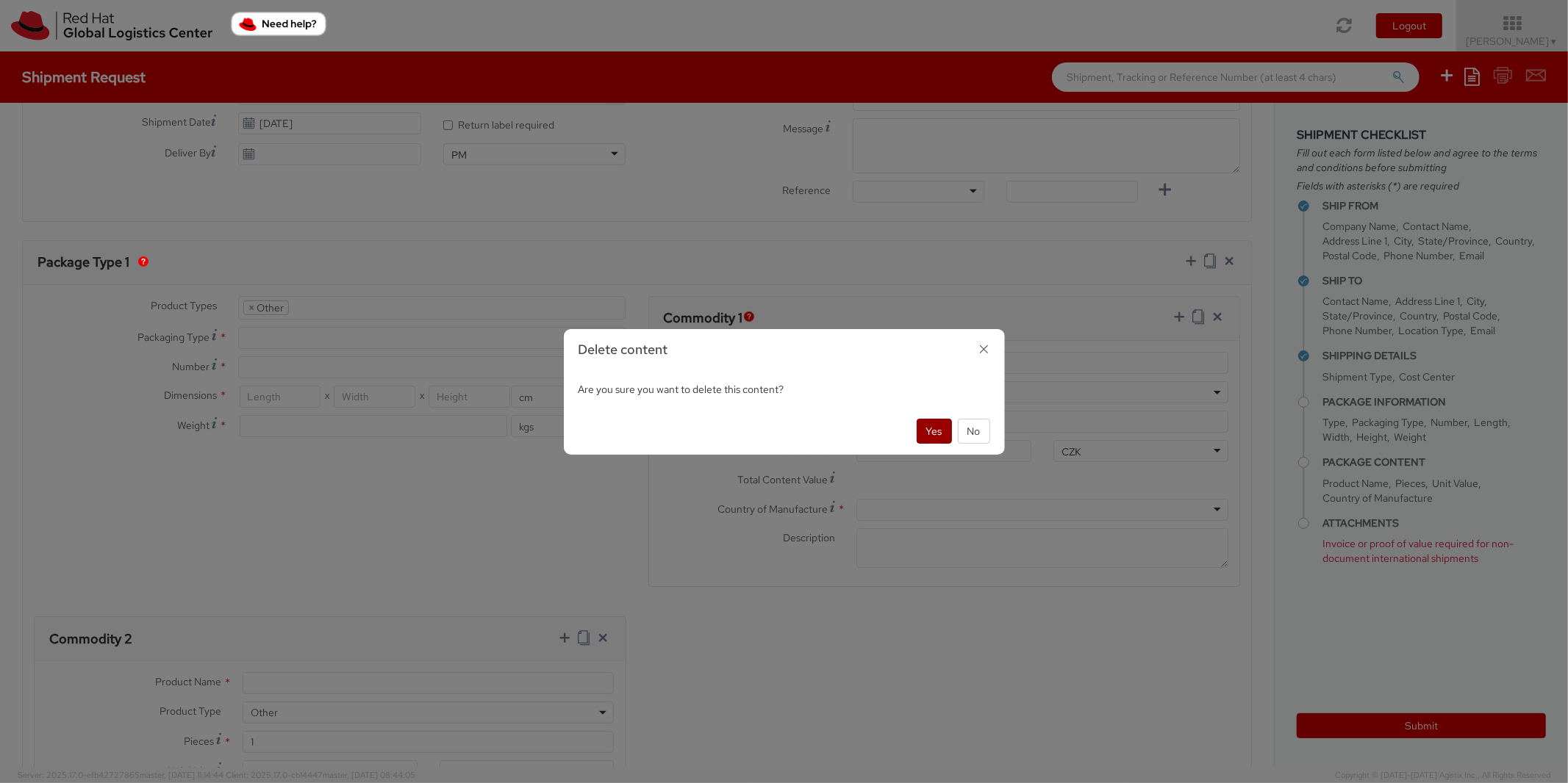
click at [942, 425] on button "Yes" at bounding box center [933, 431] width 35 height 25
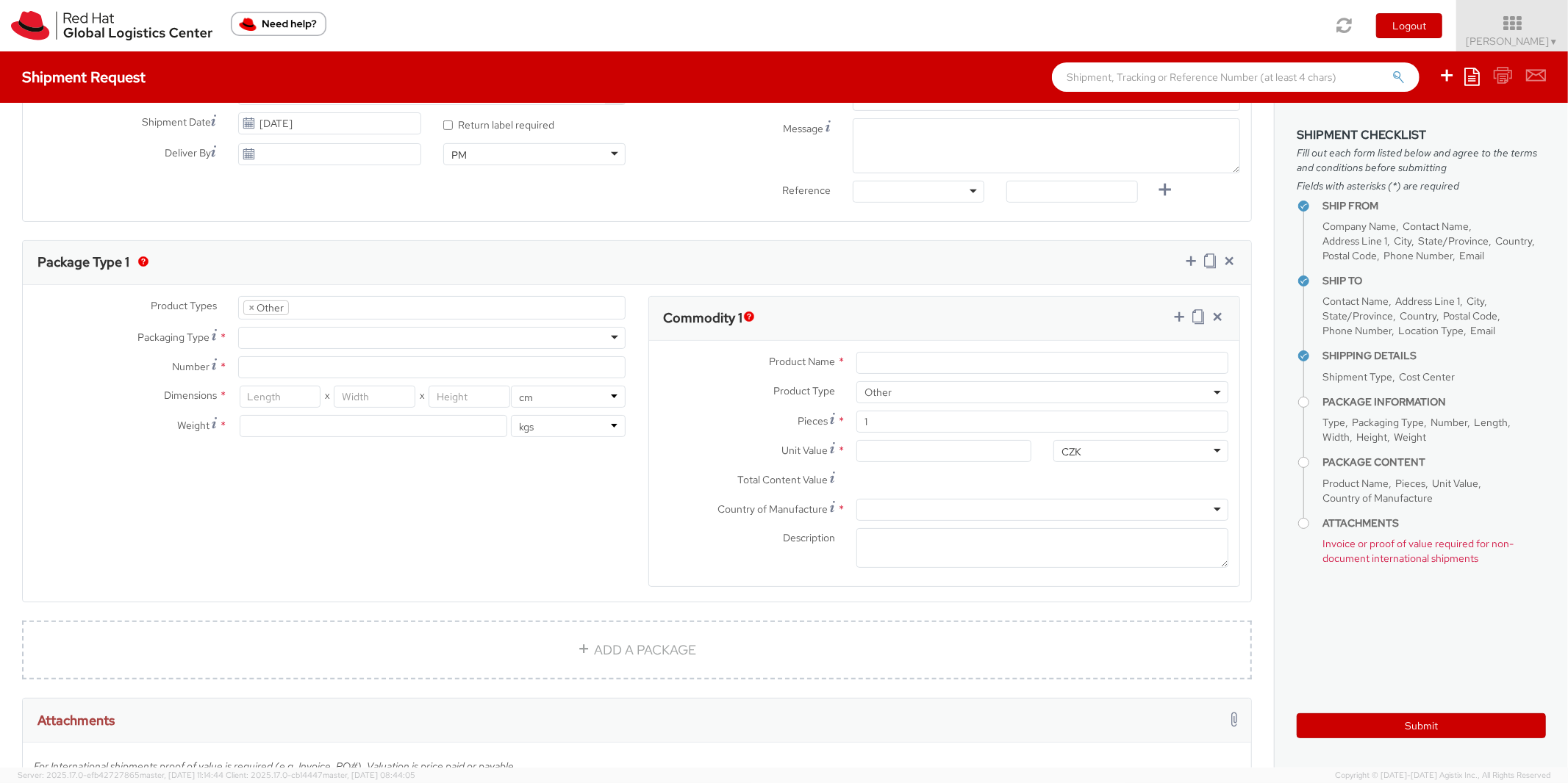
select select "OTHER"
click at [286, 334] on div at bounding box center [431, 338] width 388 height 22
click at [321, 384] on div "Product Types * Documents Docking Station Laptop Monitor Other Hardware Server …" at bounding box center [329, 374] width 614 height 156
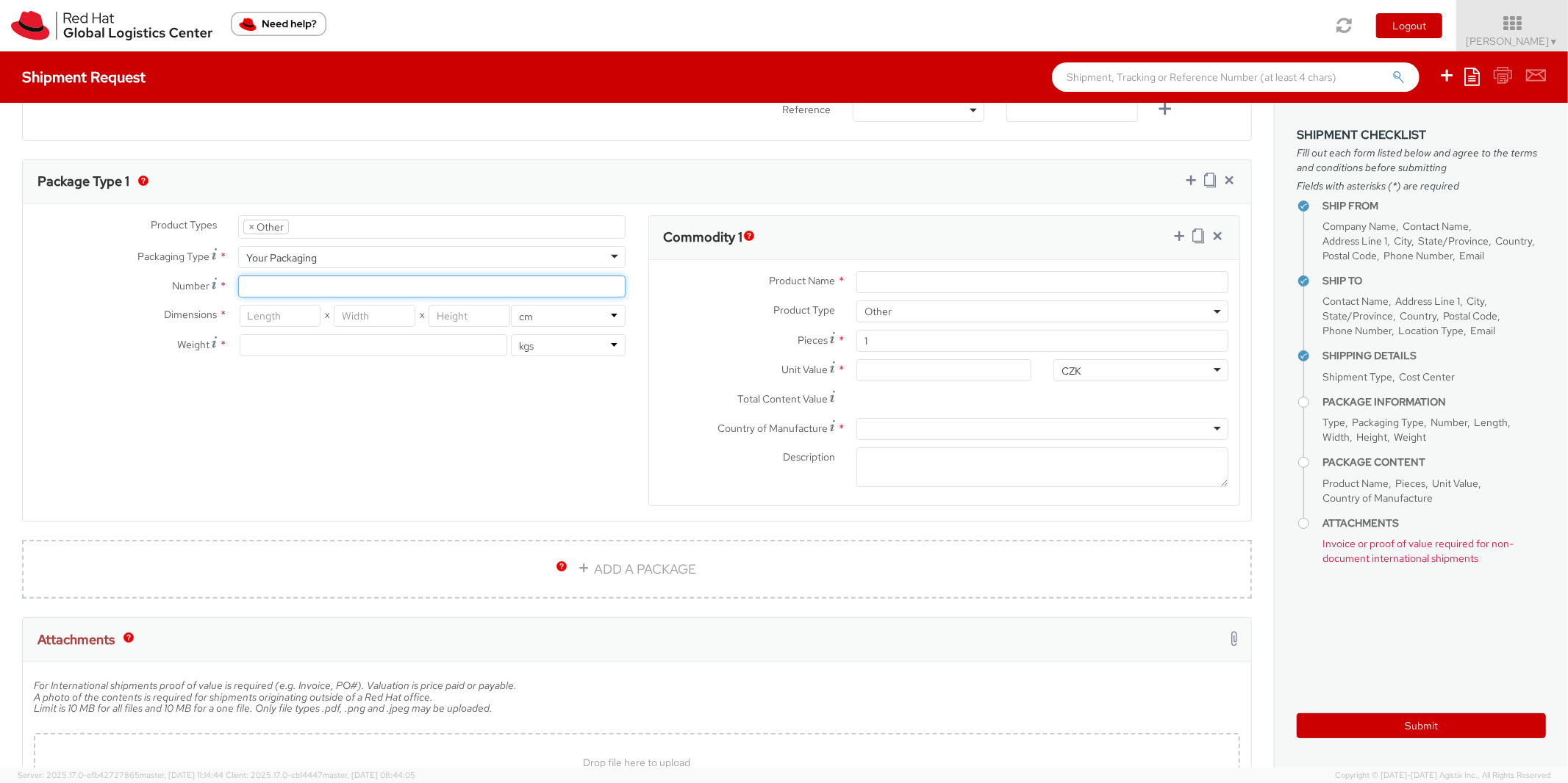
click at [275, 283] on input "Number *" at bounding box center [431, 286] width 388 height 22
type input "1"
click at [276, 325] on input "number" at bounding box center [280, 315] width 81 height 22
type input "40"
type input "30"
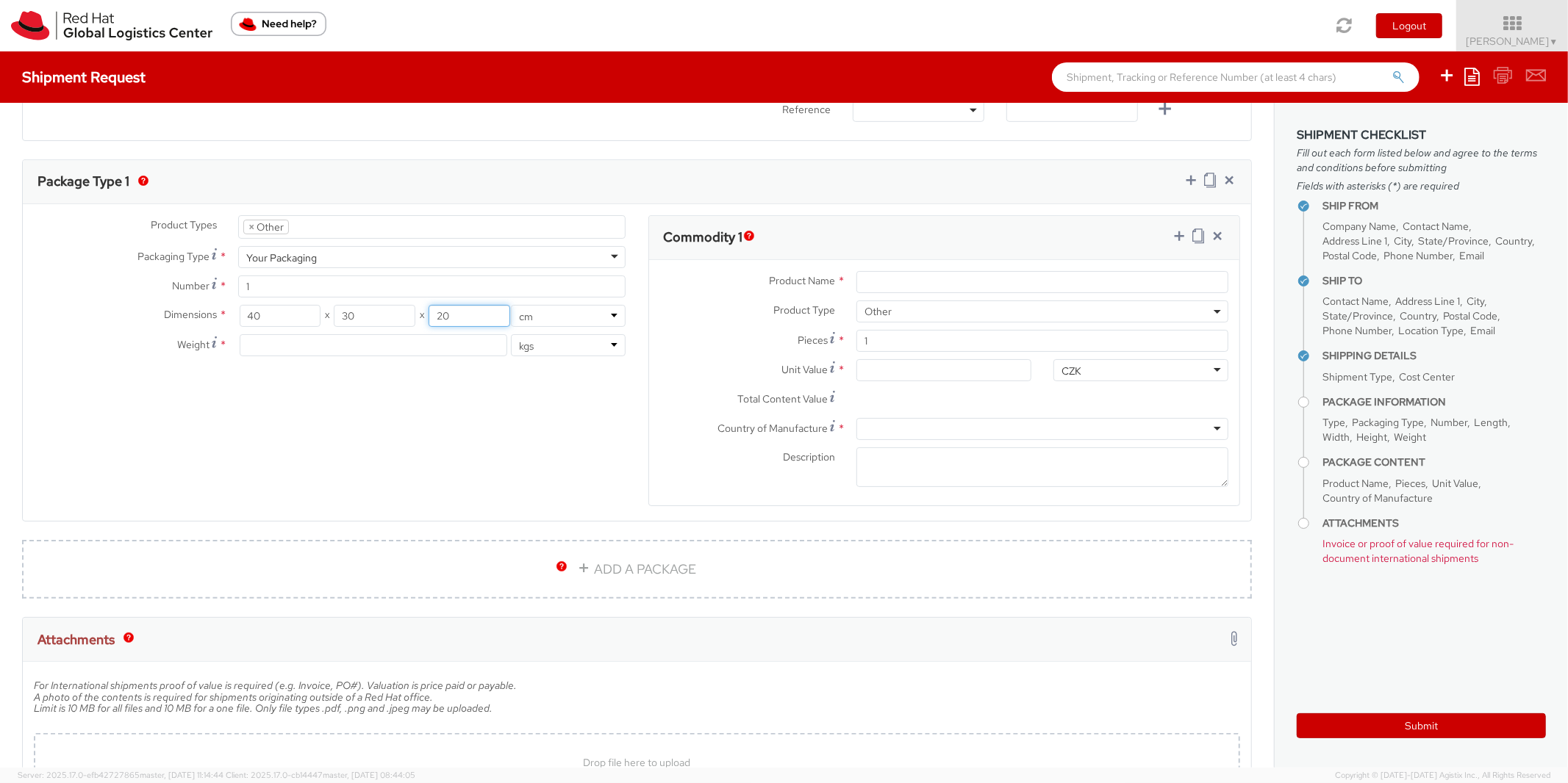
type input "20"
click at [510, 305] on select "in cm" at bounding box center [568, 315] width 115 height 22
click at [663, 318] on div "Product Type * Documents Docking Station Laptop Monitor Other Hardware Server T…" at bounding box center [944, 311] width 591 height 22
click at [303, 347] on input "number" at bounding box center [374, 344] width 268 height 22
type input "10"
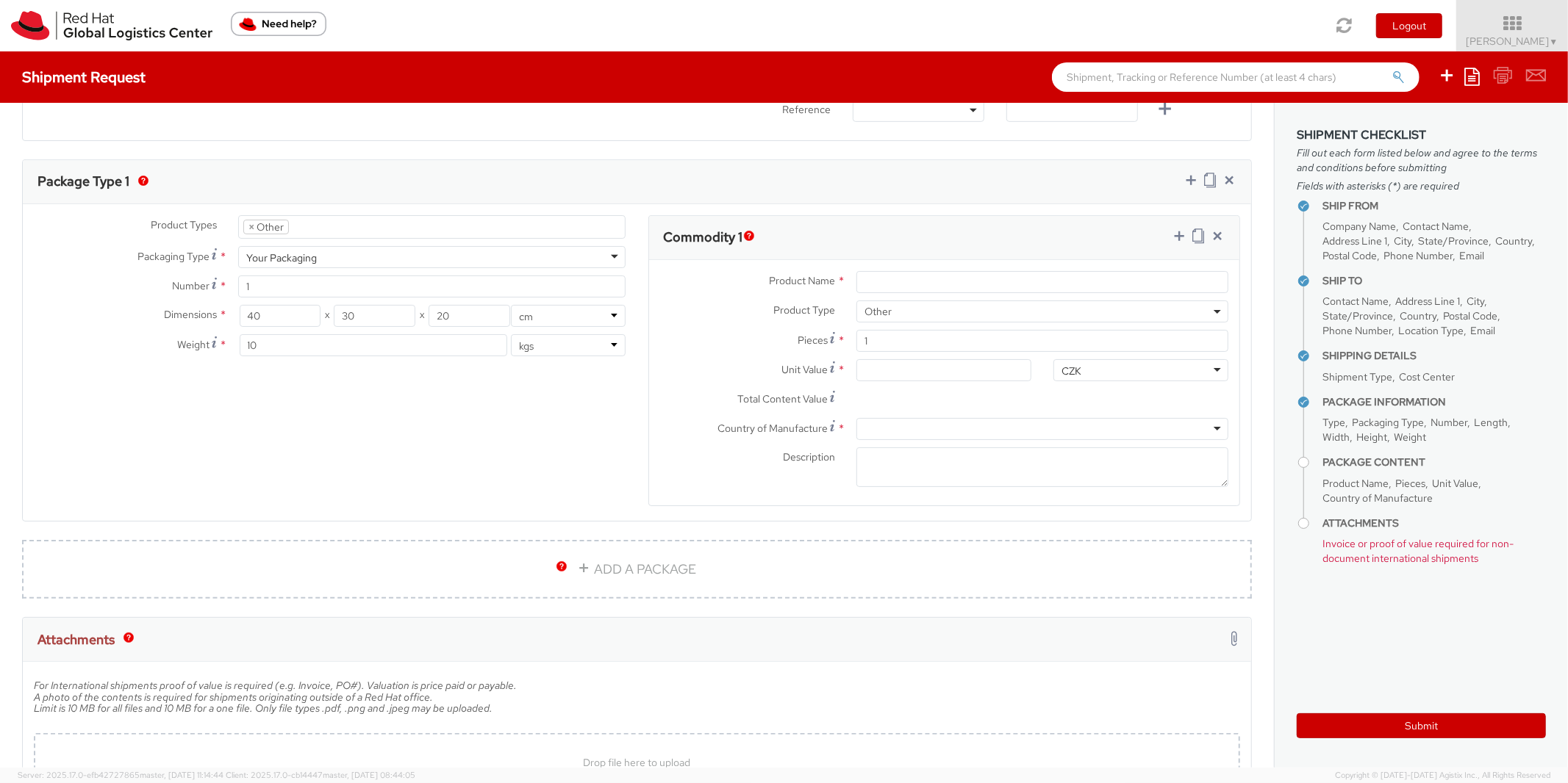
click at [612, 427] on div "Product Types * Documents Docking Station Laptop Monitor Other Hardware Server …" at bounding box center [637, 370] width 1228 height 310
click at [880, 288] on input "Product Name *" at bounding box center [1042, 281] width 372 height 22
type input "Red Hat branded t-shirt"
drag, startPoint x: 899, startPoint y: 343, endPoint x: 575, endPoint y: 377, distance: 325.8
click at [856, 352] on input "1" at bounding box center [1042, 341] width 372 height 22
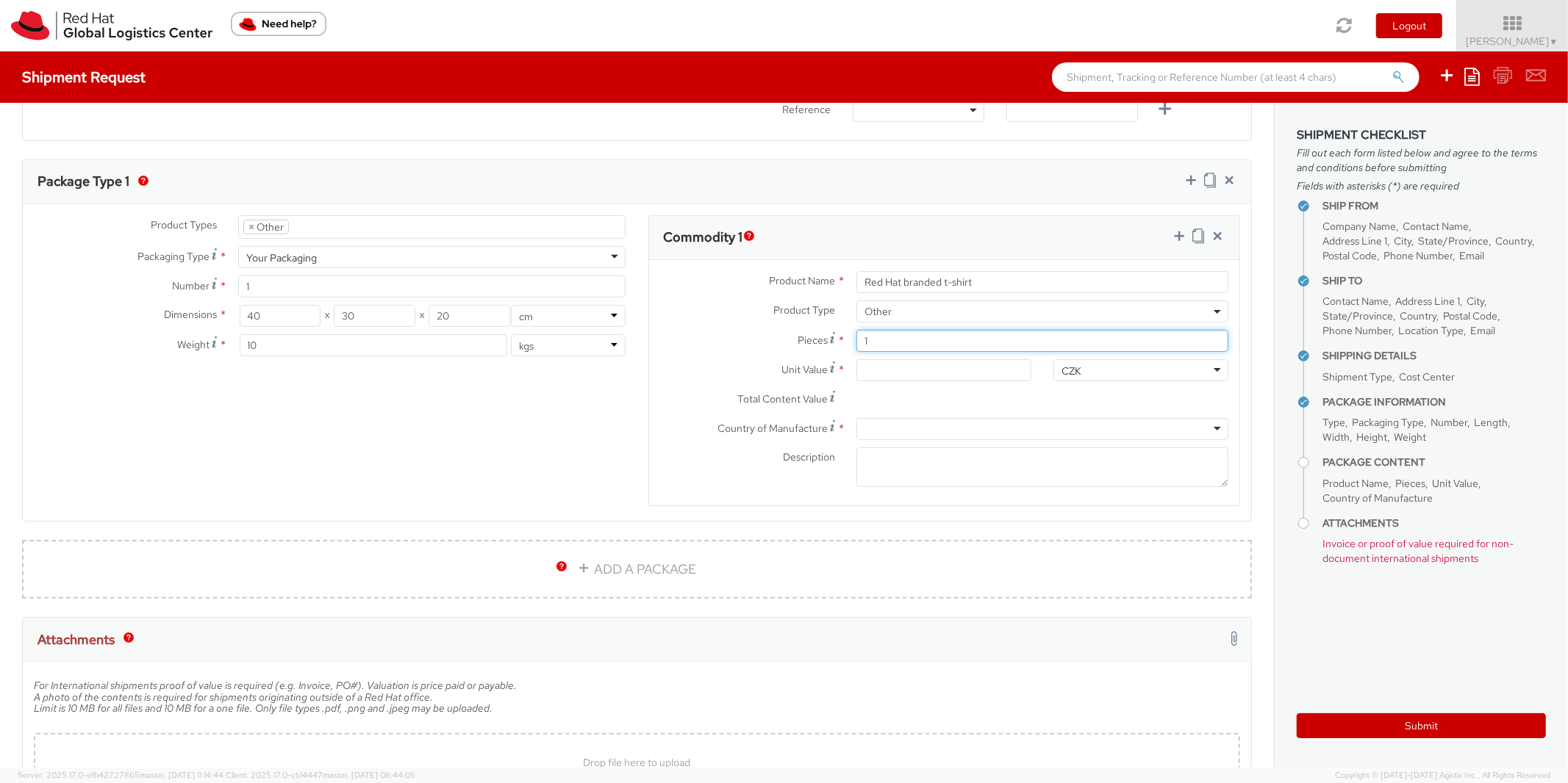
type input "3"
type input "0.00"
type input "30"
drag, startPoint x: 895, startPoint y: 374, endPoint x: 663, endPoint y: 375, distance: 232.0
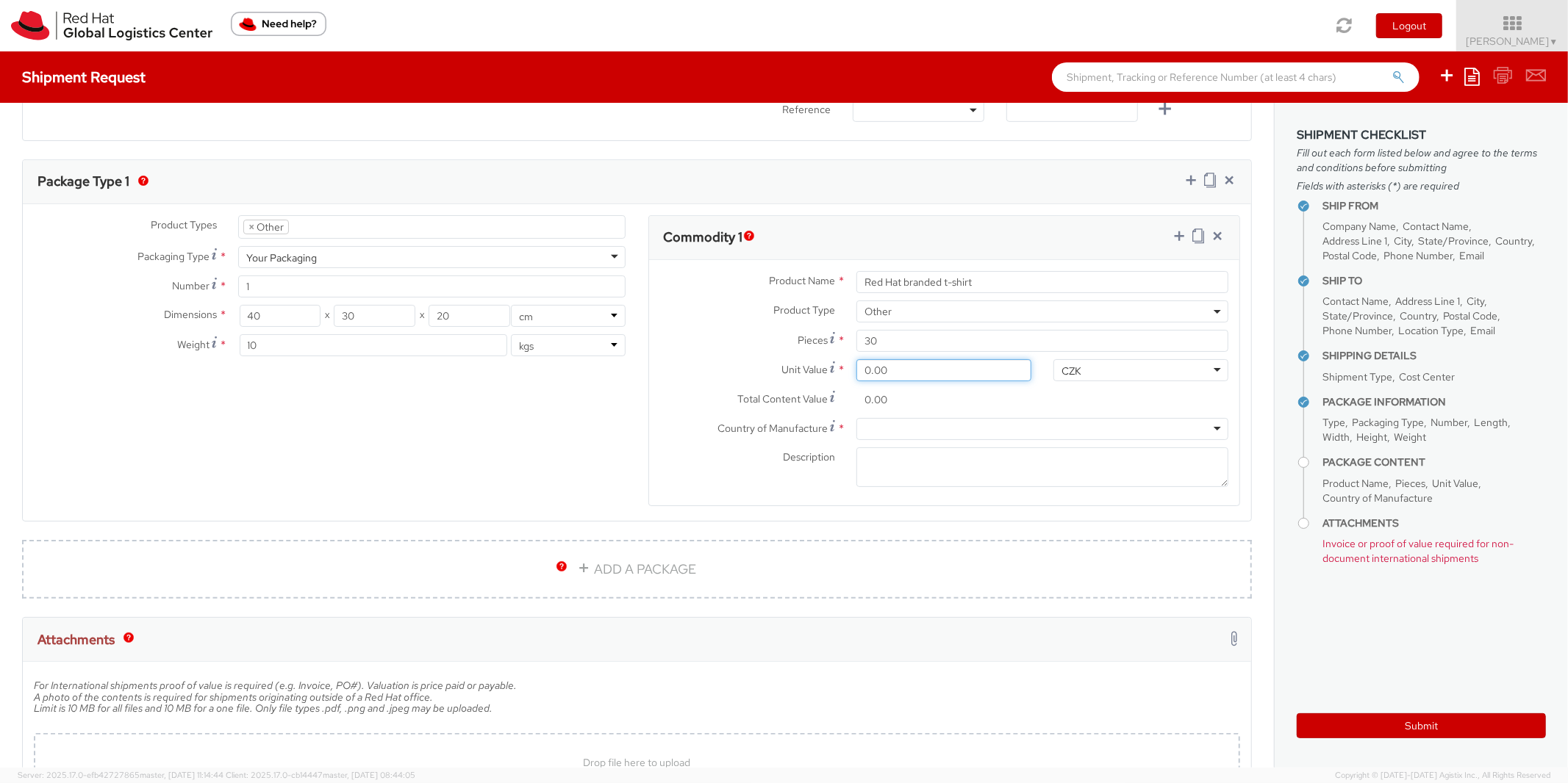
click at [856, 375] on input "0.00" at bounding box center [942, 370] width 175 height 22
type input "8.00"
type input "240.00"
type input "8.10"
type input "243.00"
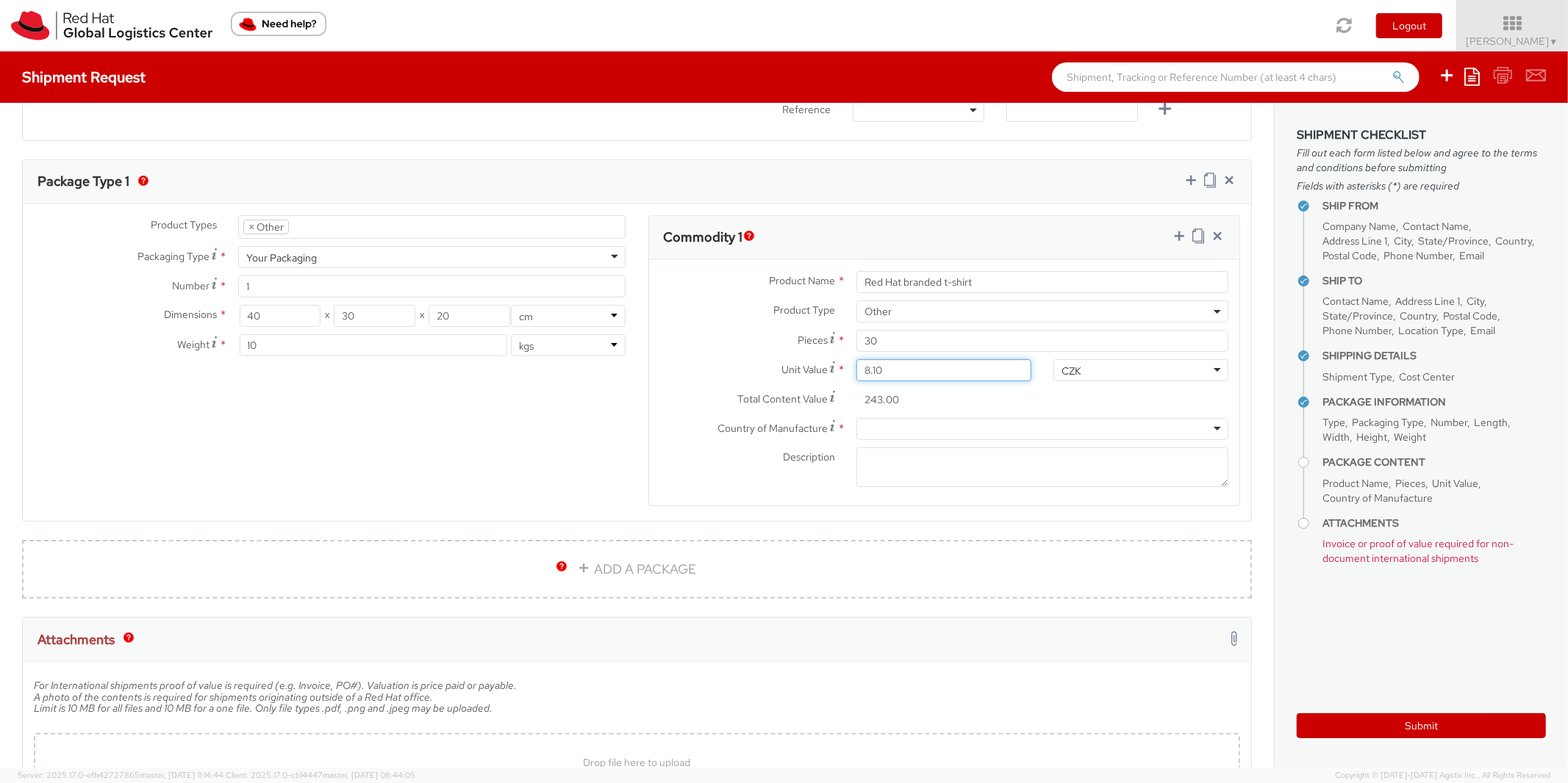
type input "8.15"
type input "244.50"
click at [1136, 368] on div "CZK" at bounding box center [1140, 370] width 175 height 22
type input "eu"
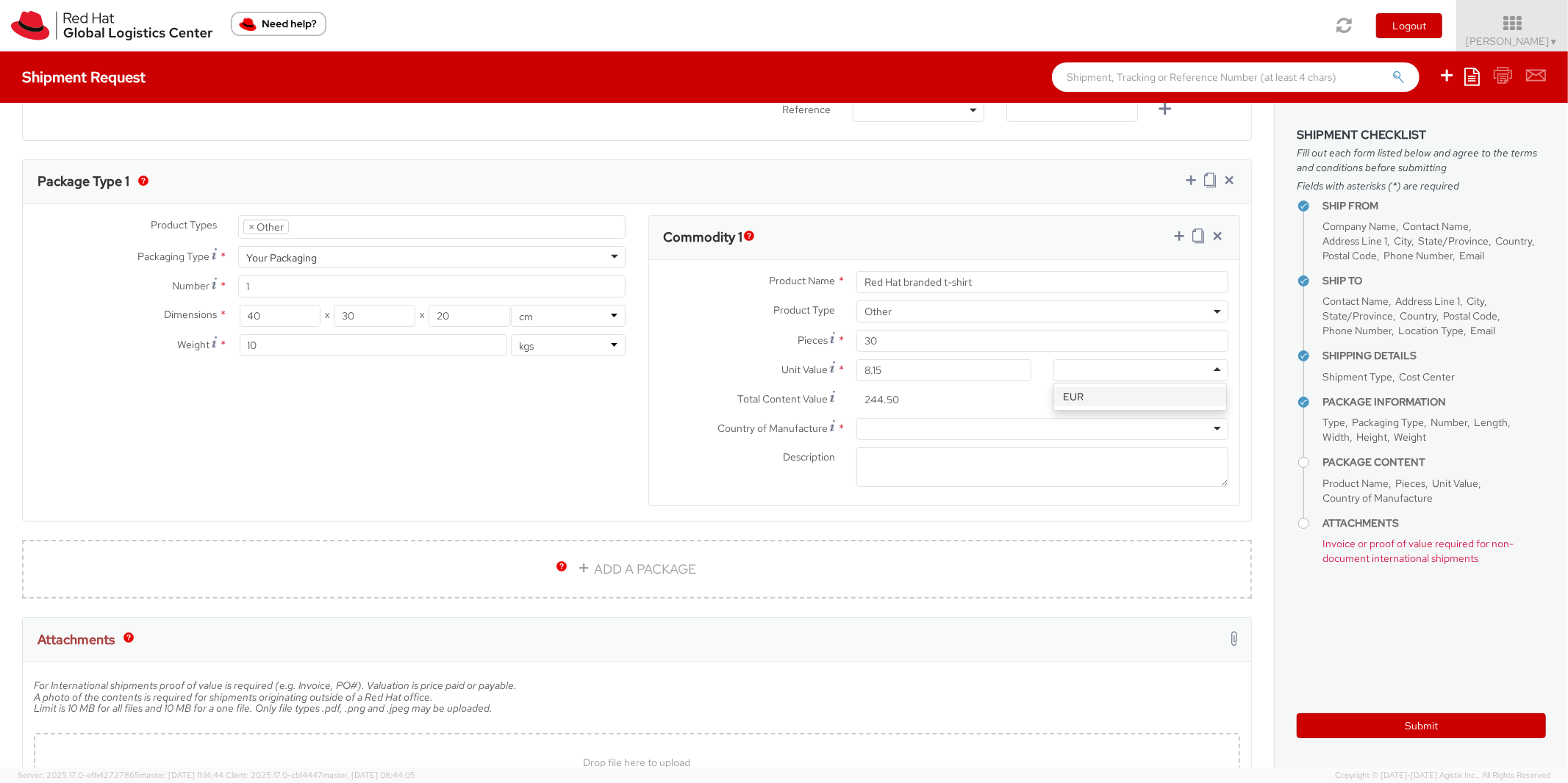
scroll to position [0, 0]
click at [901, 435] on div at bounding box center [1042, 428] width 372 height 22
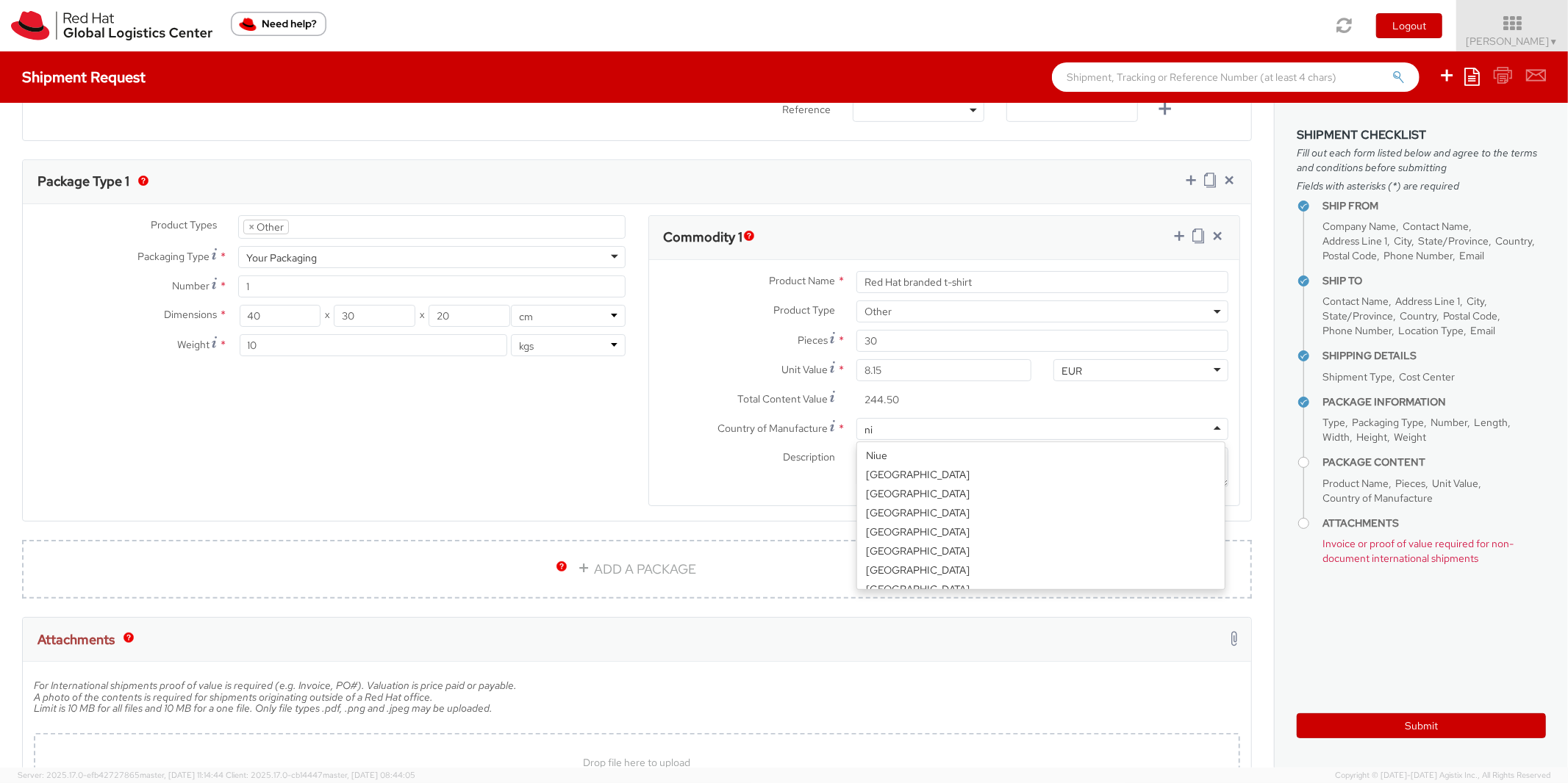
scroll to position [227, 0]
type input "nic"
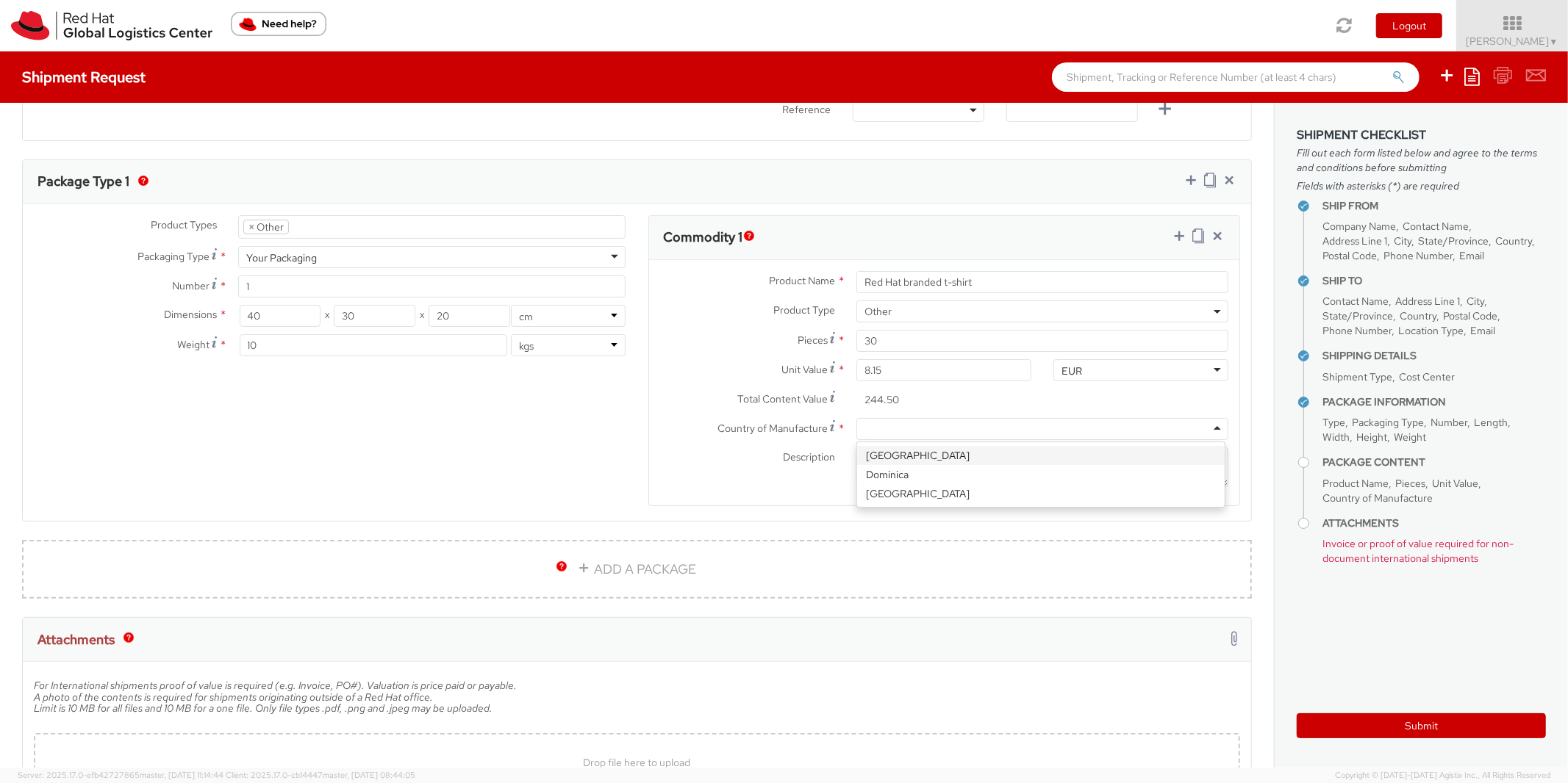
scroll to position [0, 0]
click at [907, 462] on textarea "Description *" at bounding box center [1042, 467] width 372 height 41
type textarea "100% cotton"
click at [738, 384] on div "Unit Value * 8.15" at bounding box center [846, 374] width 394 height 29
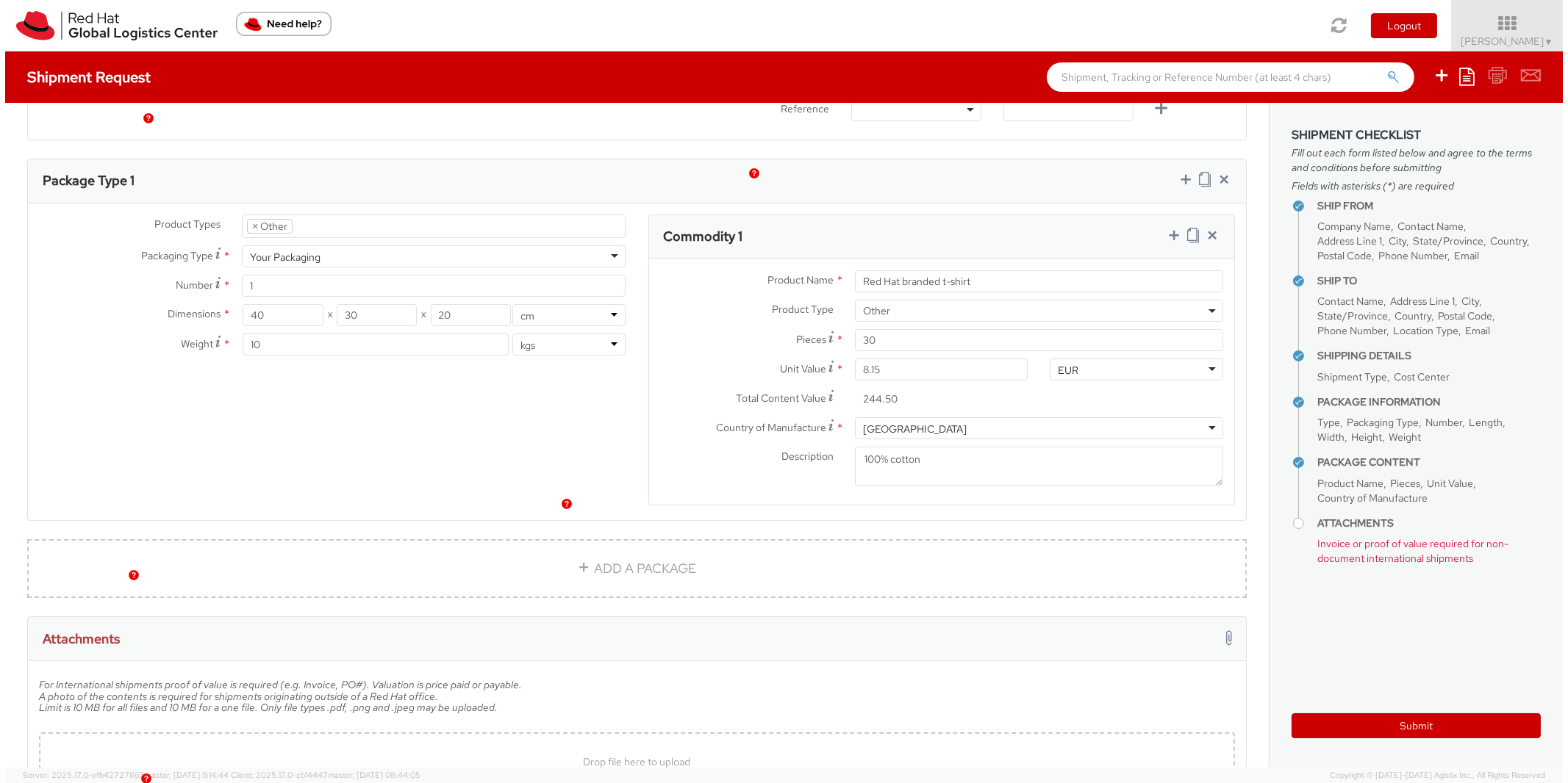
scroll to position [646, 0]
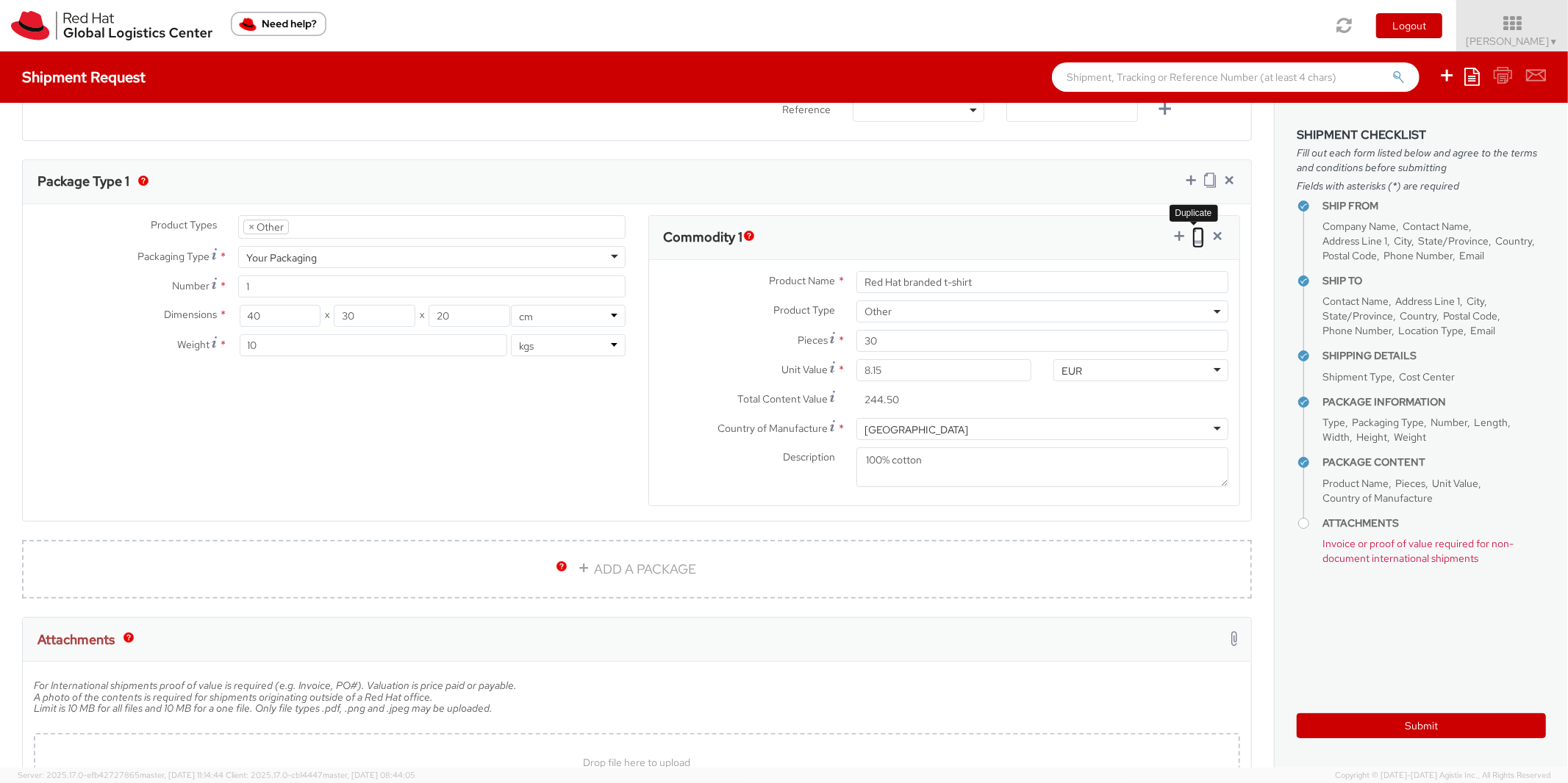
click at [1192, 234] on icon at bounding box center [1197, 236] width 11 height 15
select select "OTHER"
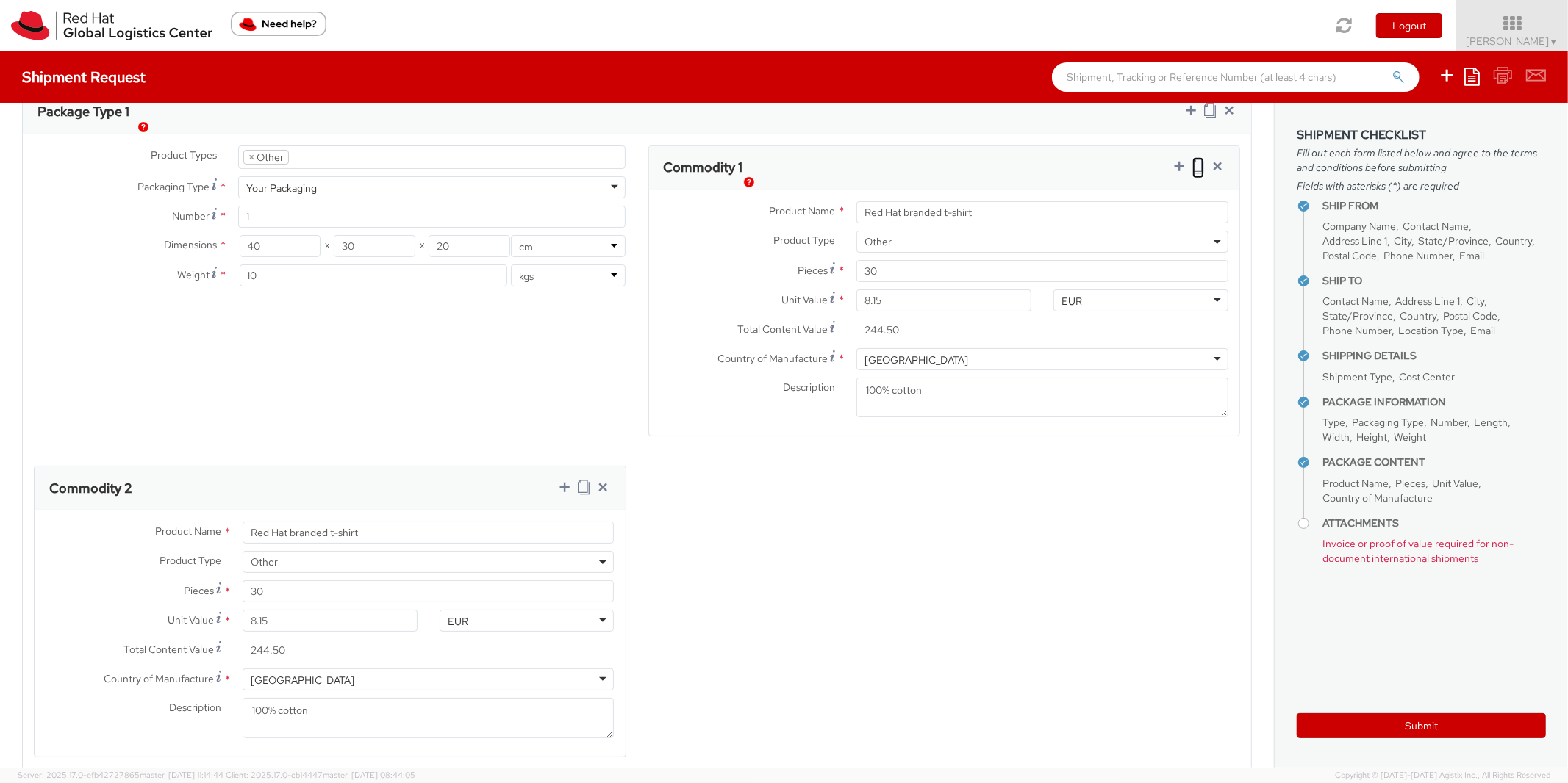
scroll to position [808, 0]
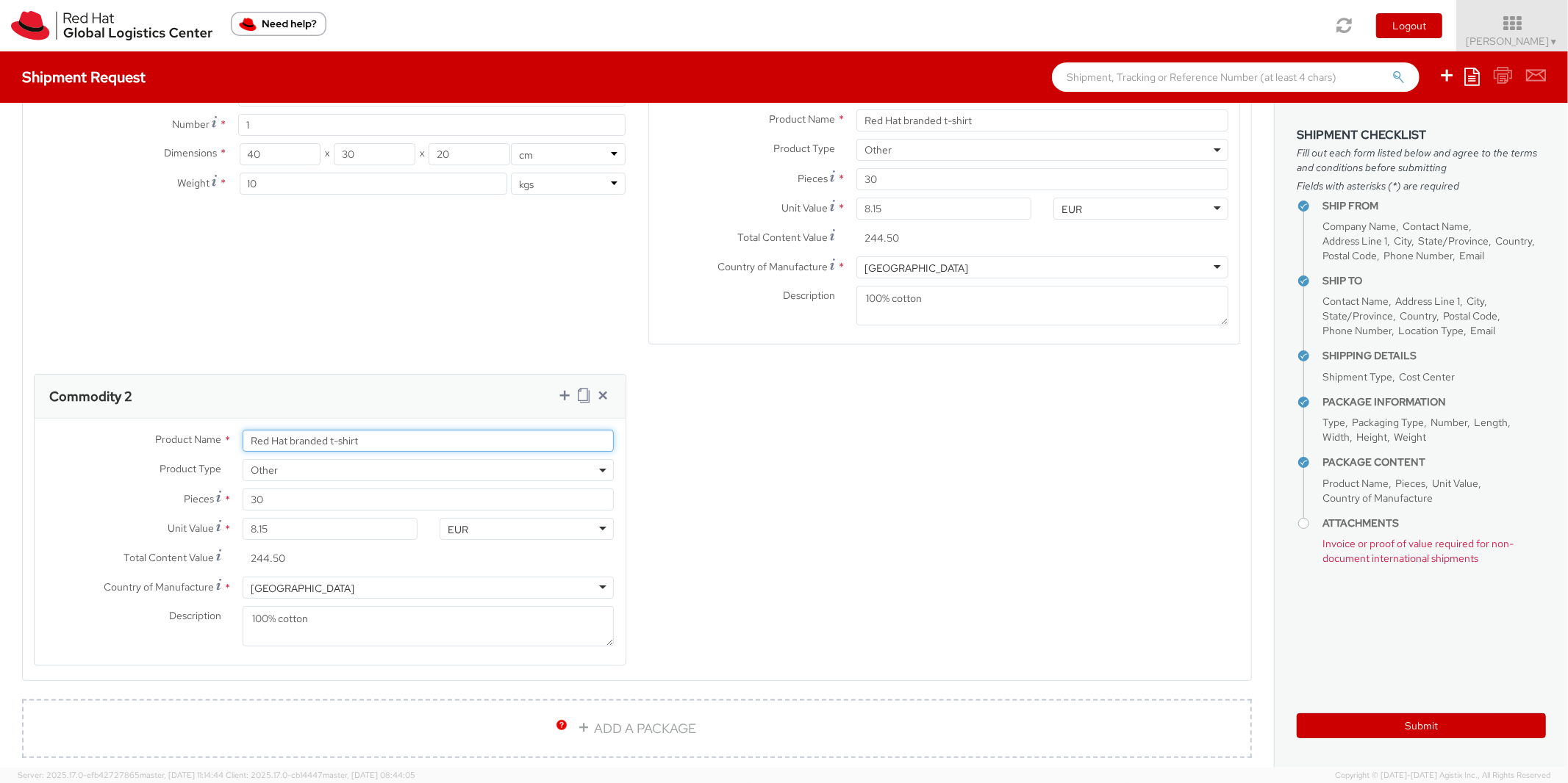
click at [327, 440] on input "Red Hat branded t-shirt" at bounding box center [428, 441] width 372 height 22
type input "Red Hat branded sticker"
drag, startPoint x: 278, startPoint y: 524, endPoint x: 157, endPoint y: 533, distance: 121.3
click at [242, 533] on input "8.15" at bounding box center [329, 528] width 175 height 22
type input "0.00"
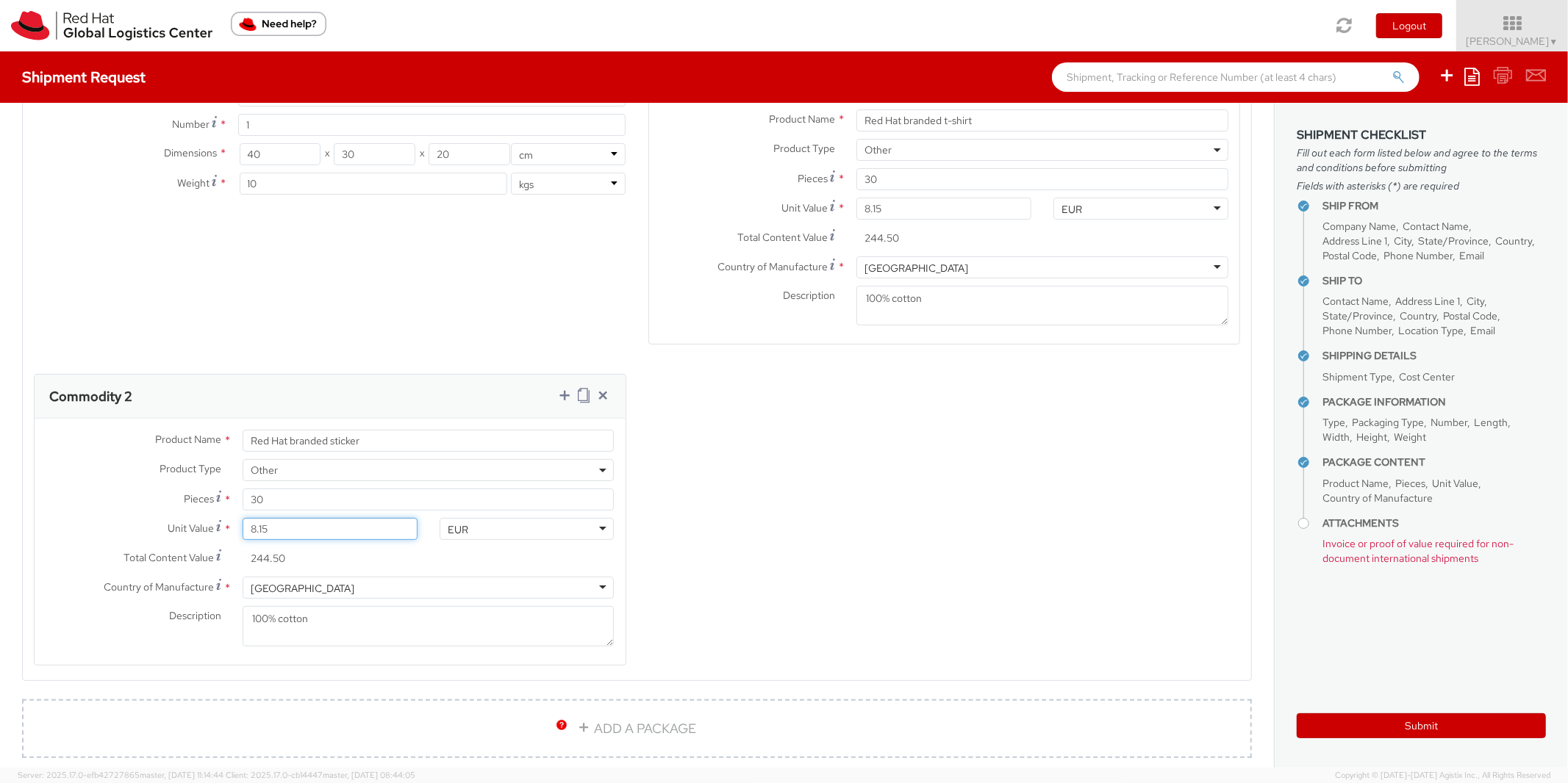
type input "0.00"
type input "0.60"
type input "18.00"
type input "0.65"
type input "19.50"
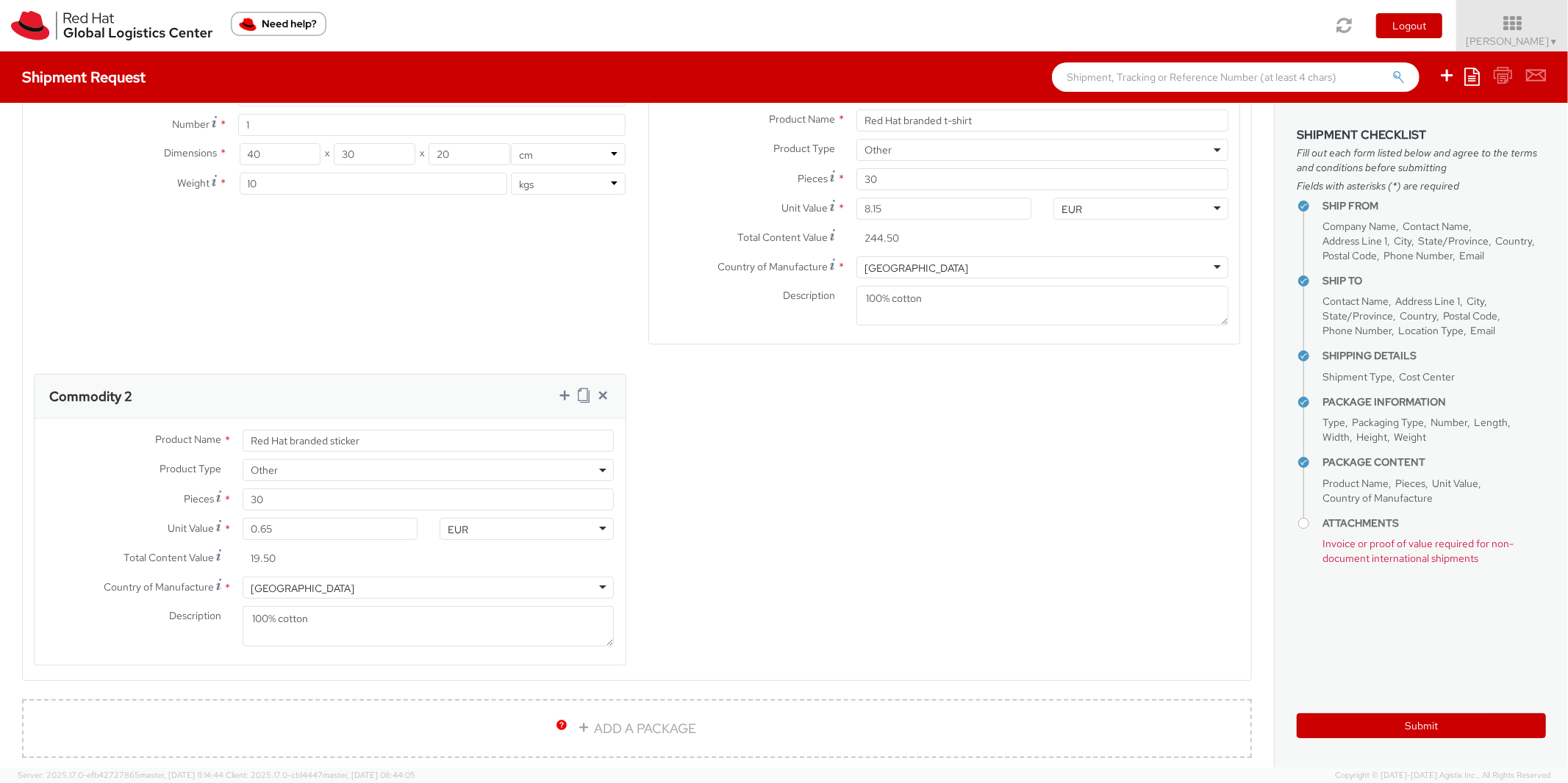
click at [319, 593] on div "Nicaragua" at bounding box center [428, 587] width 372 height 22
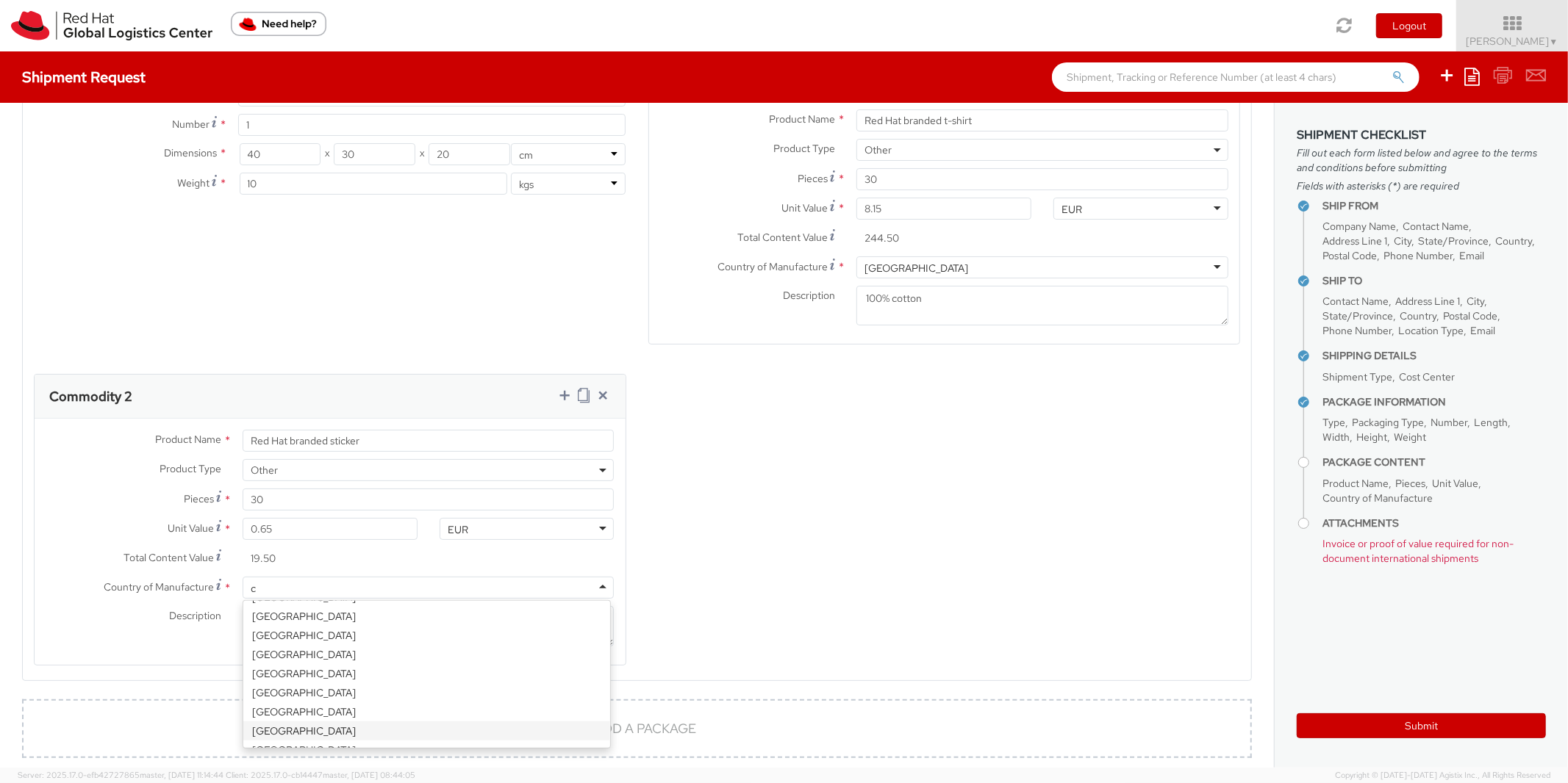
type input "cz"
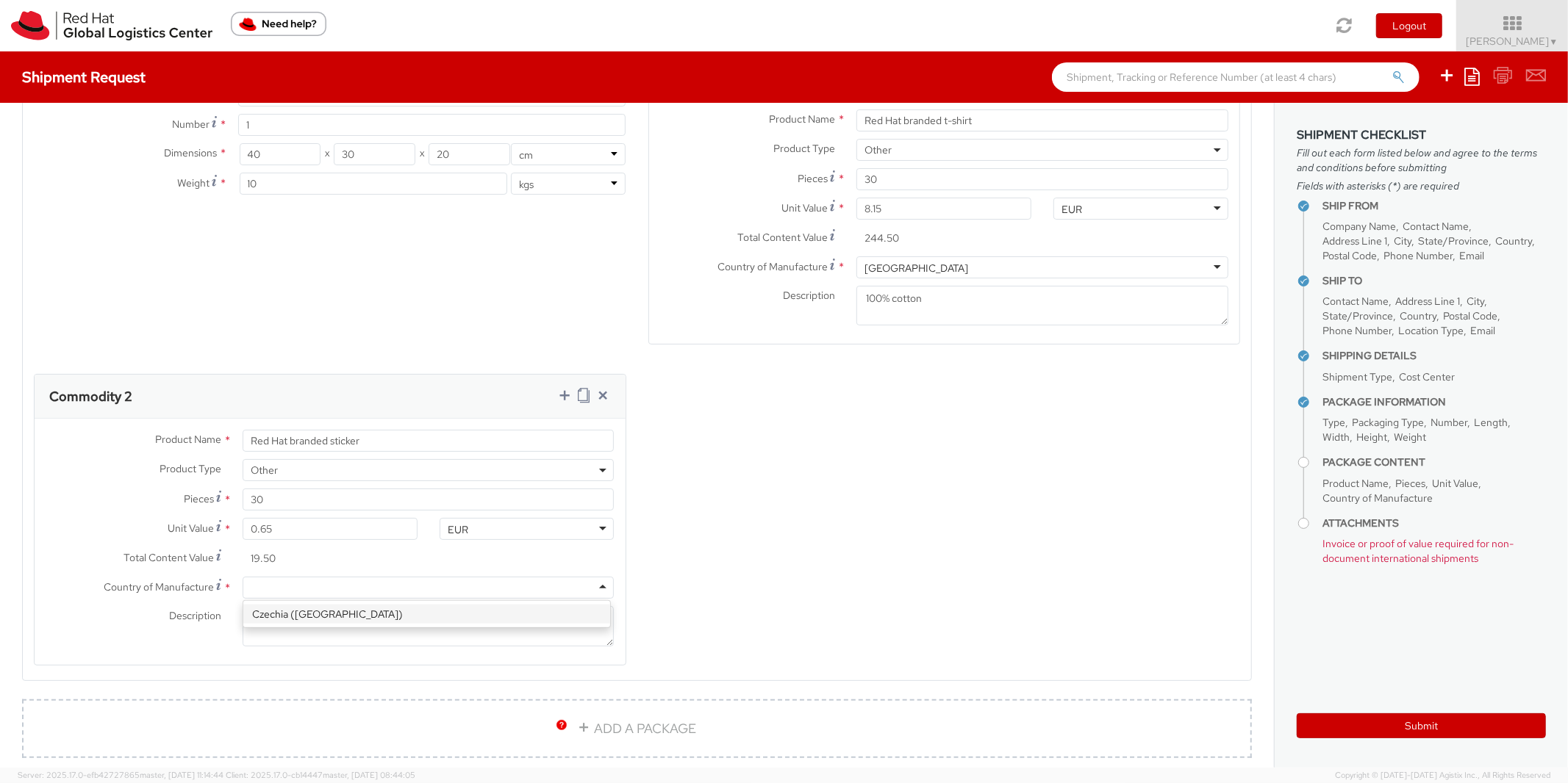
scroll to position [0, 0]
drag, startPoint x: 341, startPoint y: 630, endPoint x: 112, endPoint y: 620, distance: 229.2
click at [112, 620] on div "Description * 100% cotton" at bounding box center [330, 626] width 591 height 41
type textarea "vinyl"
click at [759, 562] on div "Product Types * Documents Docking Station Laptop Monitor Other Hardware Server …" at bounding box center [637, 369] width 1228 height 630
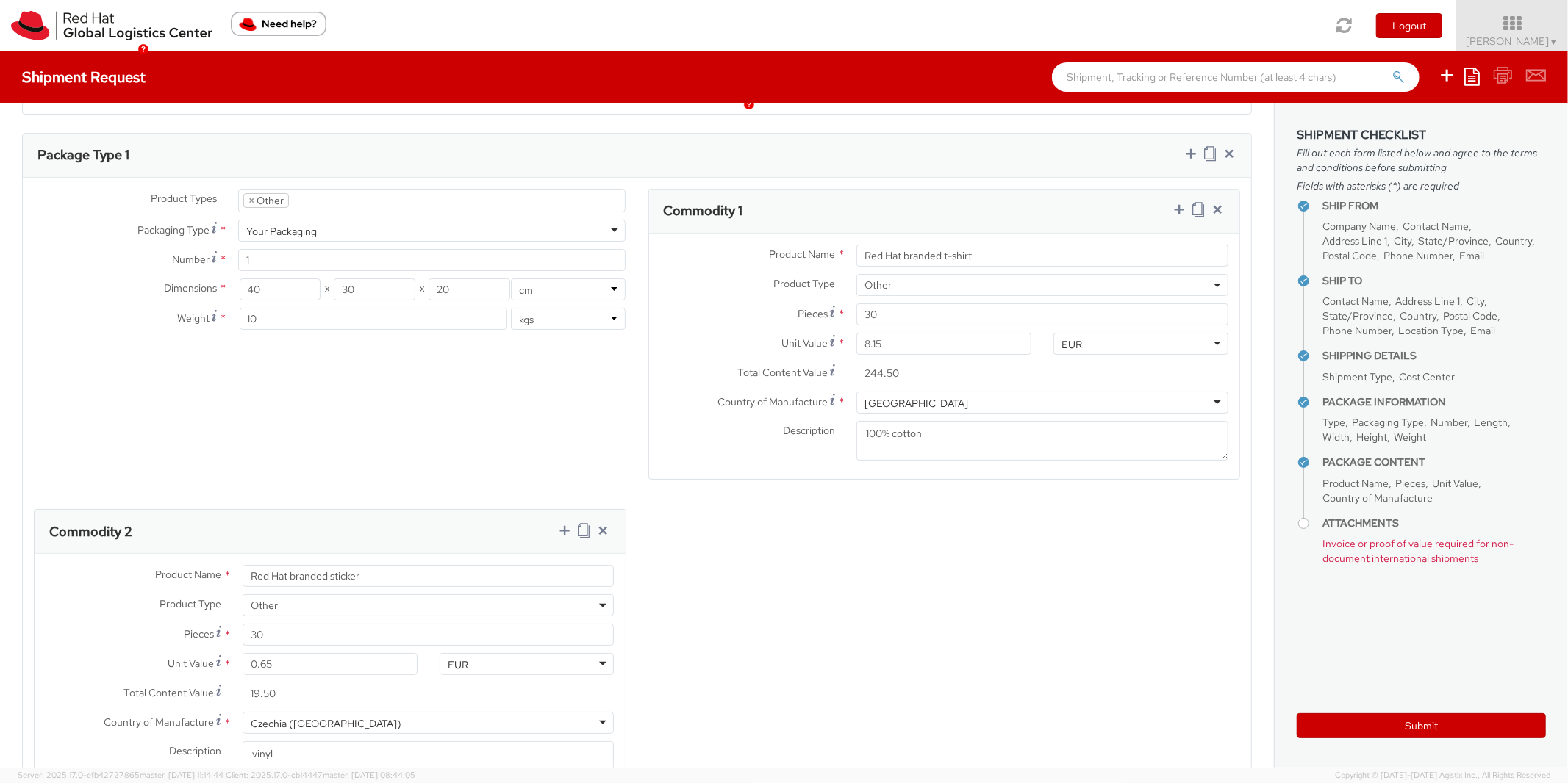
scroll to position [1077, 0]
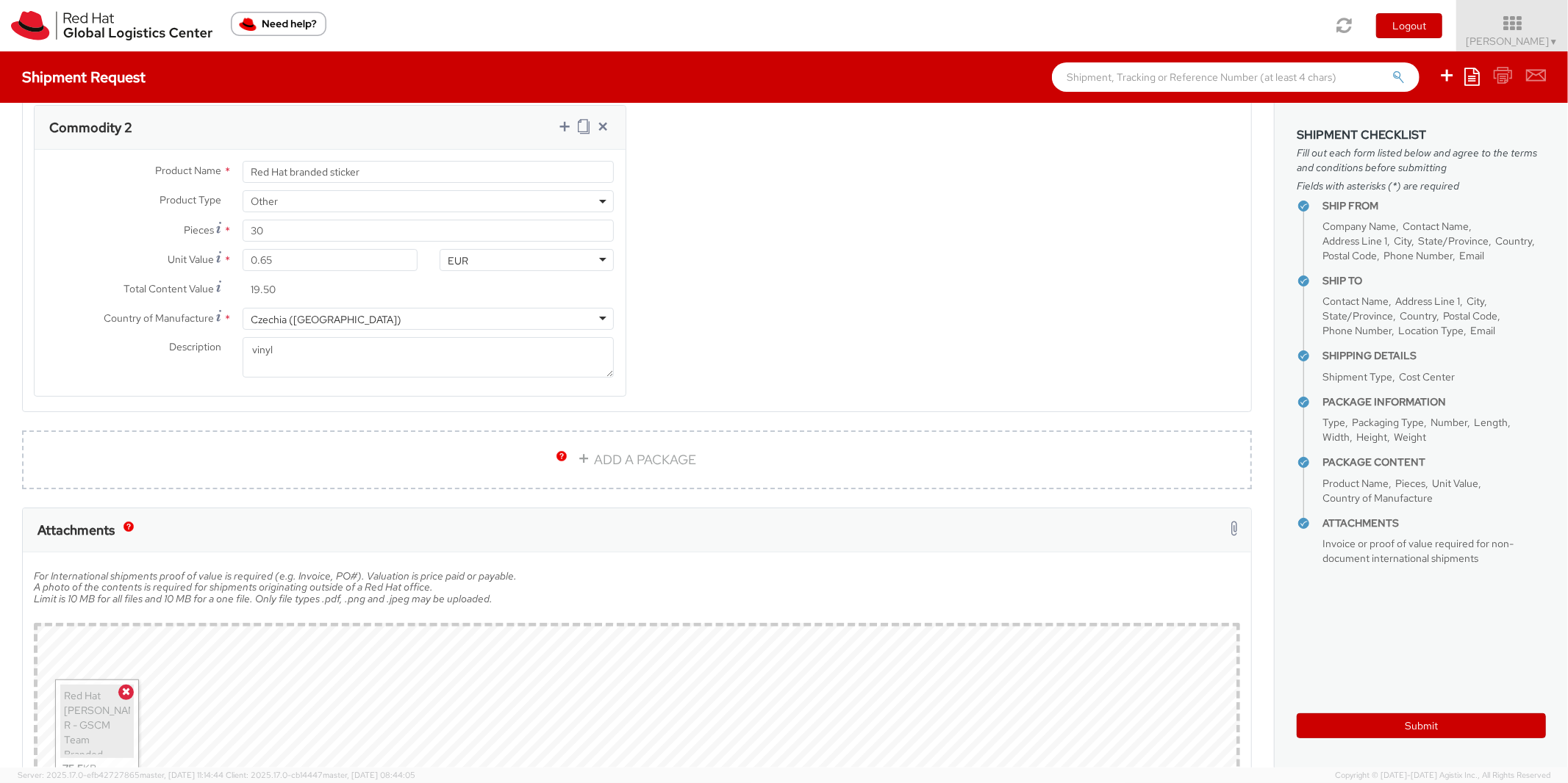
click at [25, 413] on agx-form-section "Package Type 1 Product Types * Documents Docking Station Laptop Monitor Other H…" at bounding box center [637, 80] width 1252 height 702
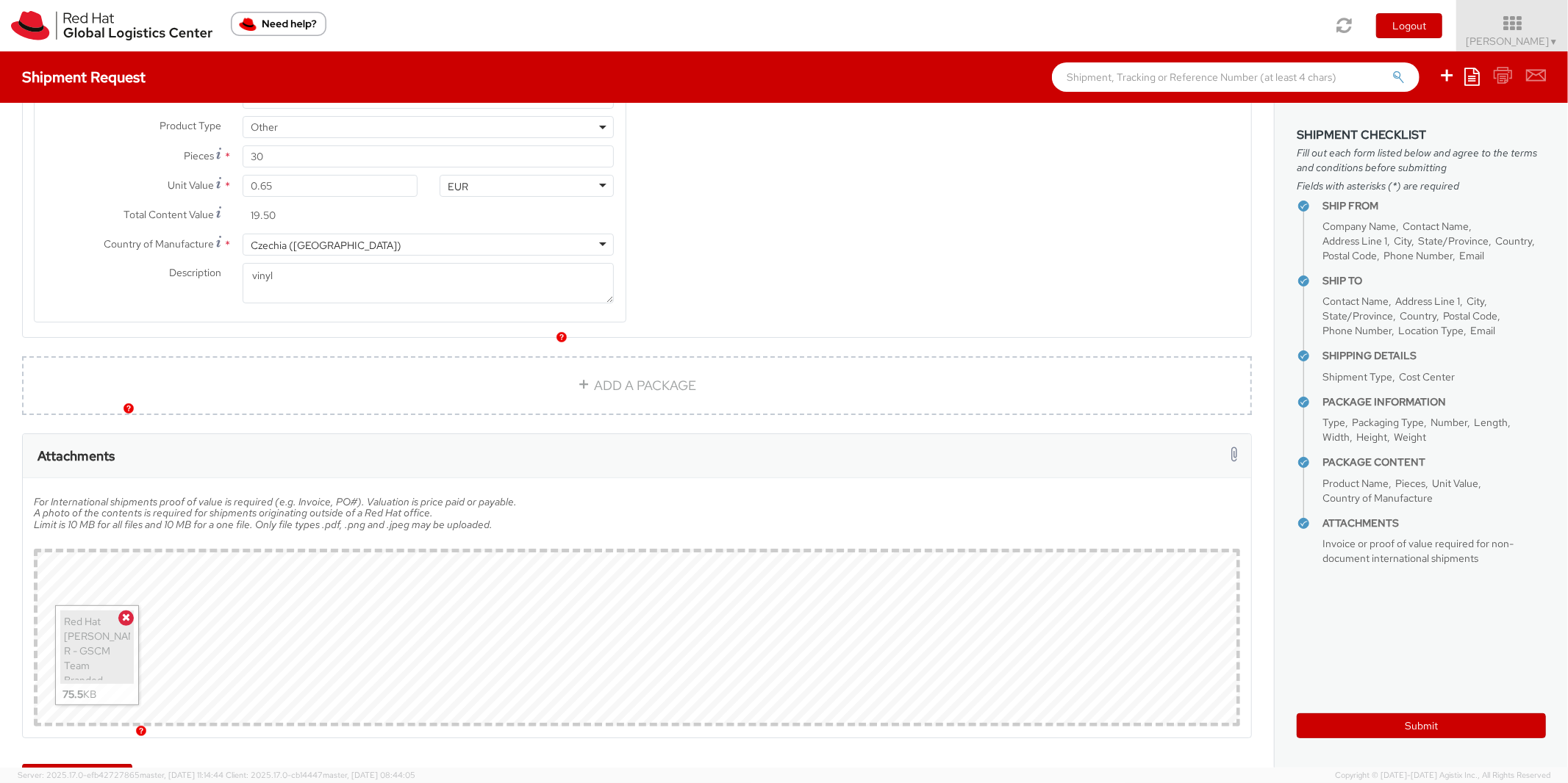
scroll to position [1196, 0]
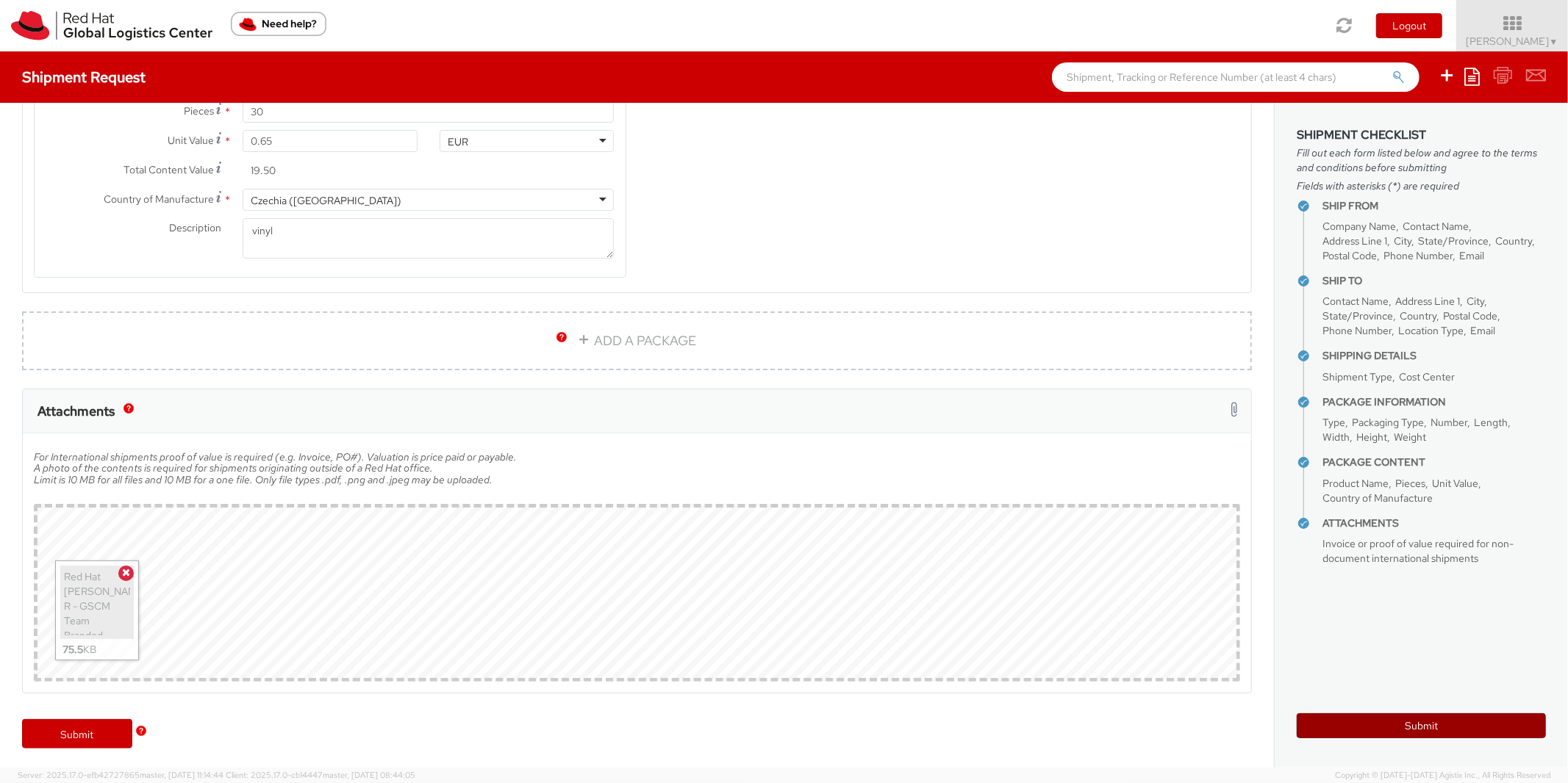
click at [1408, 730] on button "Submit" at bounding box center [1421, 725] width 249 height 25
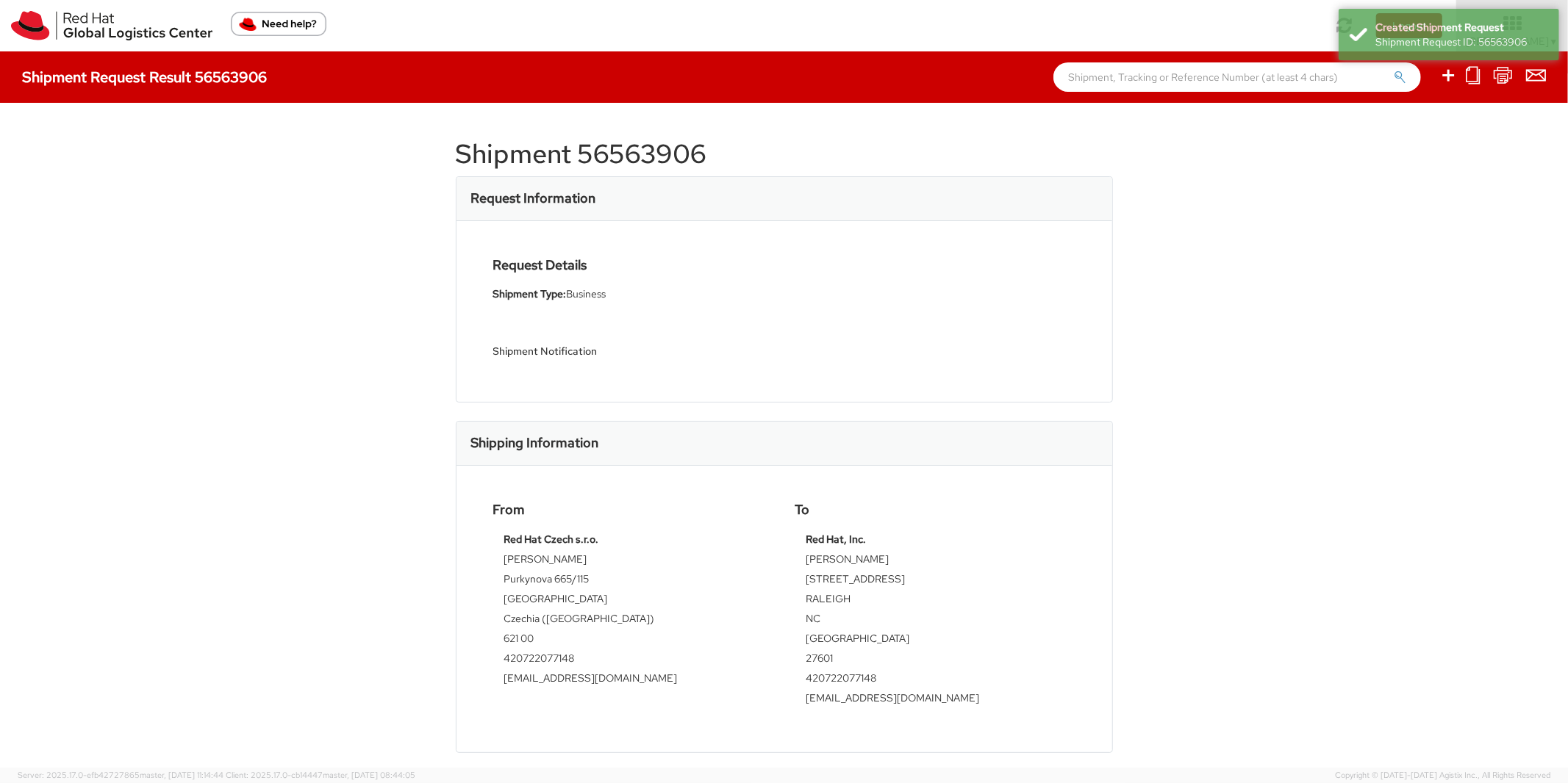
click at [640, 152] on h1 "Shipment 56563906" at bounding box center [784, 154] width 657 height 29
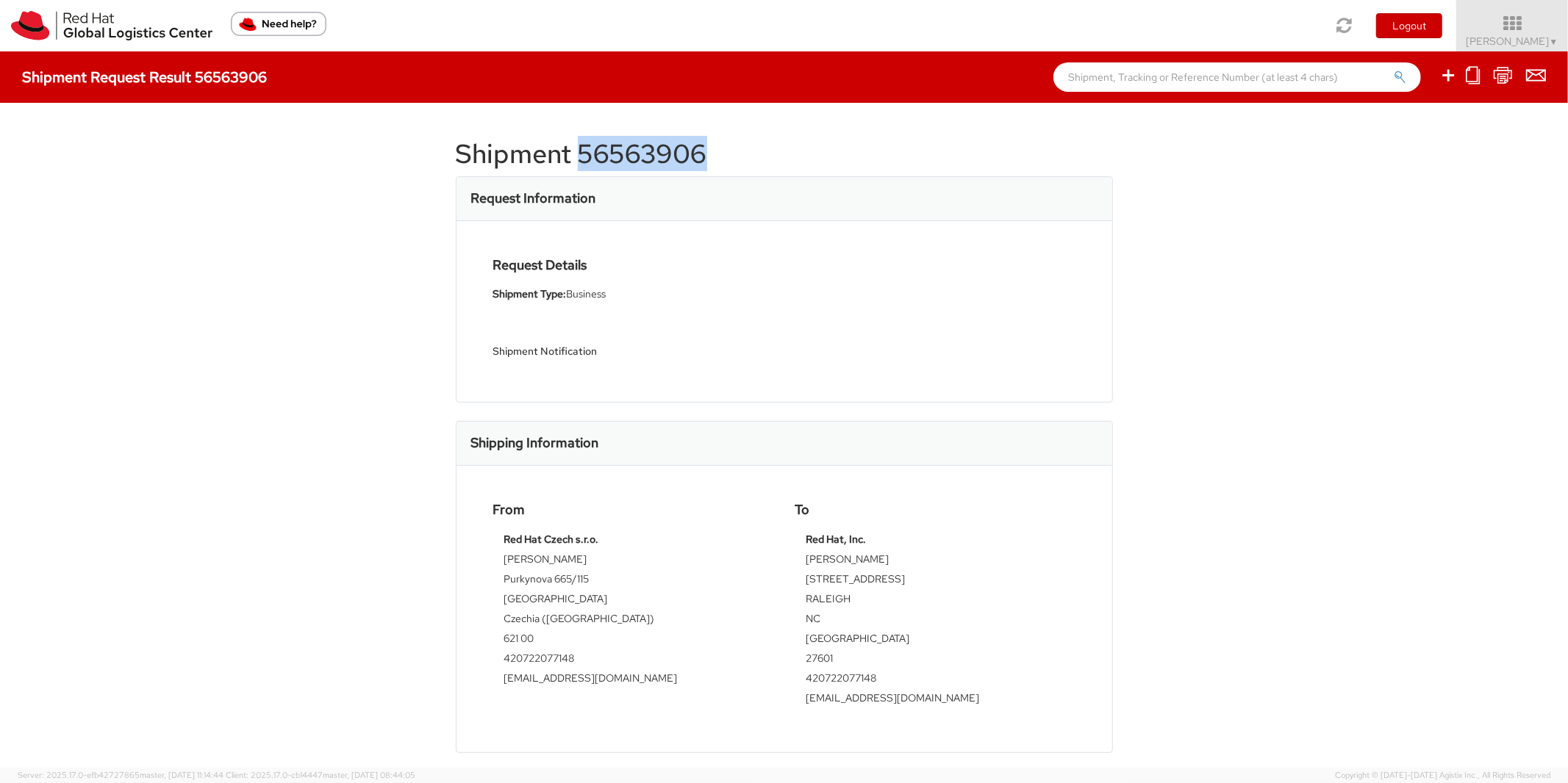
copy h1 "56563906"
click at [1531, 13] on link "Eva Ruzickova ▼" at bounding box center [1511, 25] width 111 height 52
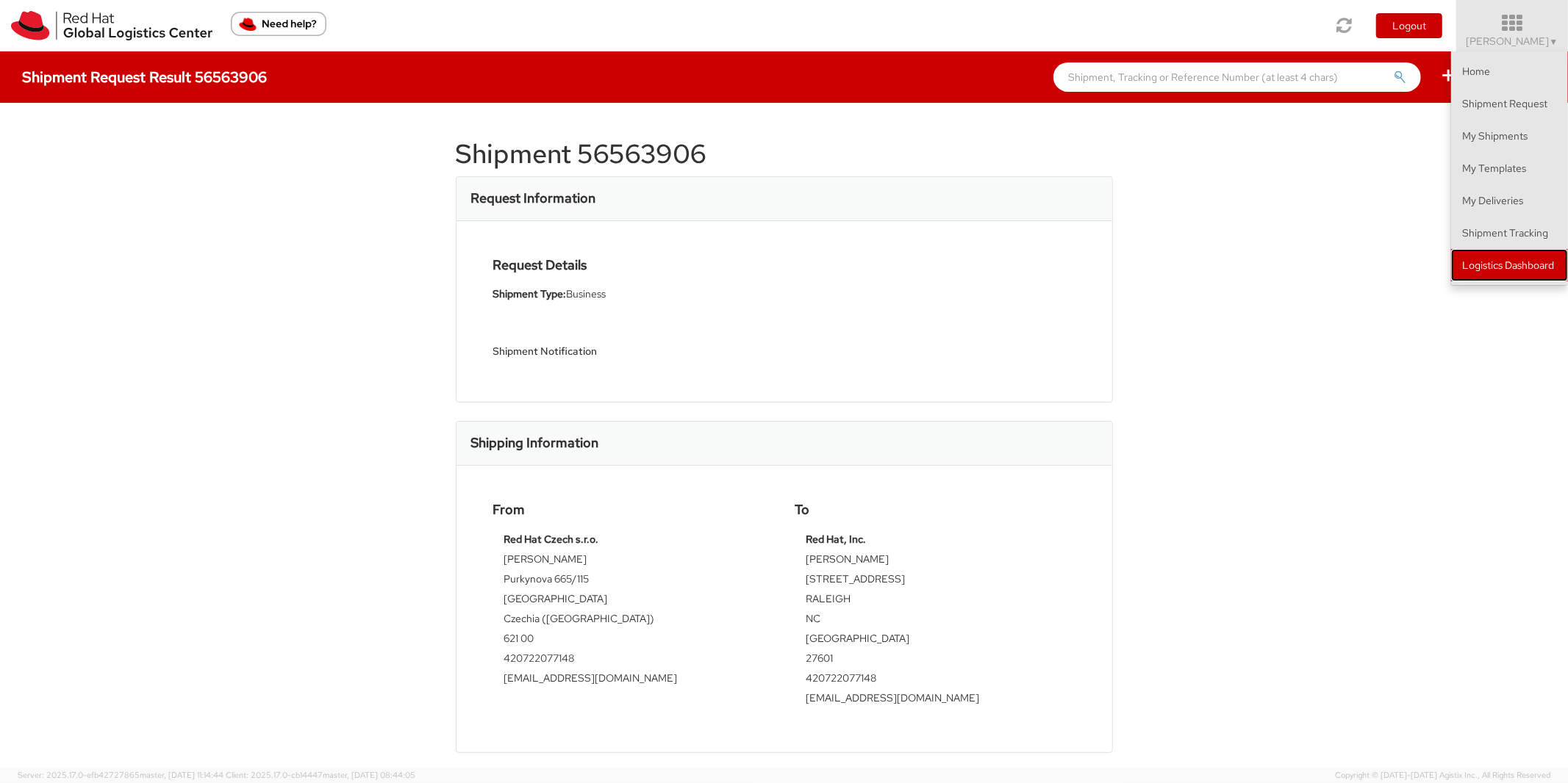
click at [1497, 269] on link "Logistics Dashboard" at bounding box center [1510, 265] width 117 height 32
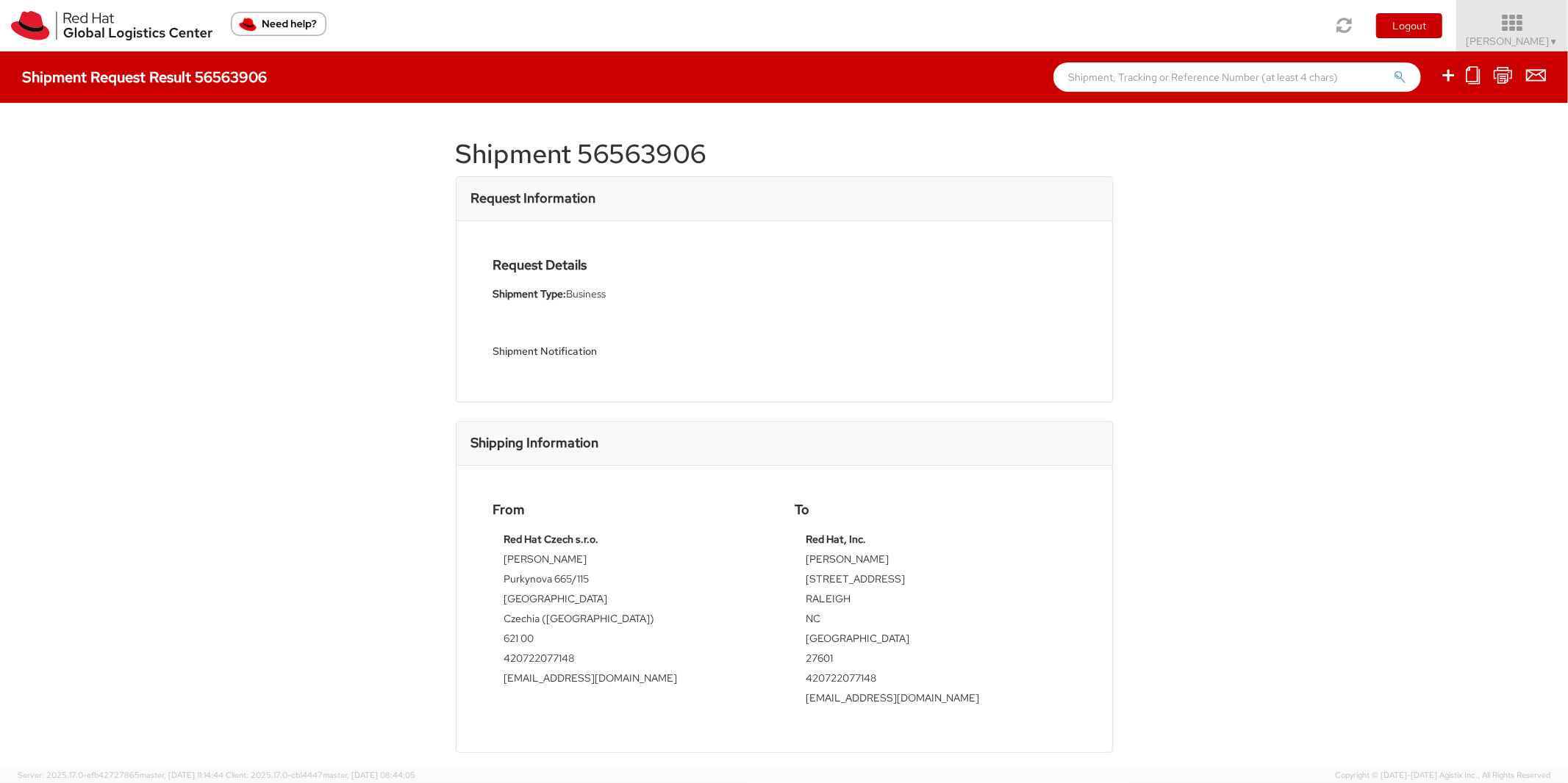
click at [1526, 32] on icon at bounding box center [1512, 24] width 128 height 21
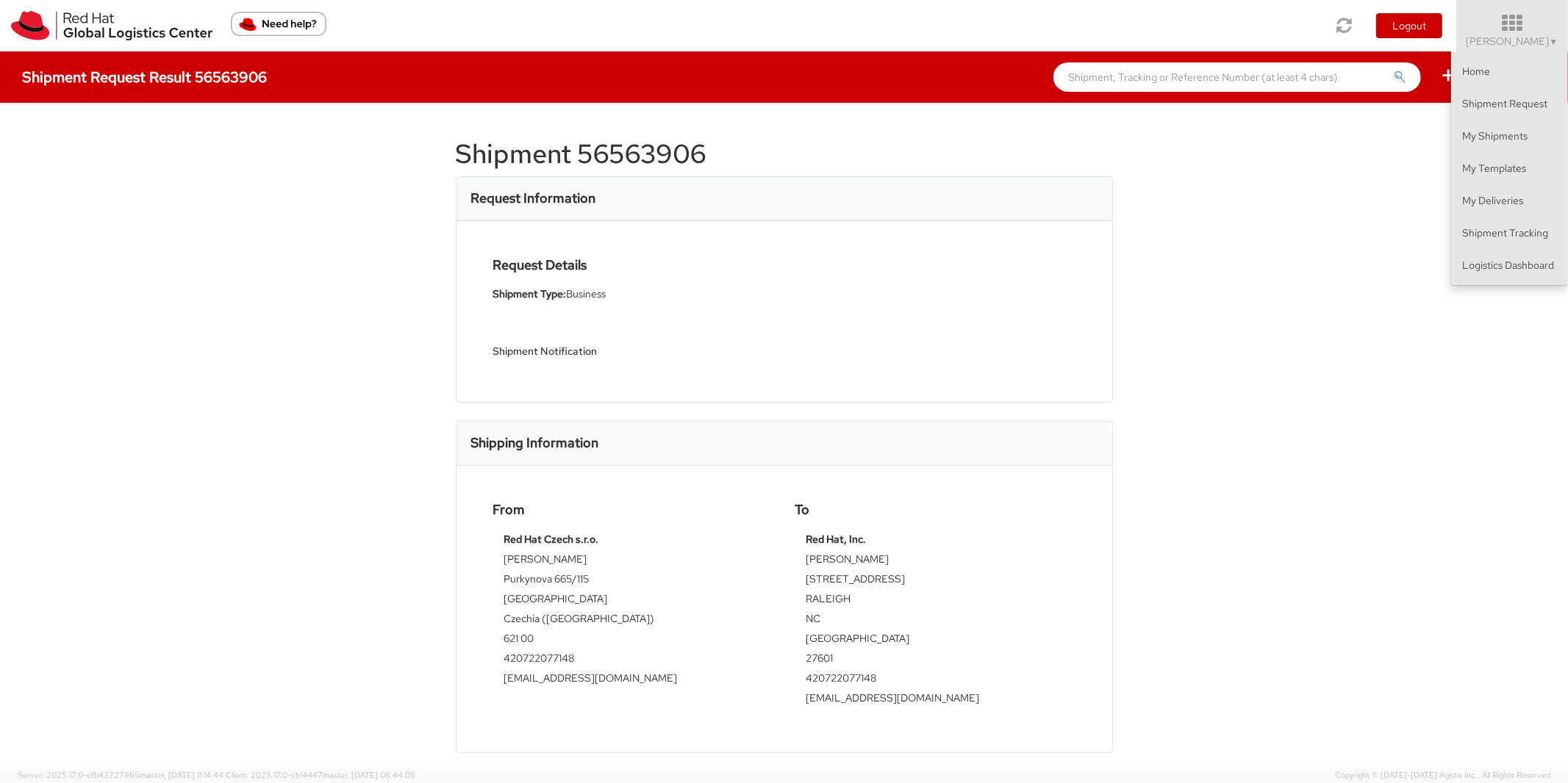
click at [1363, 197] on div "Shipment 56563906 Request Information Request Details Shipment Type: Business S…" at bounding box center [784, 435] width 1568 height 665
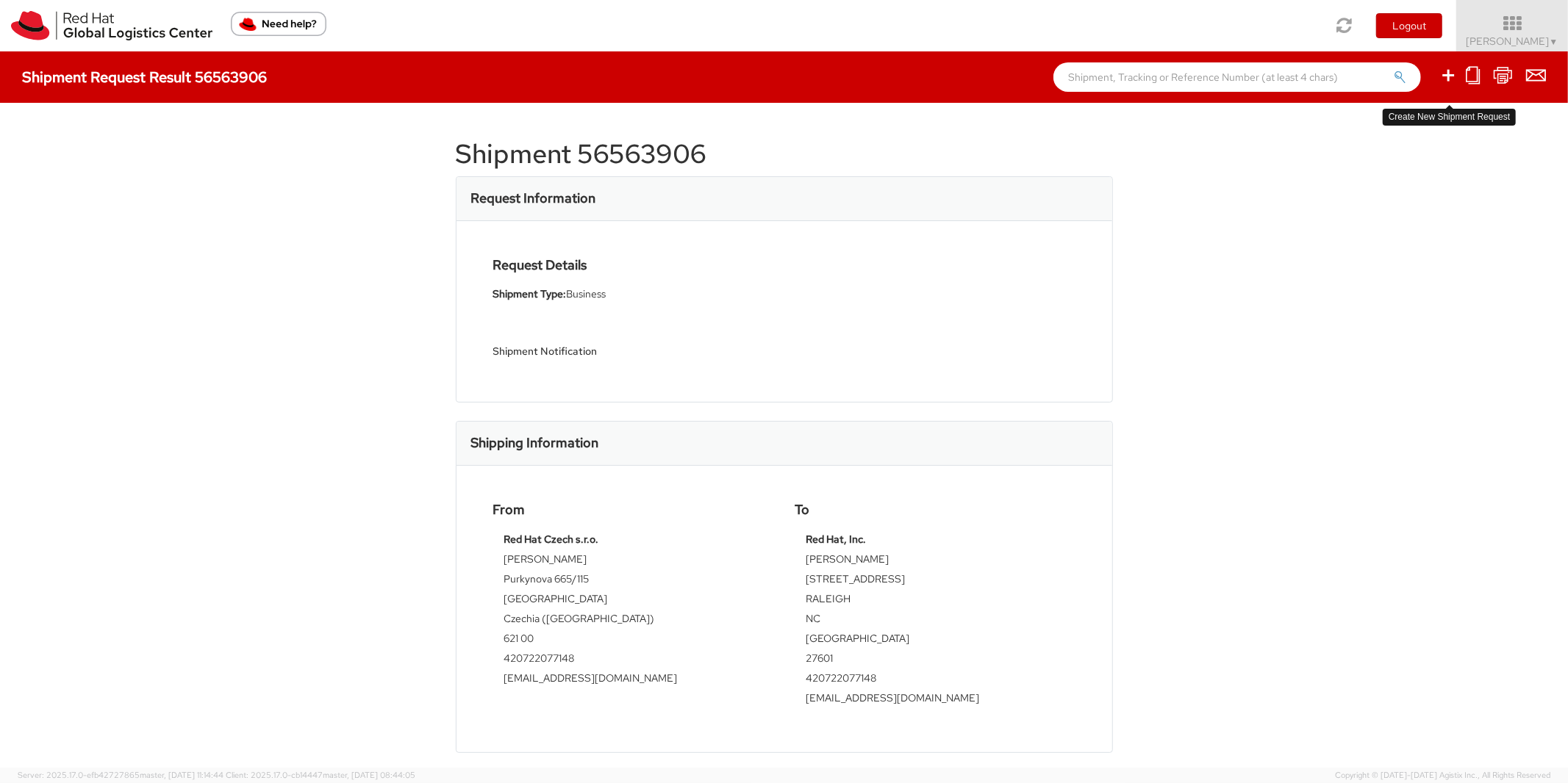
click at [1451, 78] on icon at bounding box center [1447, 75] width 18 height 18
select select
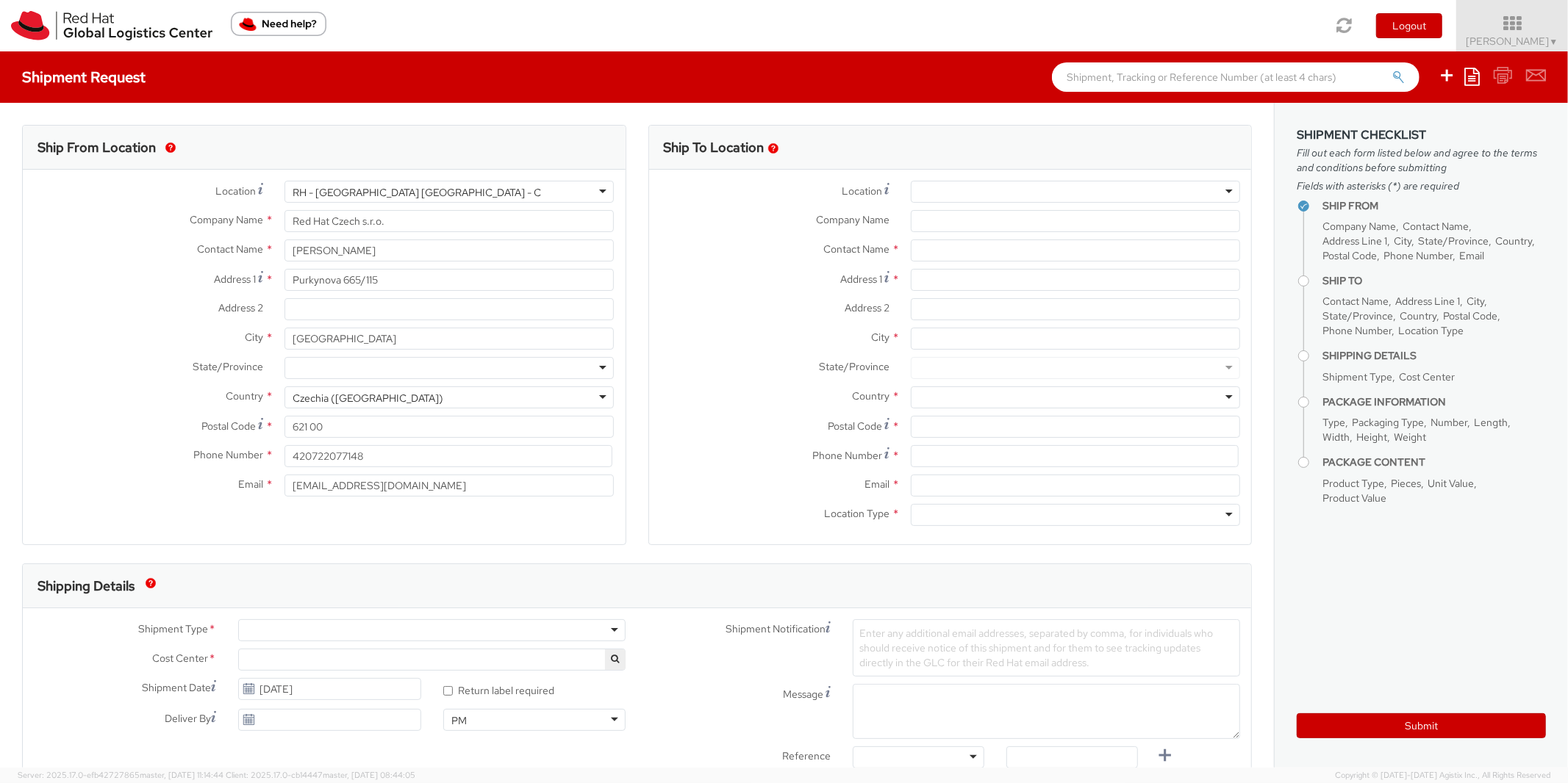
select select "901"
click at [1474, 79] on icon at bounding box center [1472, 76] width 15 height 18
click at [1405, 121] on link "Create from template" at bounding box center [1414, 123] width 128 height 19
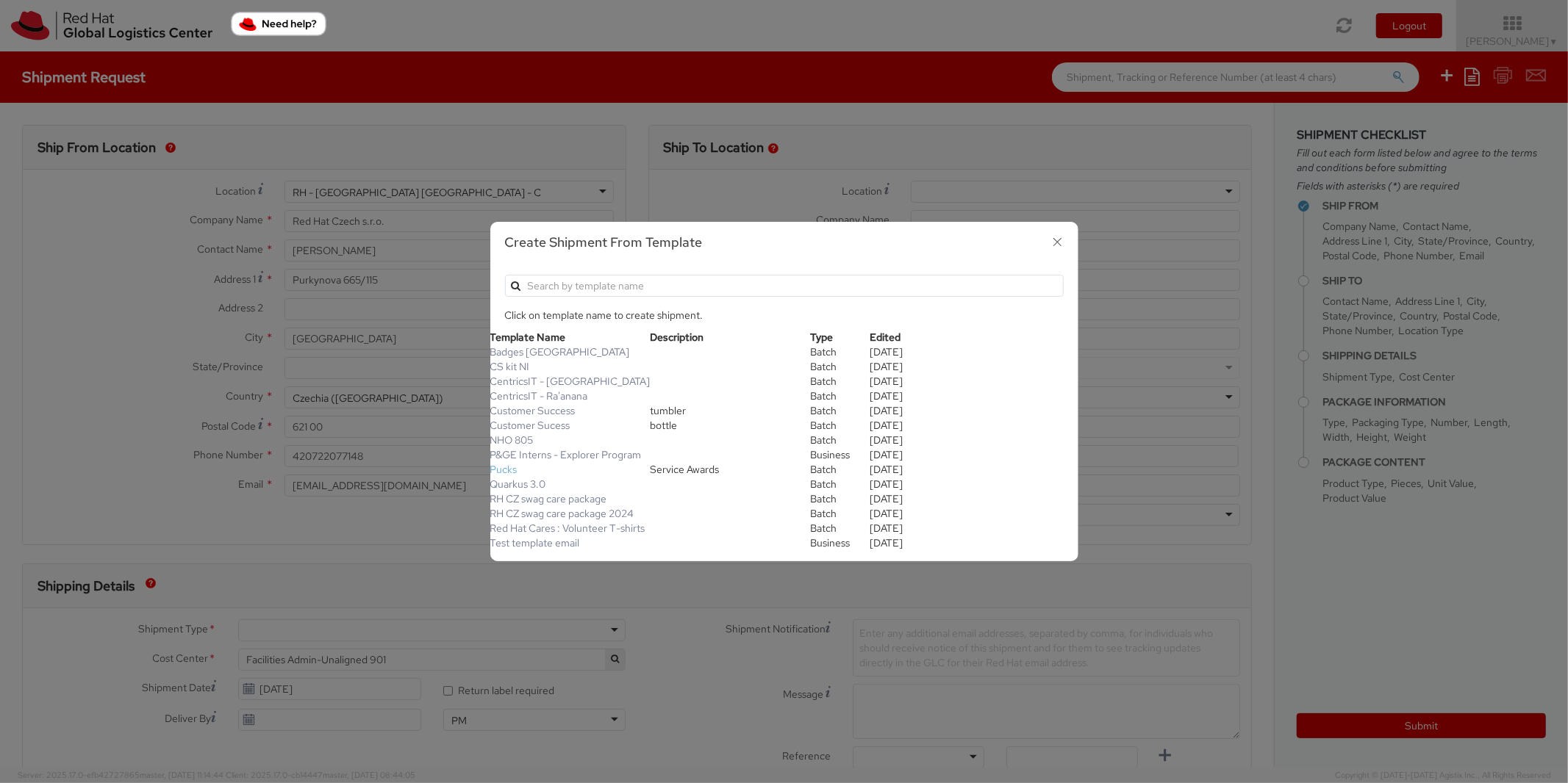
click at [508, 465] on link "Pucks" at bounding box center [504, 470] width 27 height 13
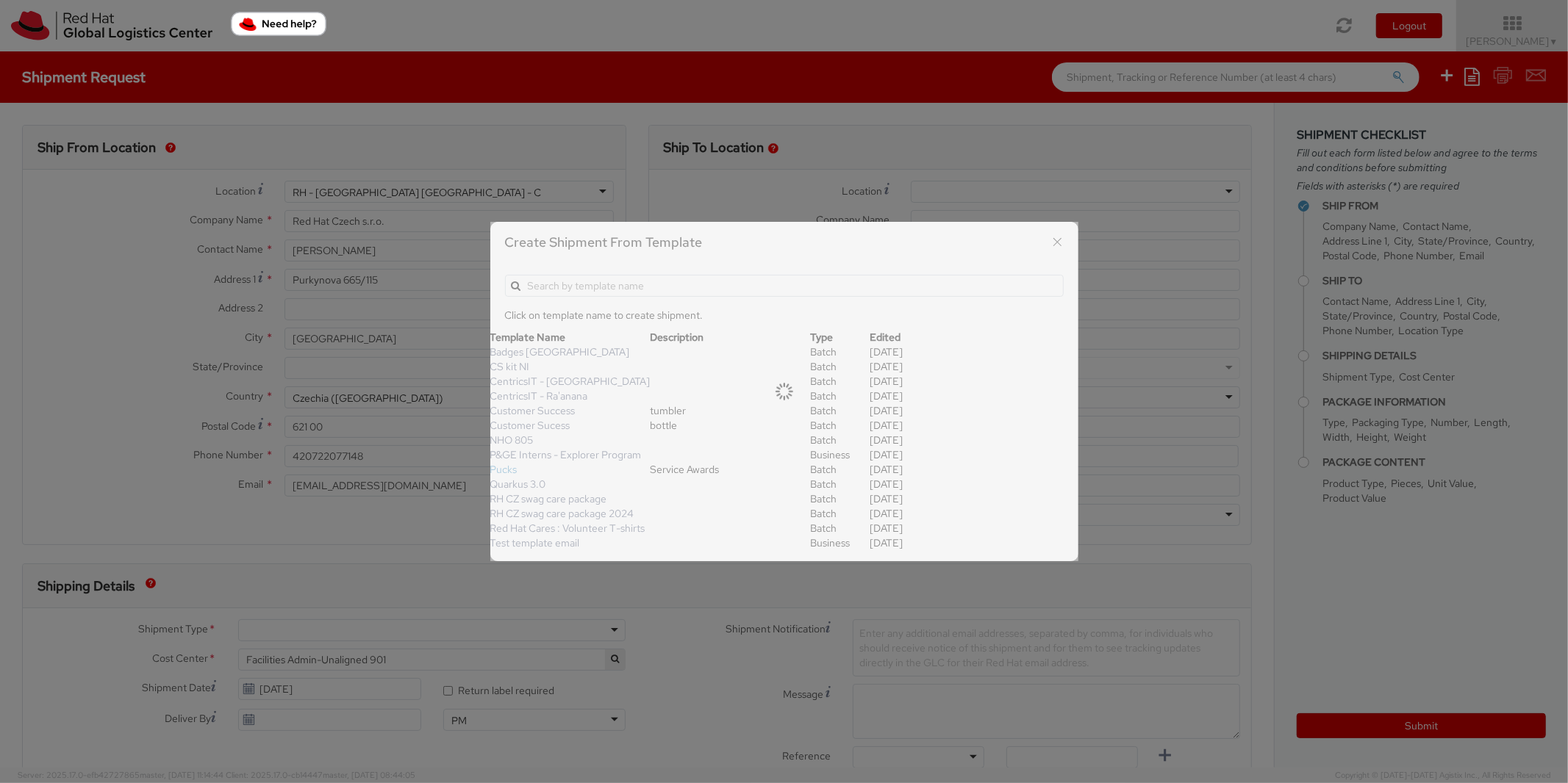
type input "EMEA Fulfillment"
type input "420775852635"
type input "emeafulfillment@redhat.com"
type input "Pucks"
select select
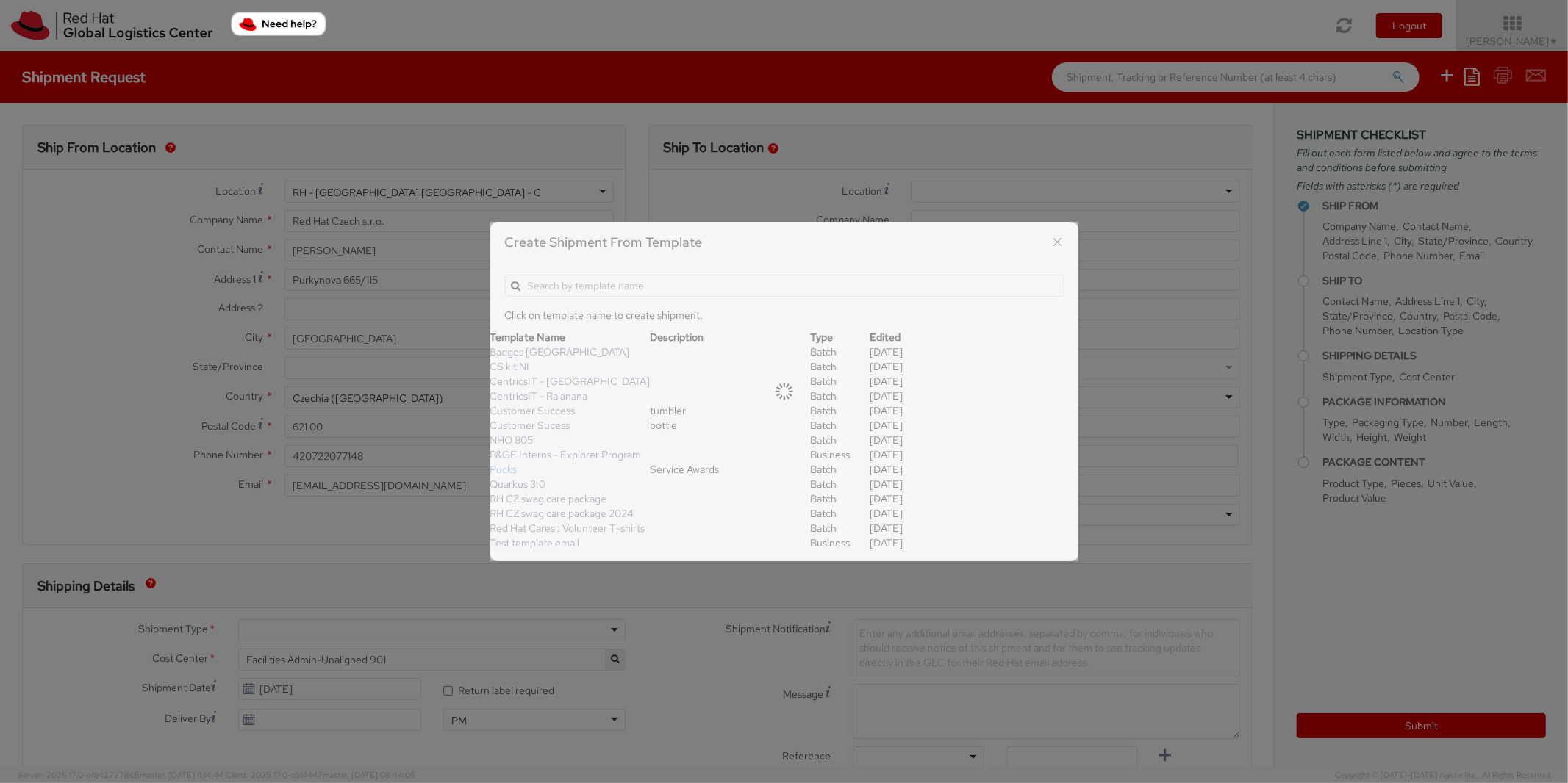
type input "1"
type input "26.04"
type input "32.38"
type input "2.54"
type input "0.5"
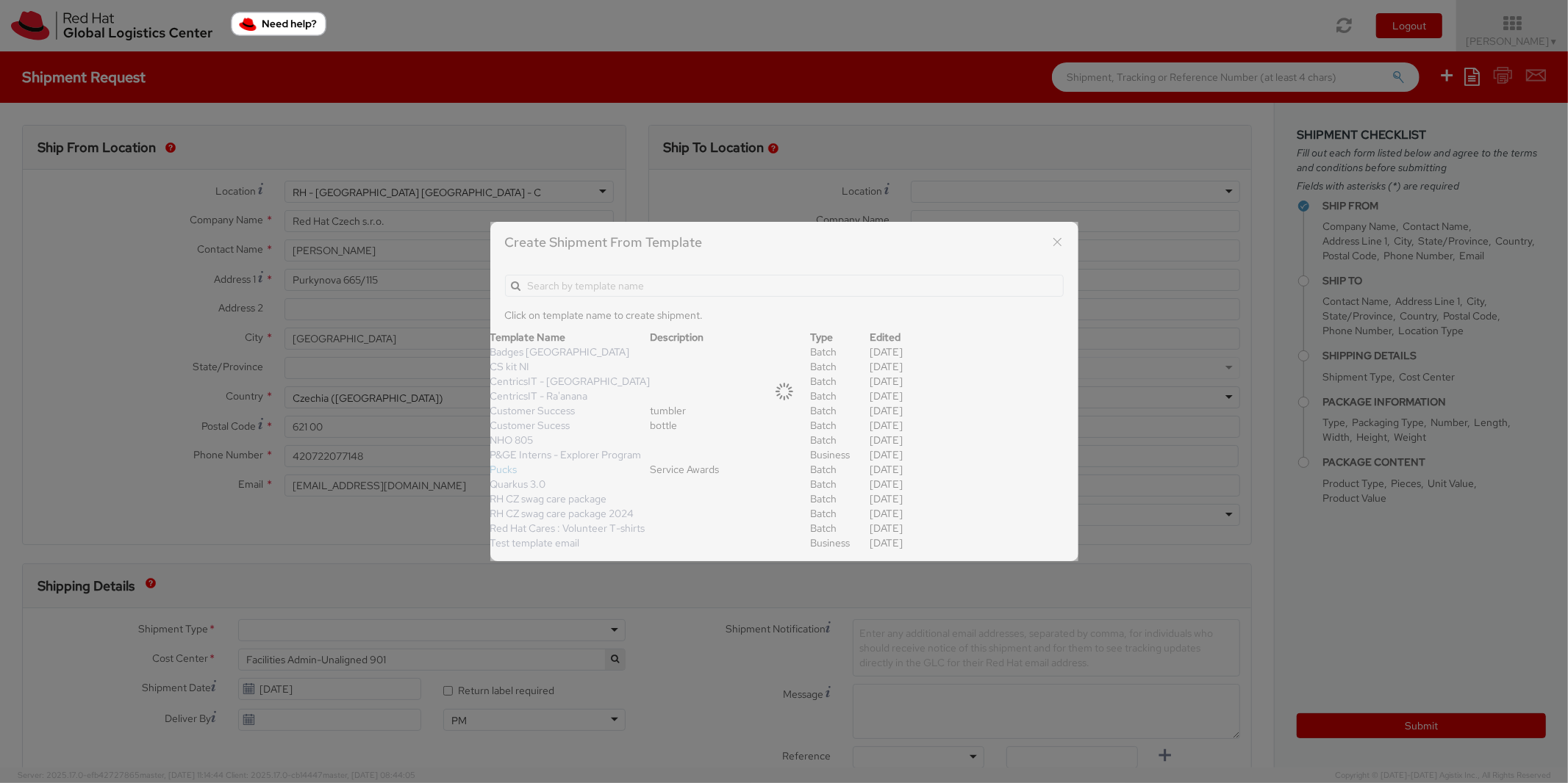
type input "Acrylic Award (personalized)"
select select
type input "55.00"
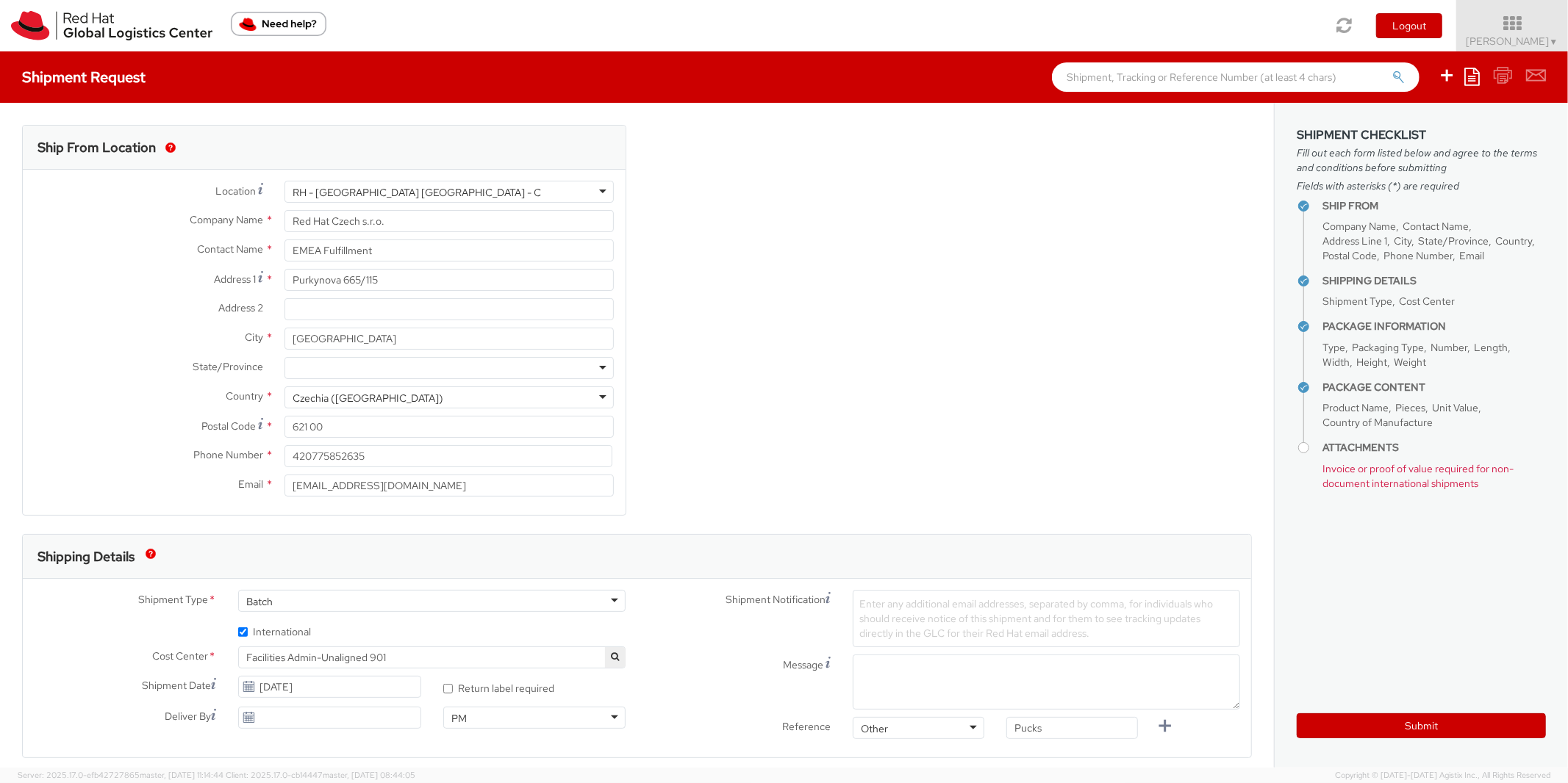
select select "827"
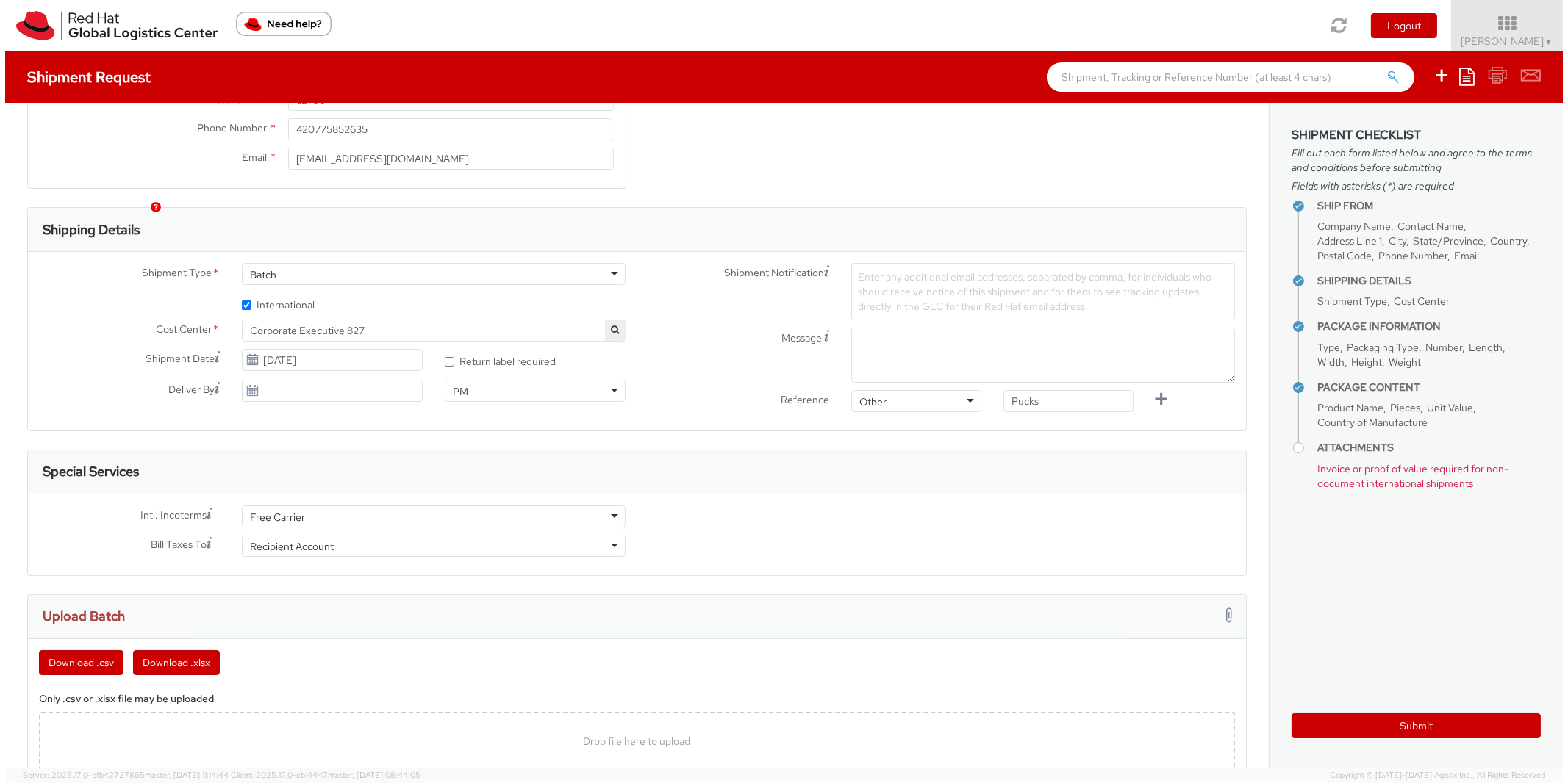
scroll to position [324, 0]
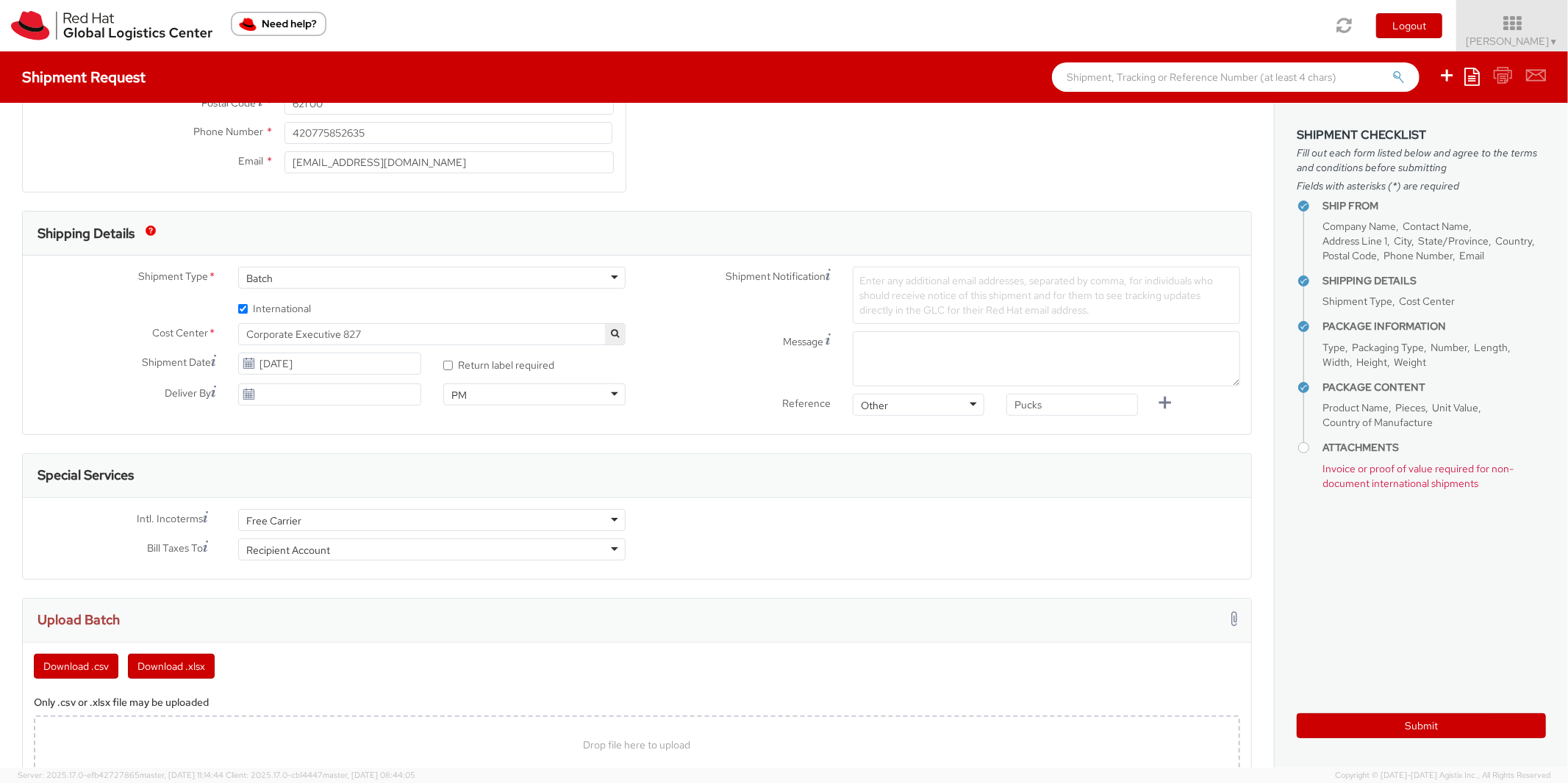
click at [285, 281] on div "Batch" at bounding box center [431, 277] width 388 height 22
click at [171, 315] on div "* International" at bounding box center [329, 306] width 614 height 20
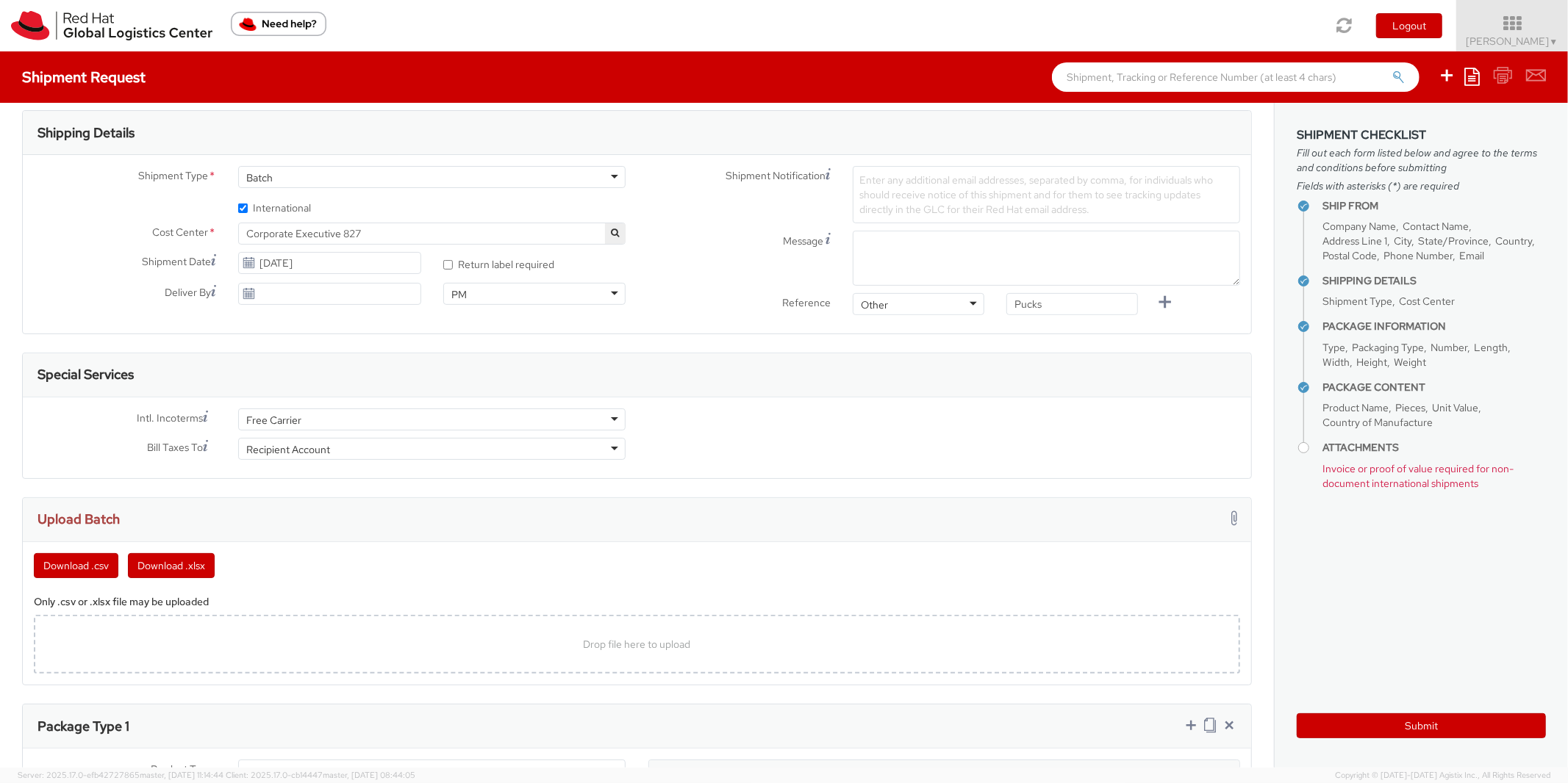
scroll to position [566, 0]
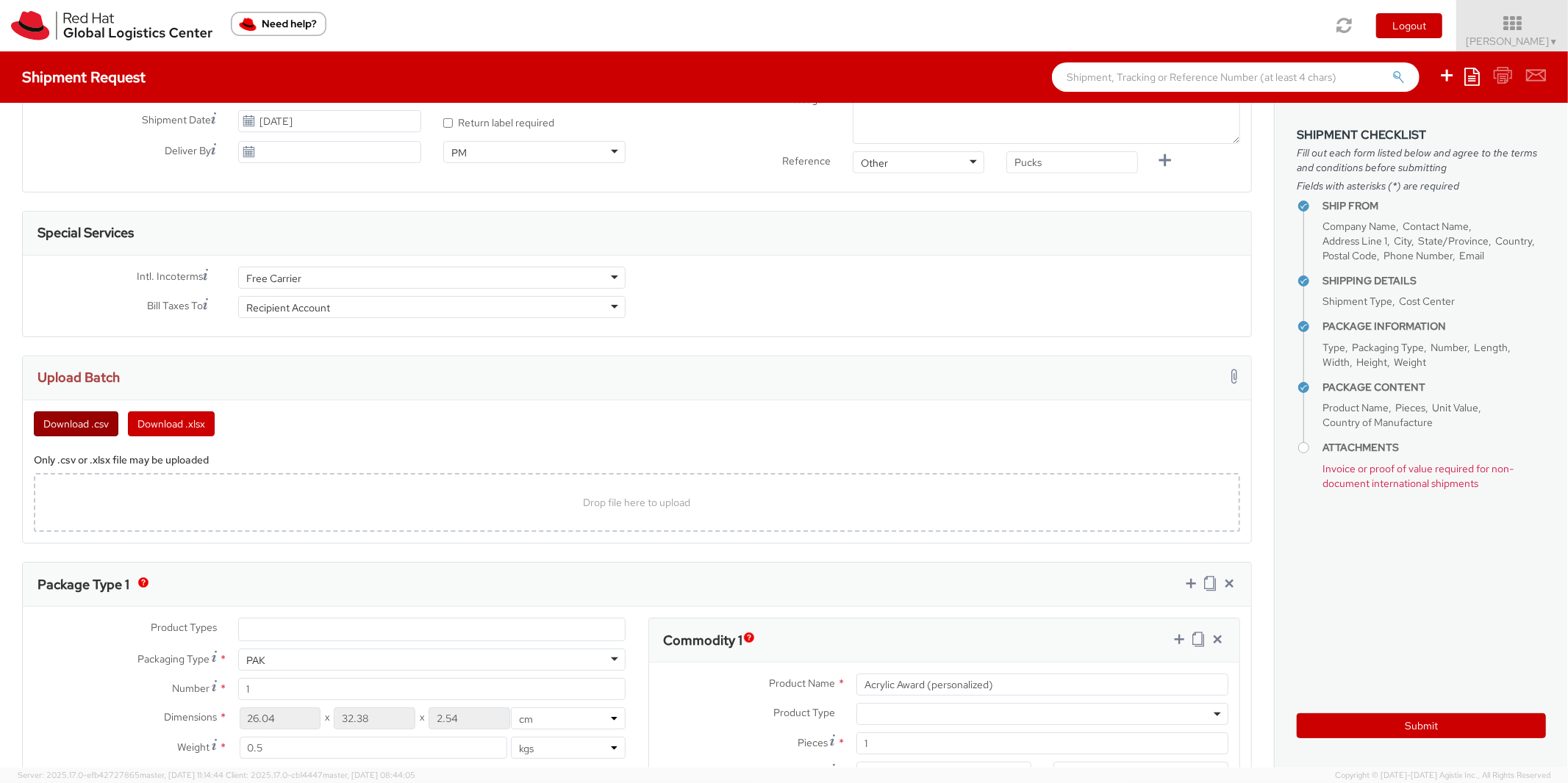
click at [101, 431] on button "Download .csv" at bounding box center [76, 424] width 85 height 25
